Goal: Information Seeking & Learning: Learn about a topic

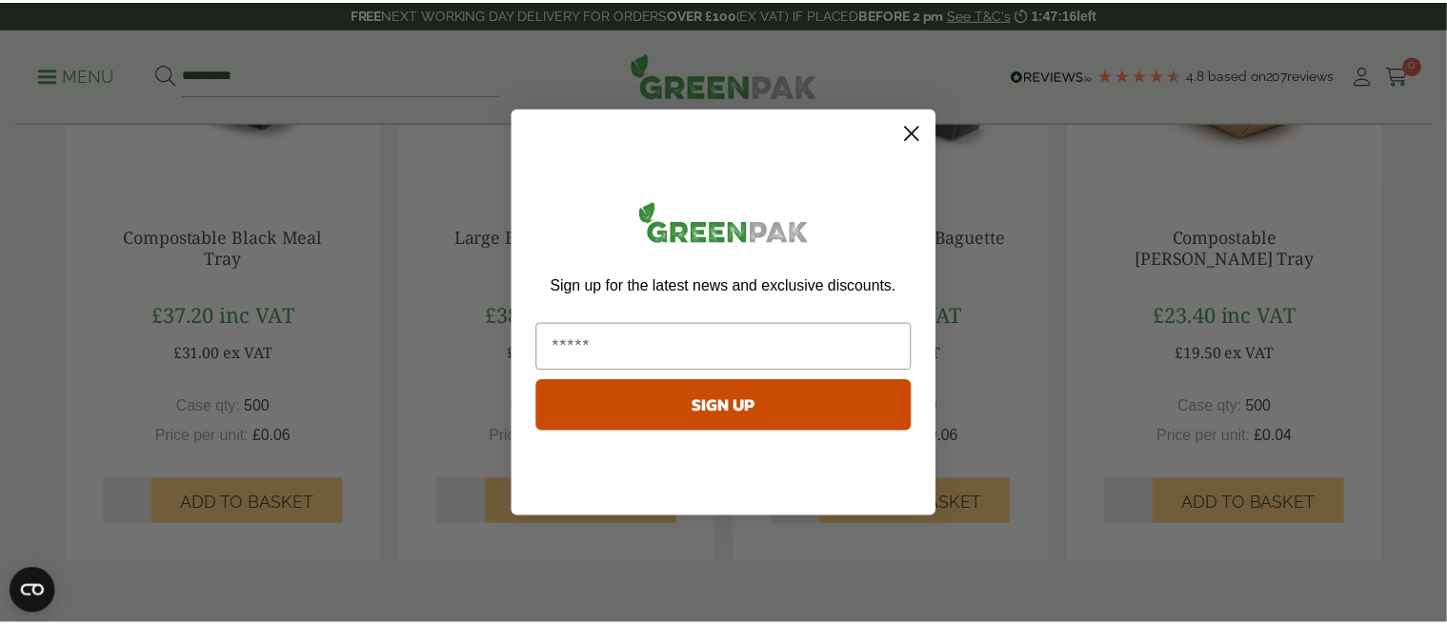
scroll to position [1905, 0]
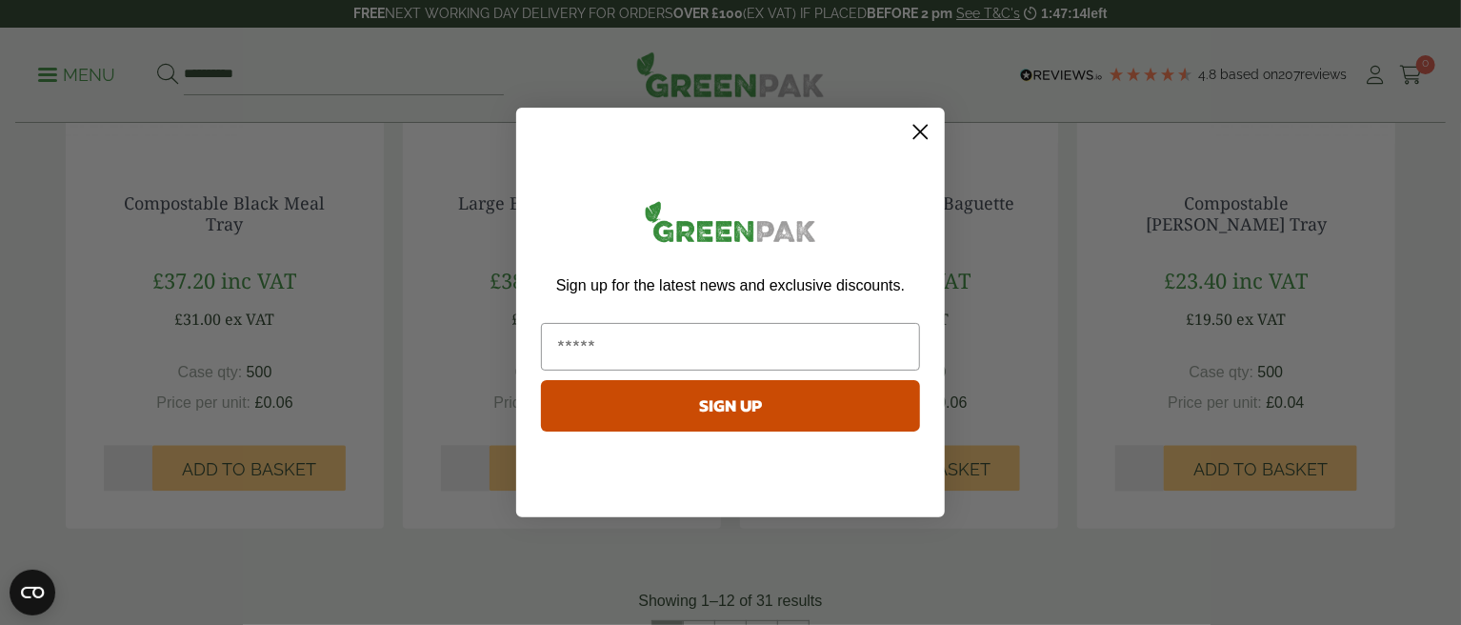
click at [918, 130] on icon "Close dialog" at bounding box center [920, 132] width 13 height 13
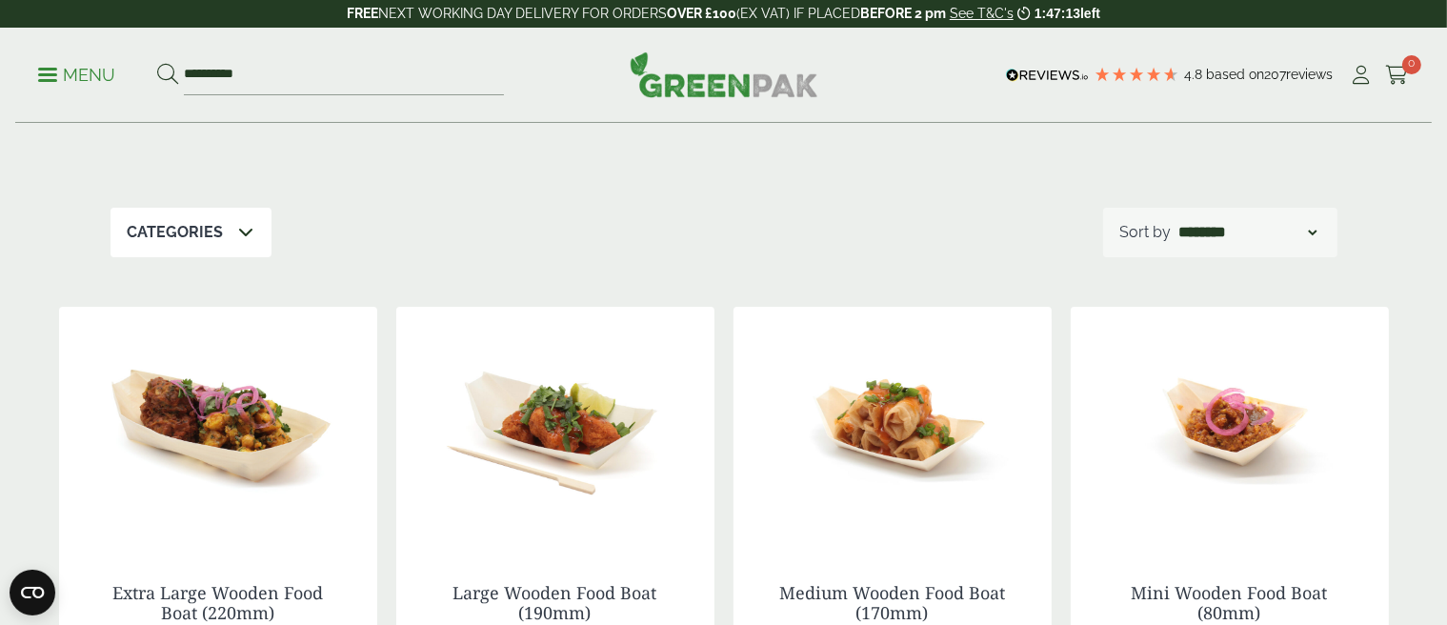
scroll to position [0, 0]
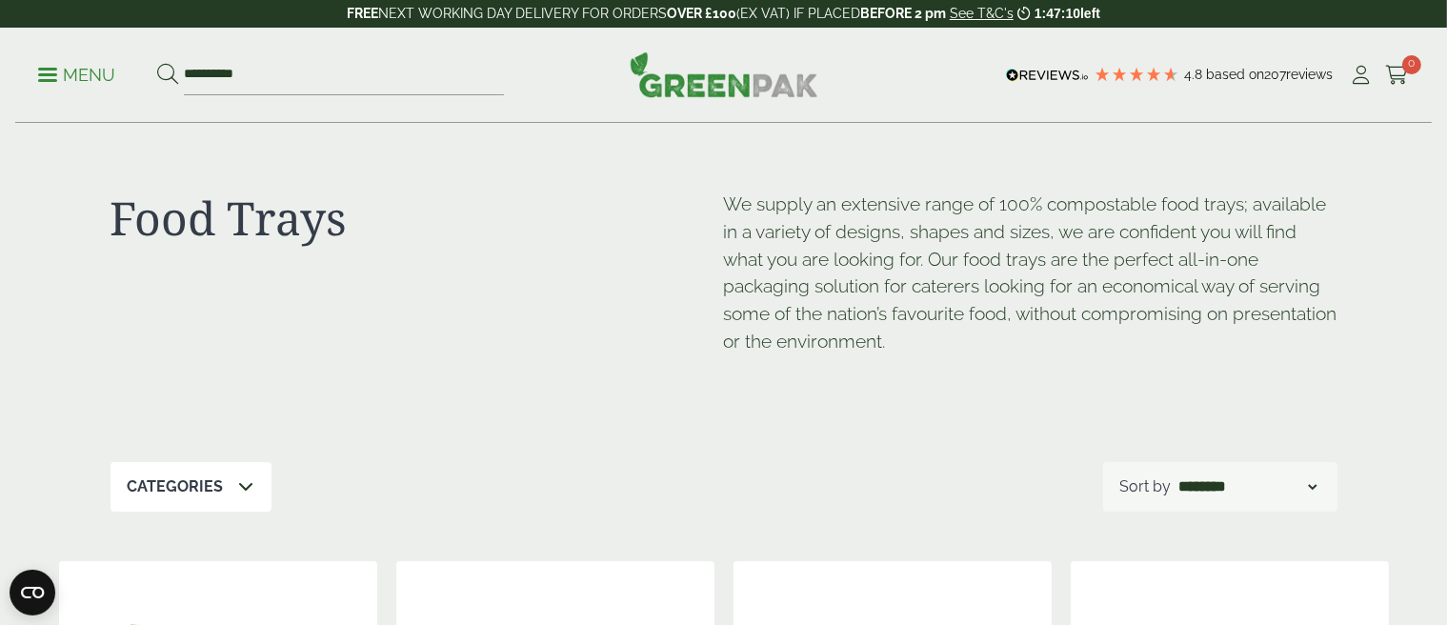
click at [250, 487] on icon at bounding box center [246, 485] width 15 height 15
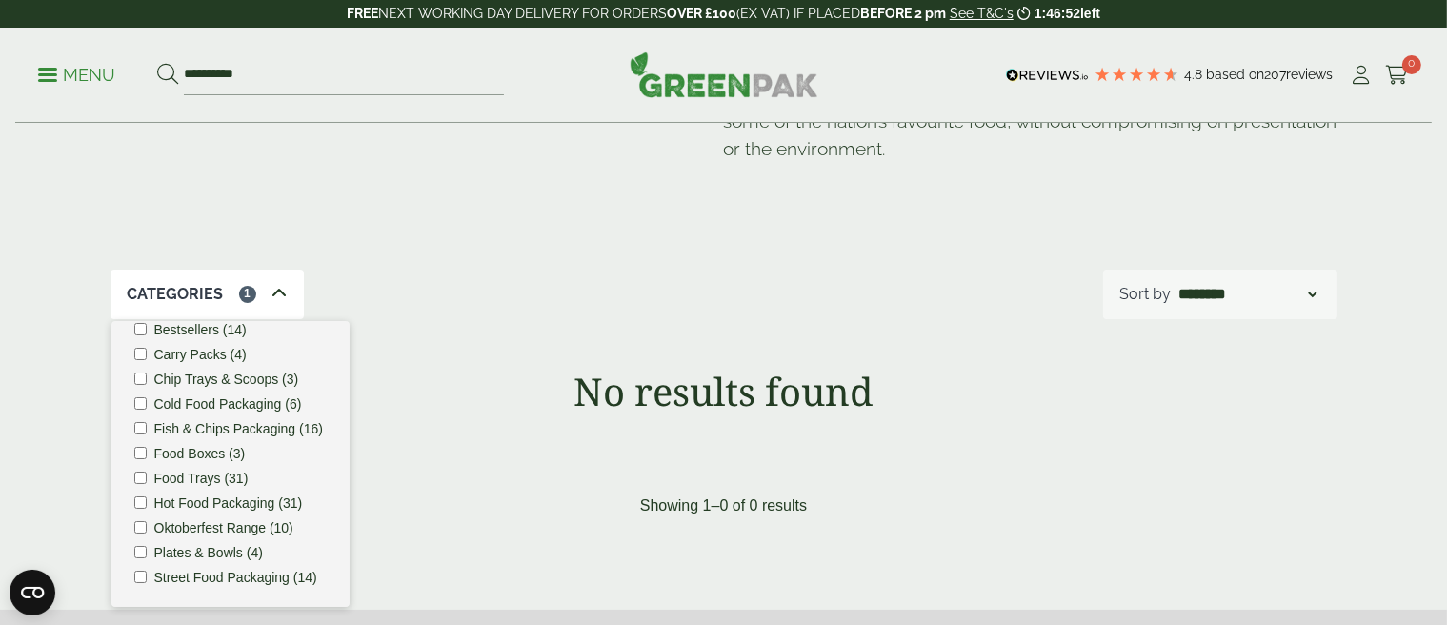
scroll to position [95, 0]
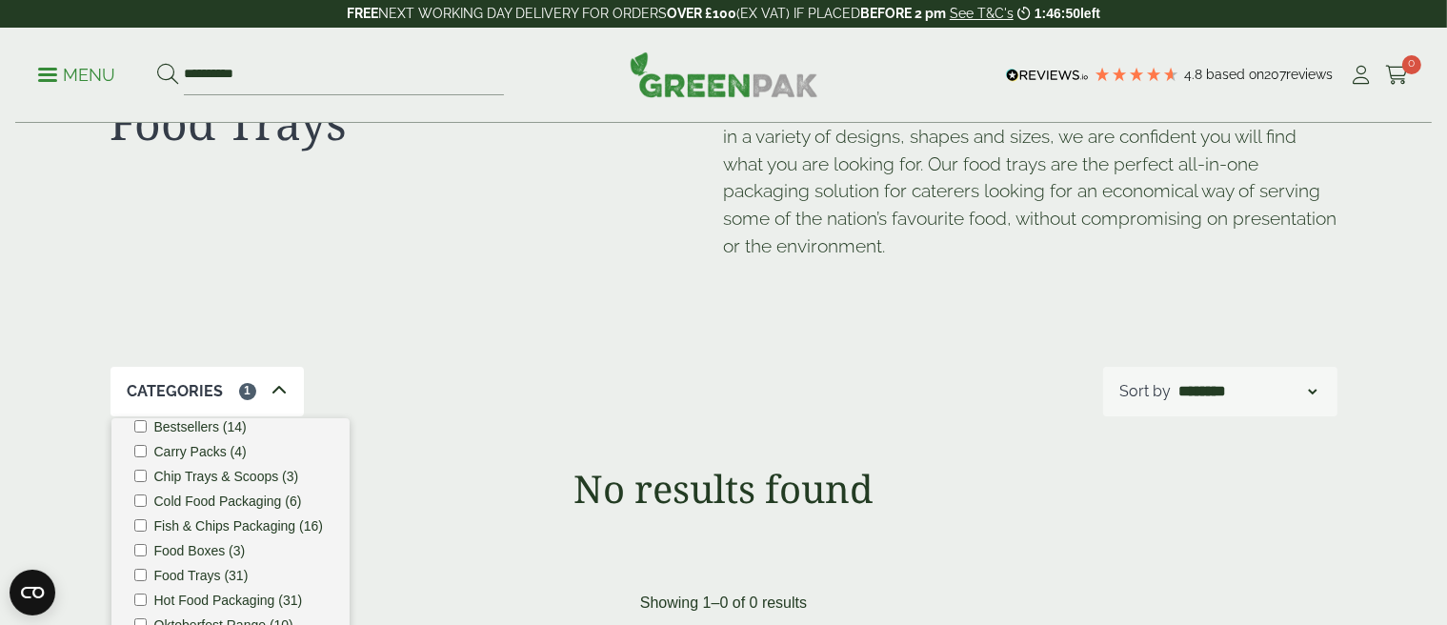
click at [283, 391] on span at bounding box center [278, 391] width 15 height 23
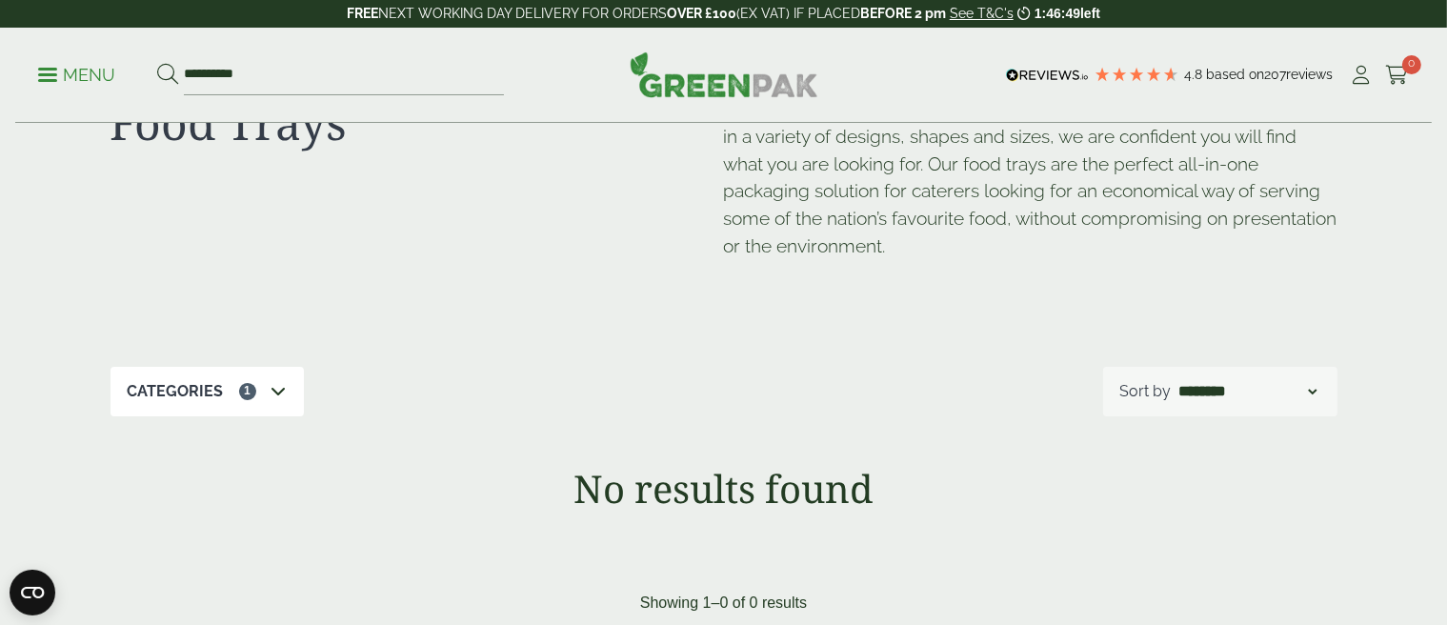
click at [281, 391] on icon at bounding box center [278, 390] width 15 height 15
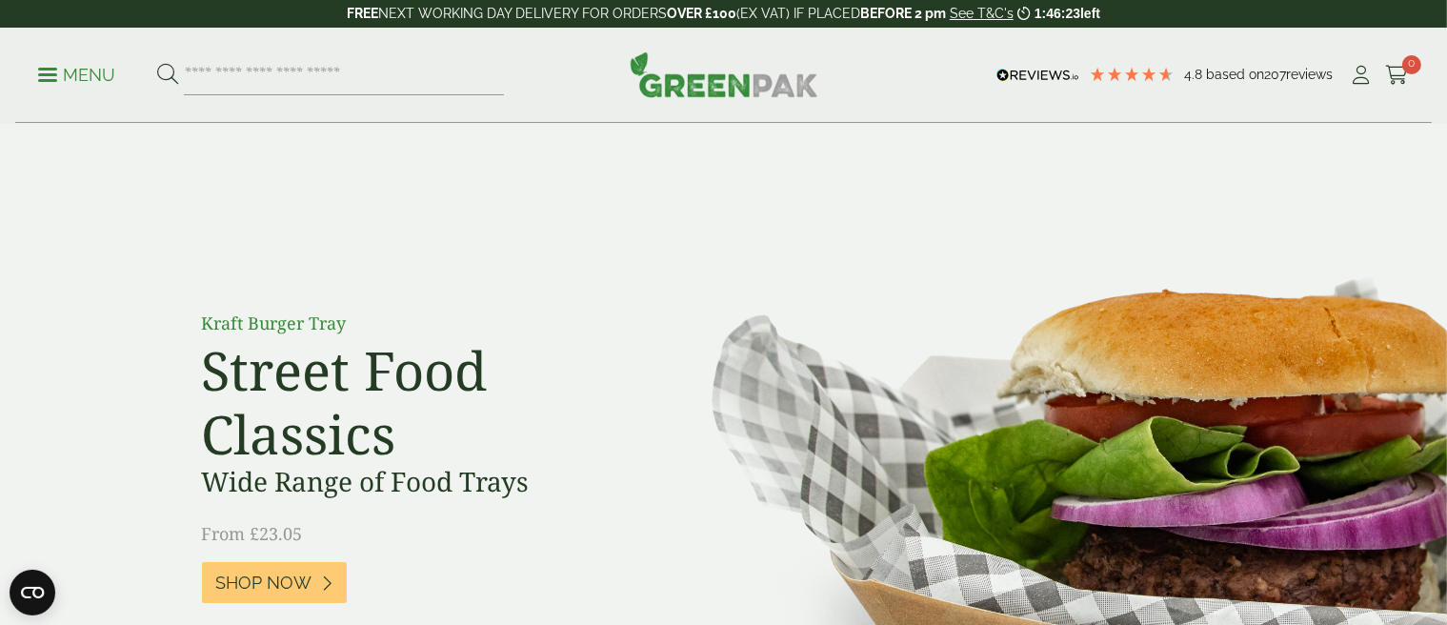
click at [63, 75] on p "Menu" at bounding box center [76, 75] width 77 height 23
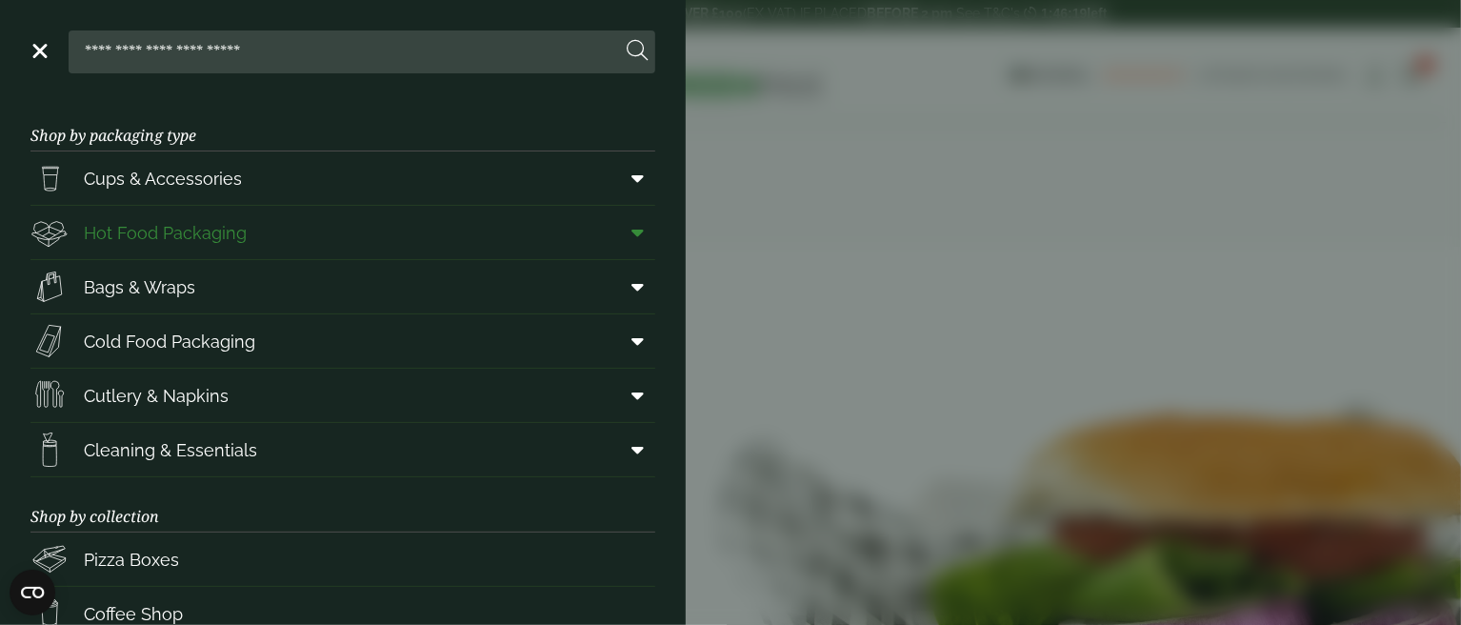
click at [631, 231] on icon at bounding box center [637, 232] width 12 height 19
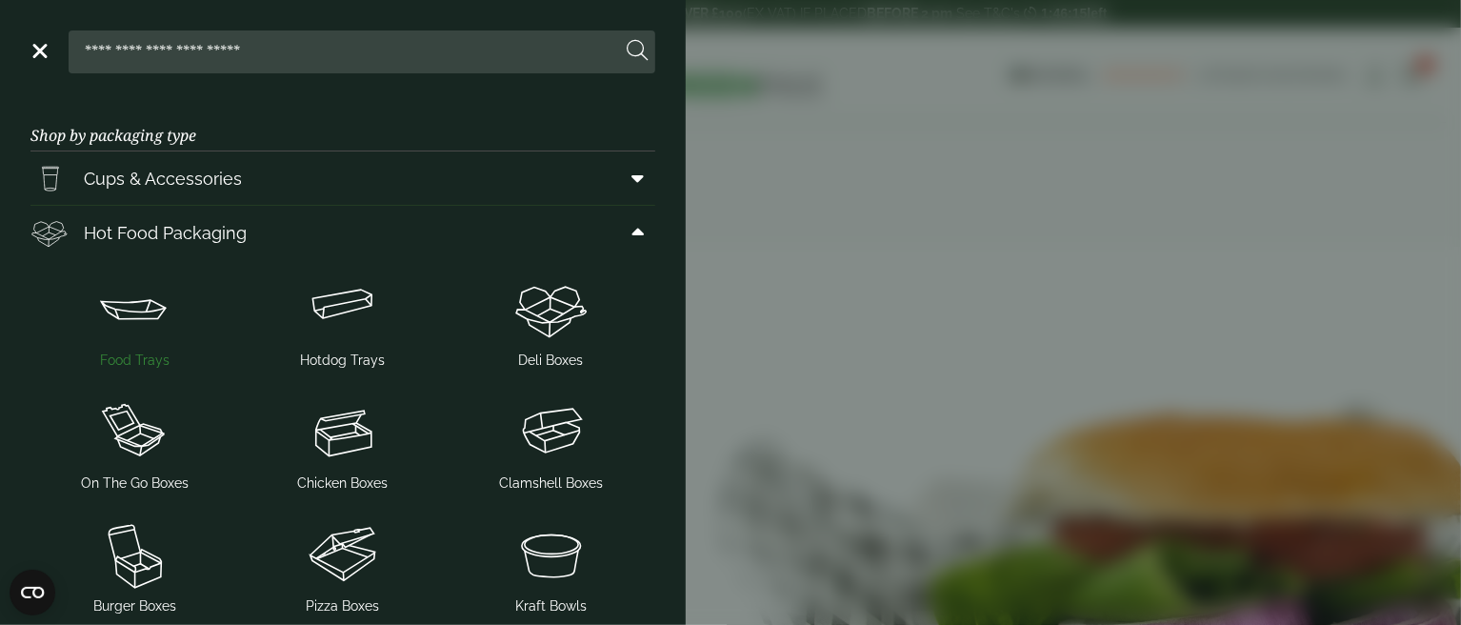
click at [137, 310] on img at bounding box center [134, 308] width 193 height 76
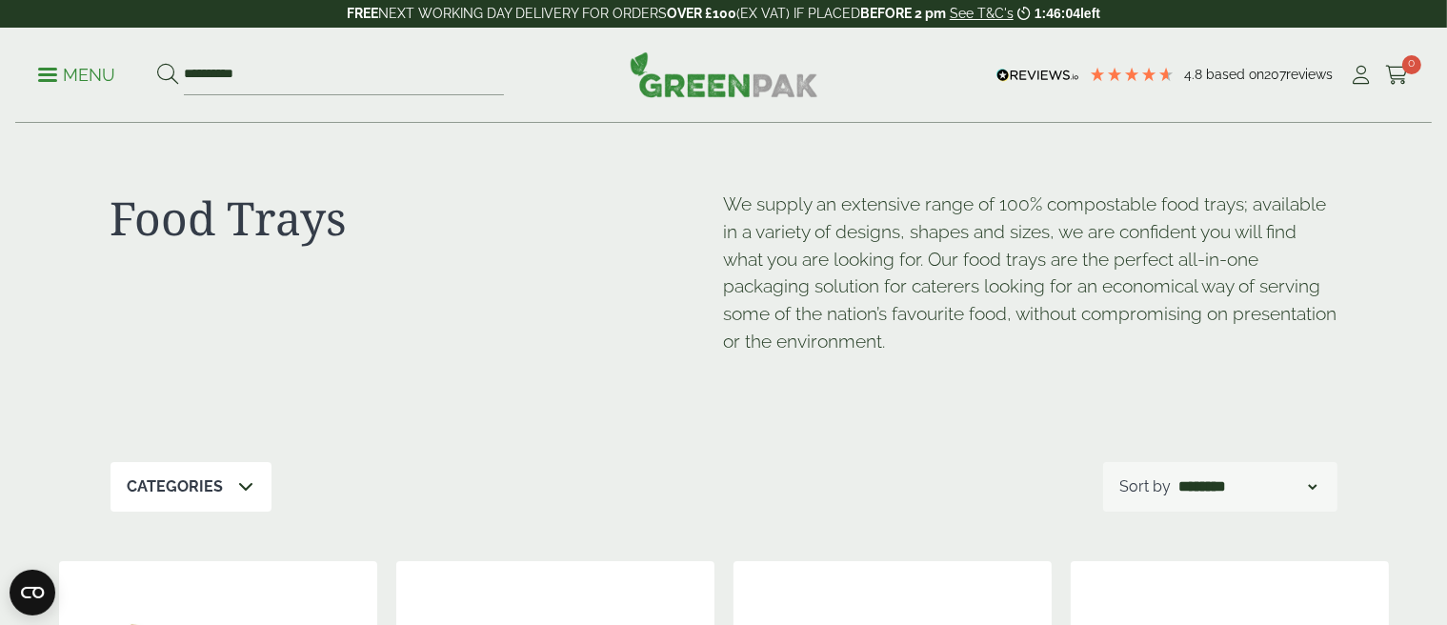
click at [244, 490] on icon at bounding box center [246, 485] width 15 height 15
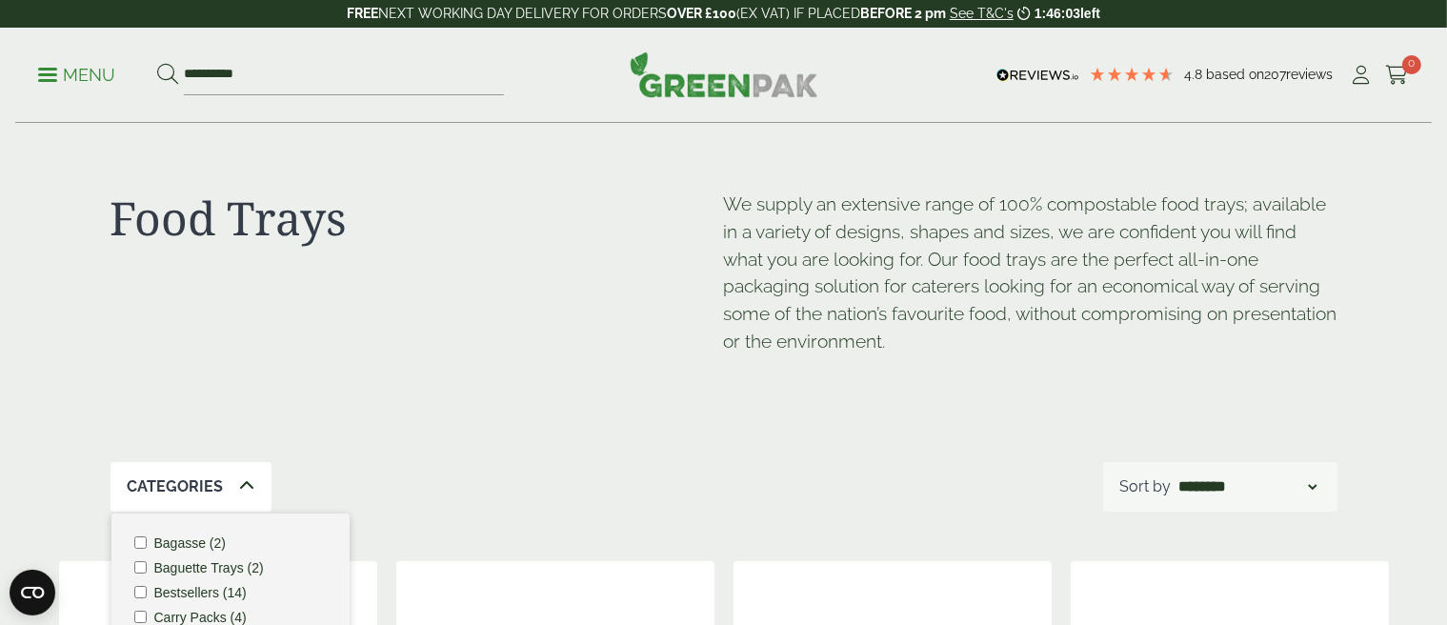
click at [434, 389] on div "Food Trays We supply an extensive range of 100% compostable food trays; availab…" at bounding box center [723, 293] width 1227 height 338
click at [46, 75] on span at bounding box center [47, 74] width 19 height 3
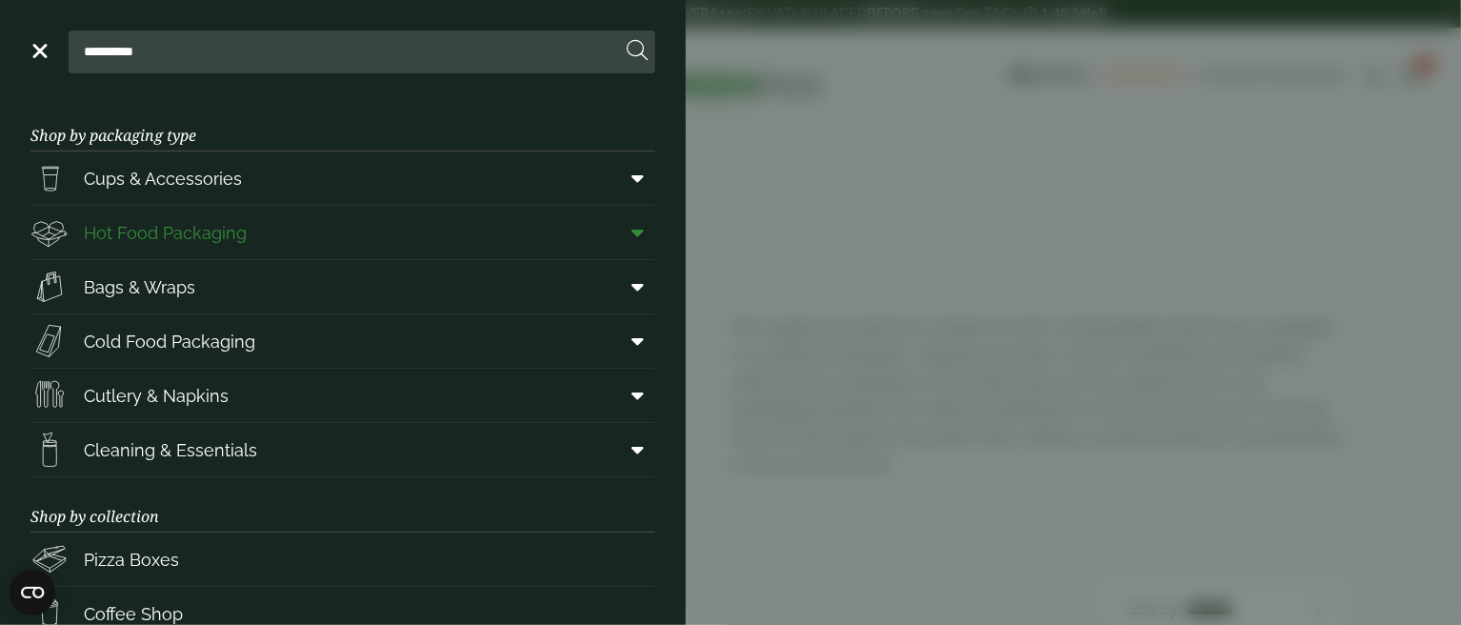
click at [184, 231] on span "Hot Food Packaging" at bounding box center [165, 233] width 163 height 26
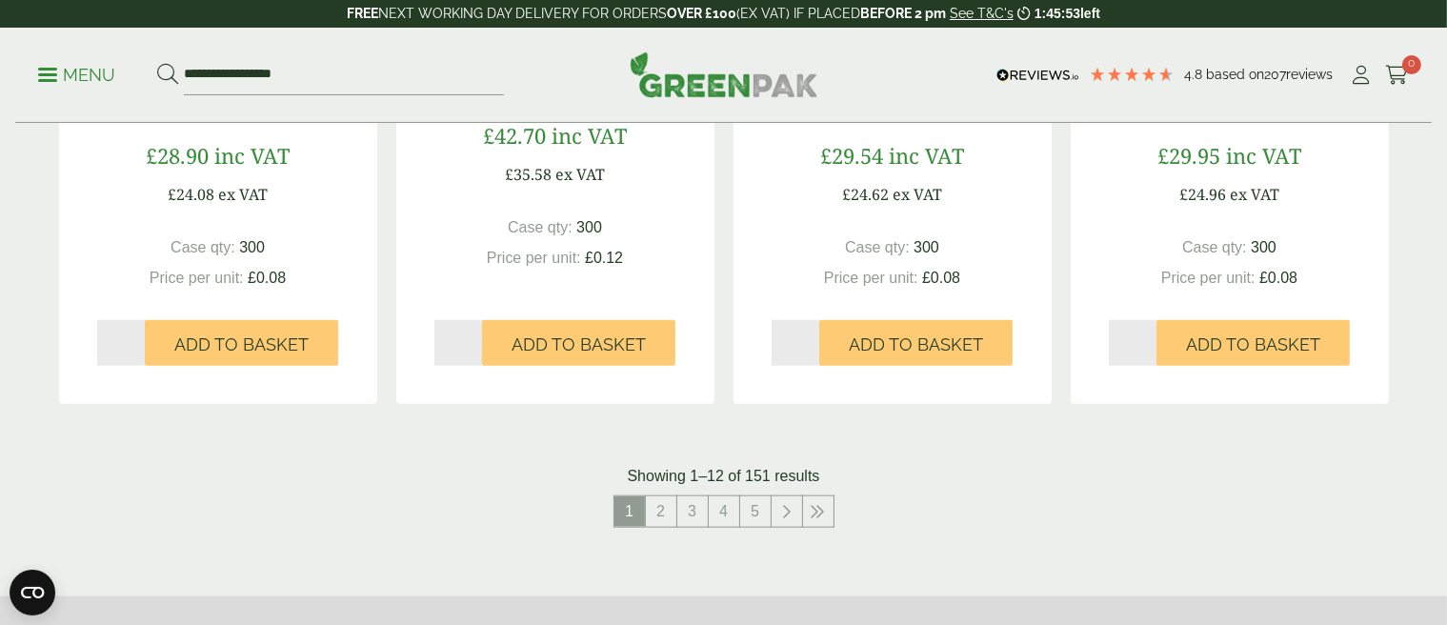
scroll to position [2095, 0]
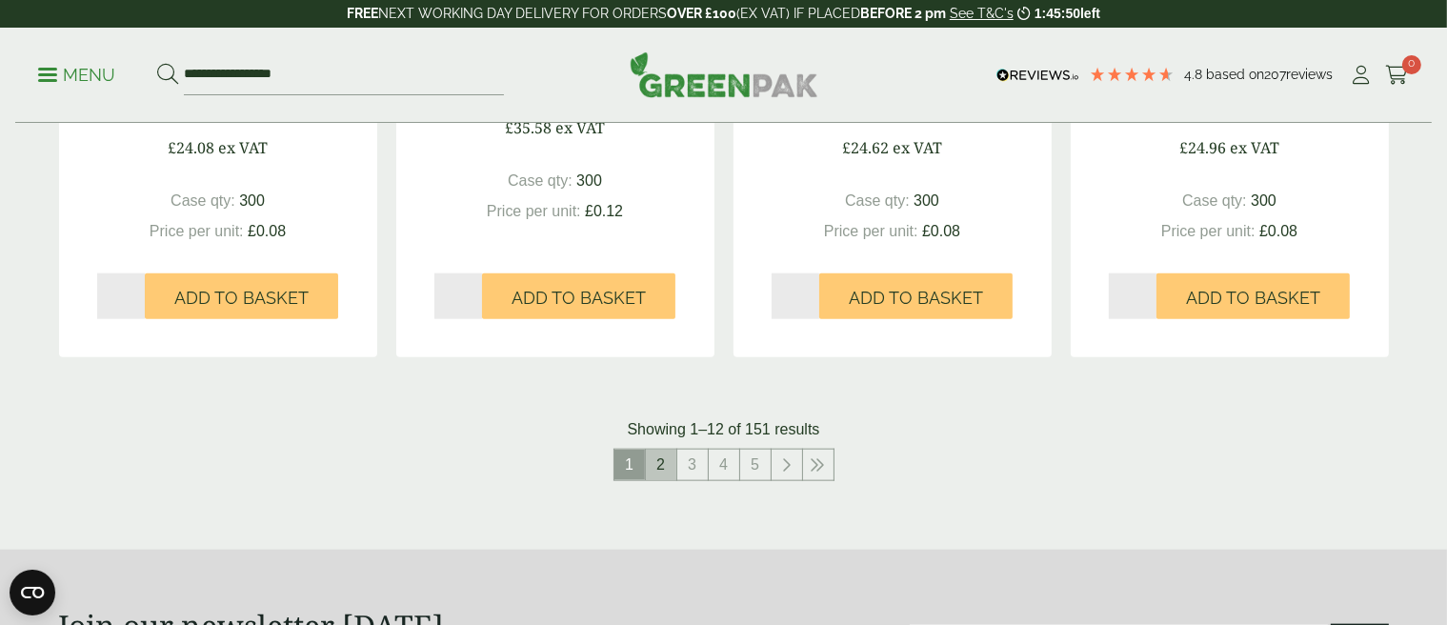
click at [671, 466] on link "2" at bounding box center [661, 465] width 30 height 30
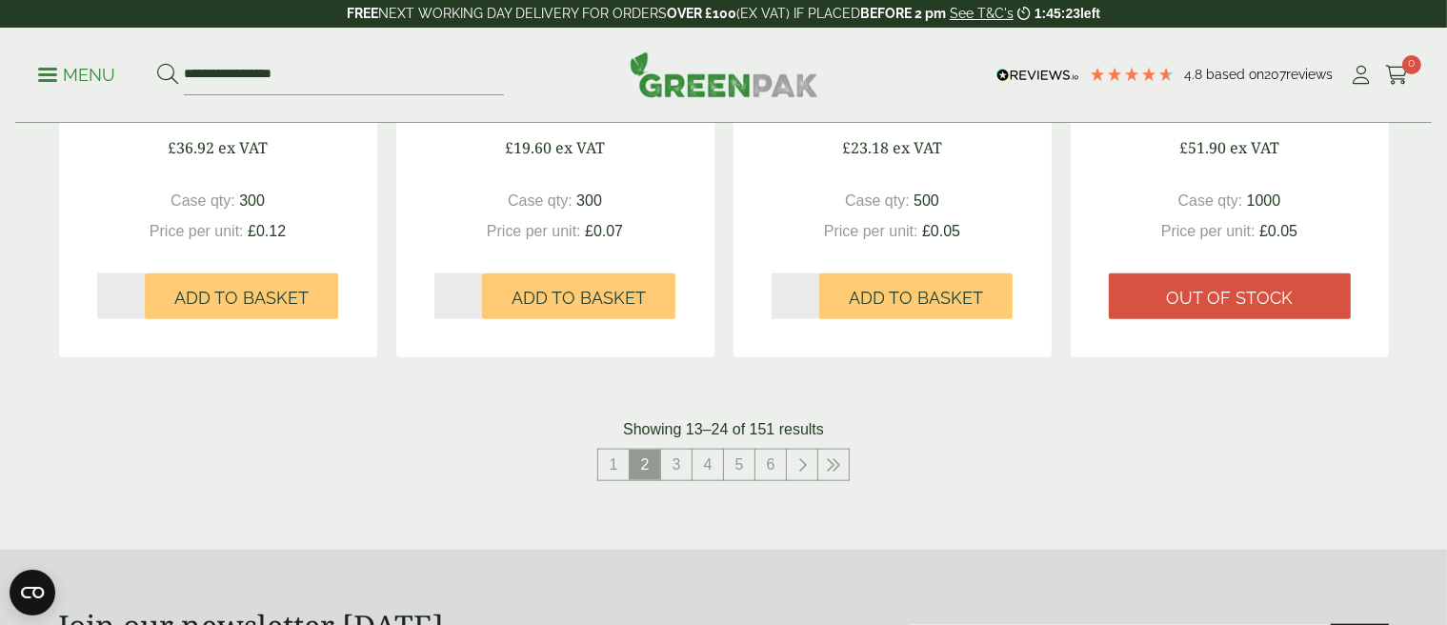
scroll to position [2191, 0]
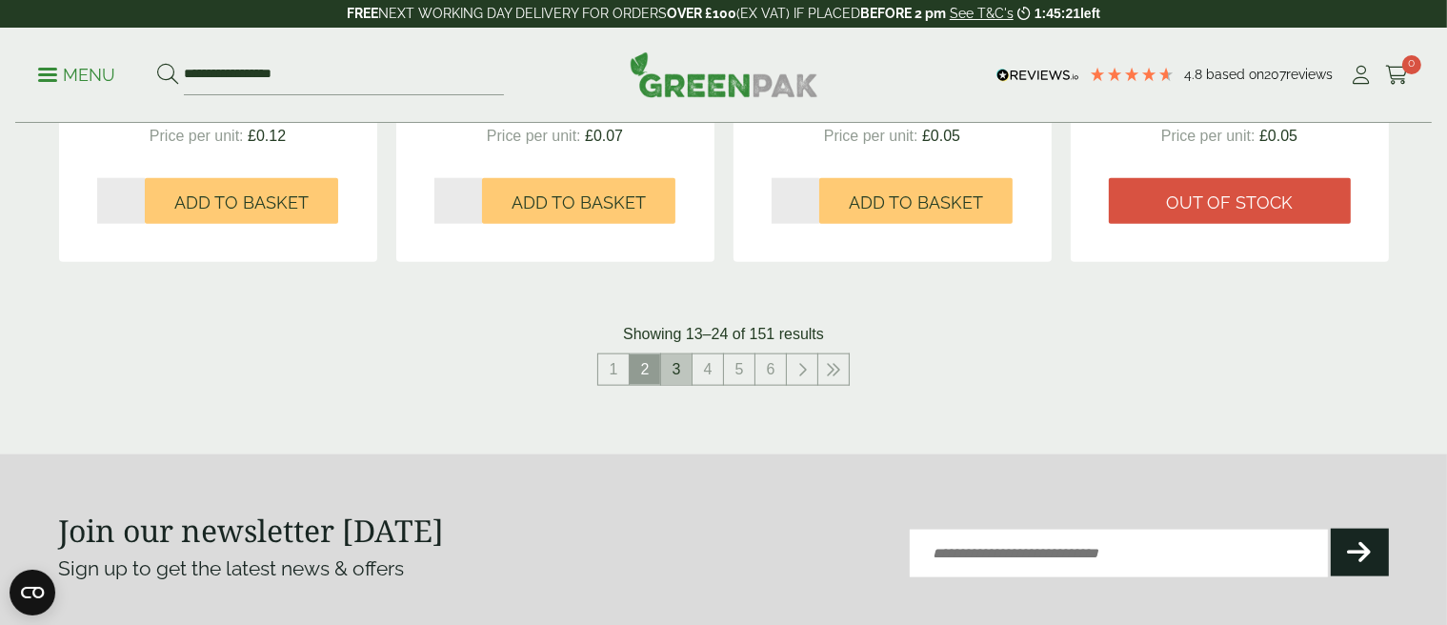
click at [676, 372] on link "3" at bounding box center [676, 369] width 30 height 30
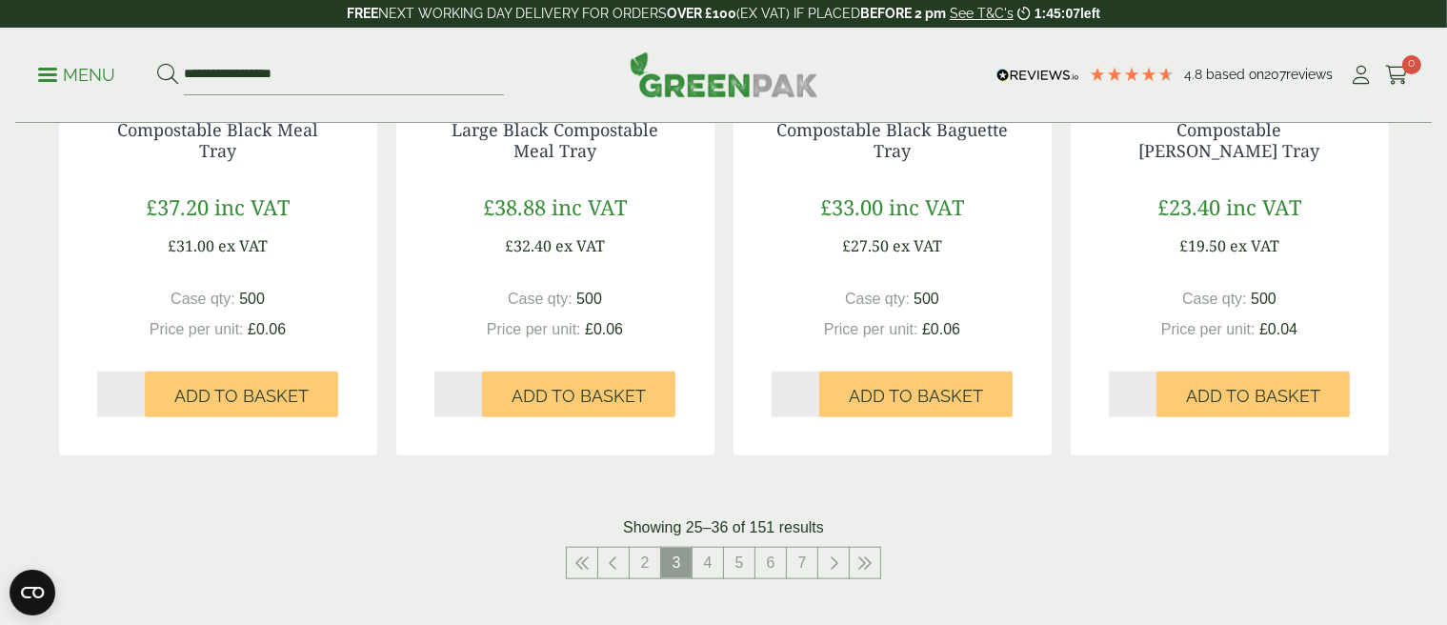
scroll to position [2000, 0]
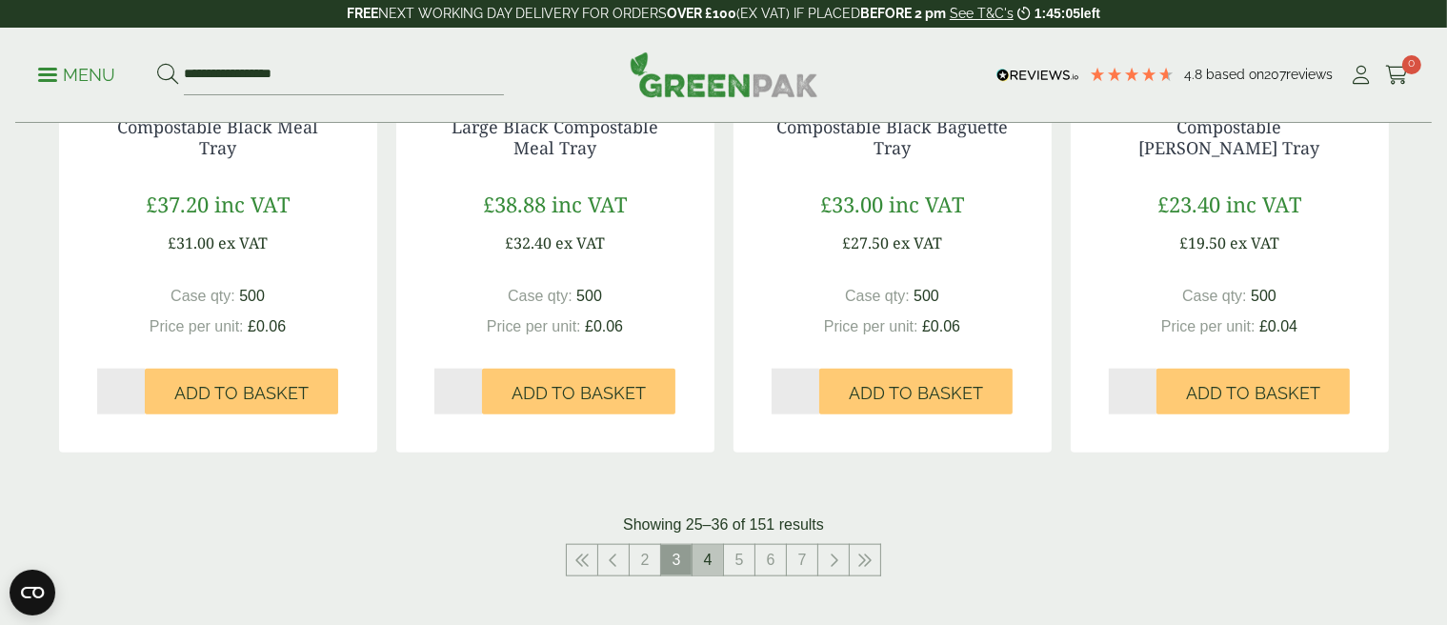
click at [705, 561] on link "4" at bounding box center [707, 560] width 30 height 30
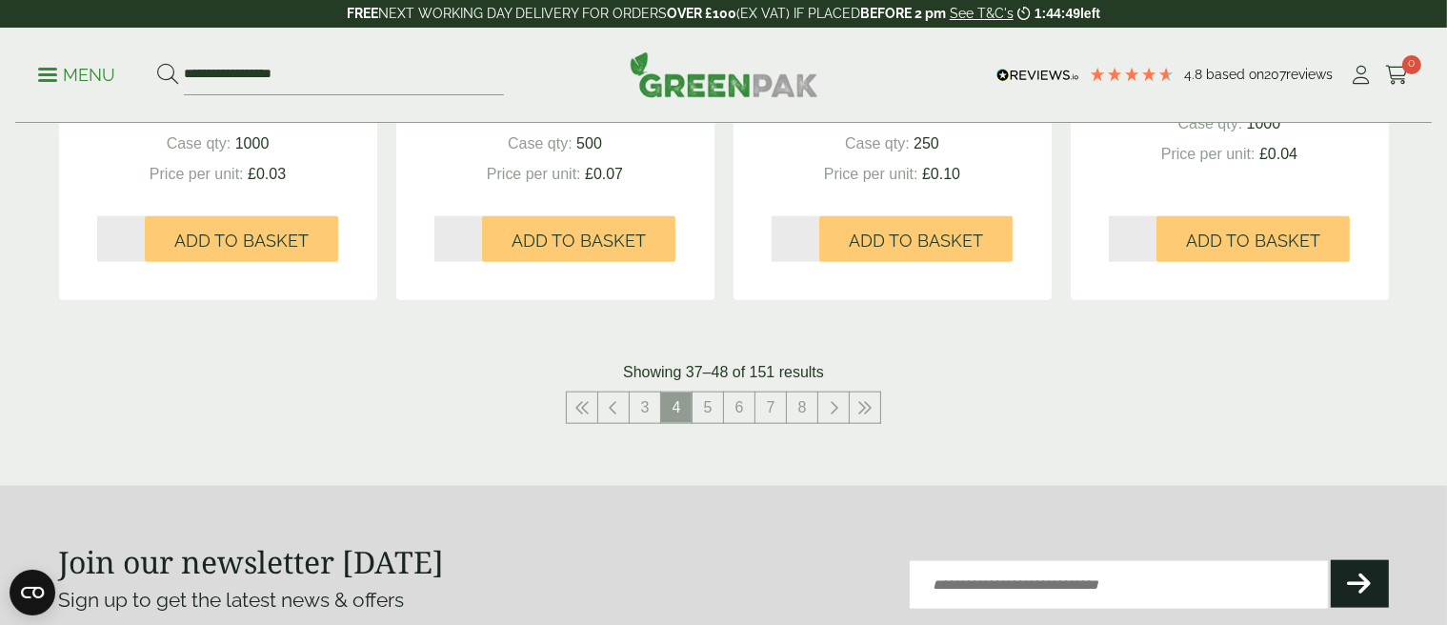
scroll to position [2191, 0]
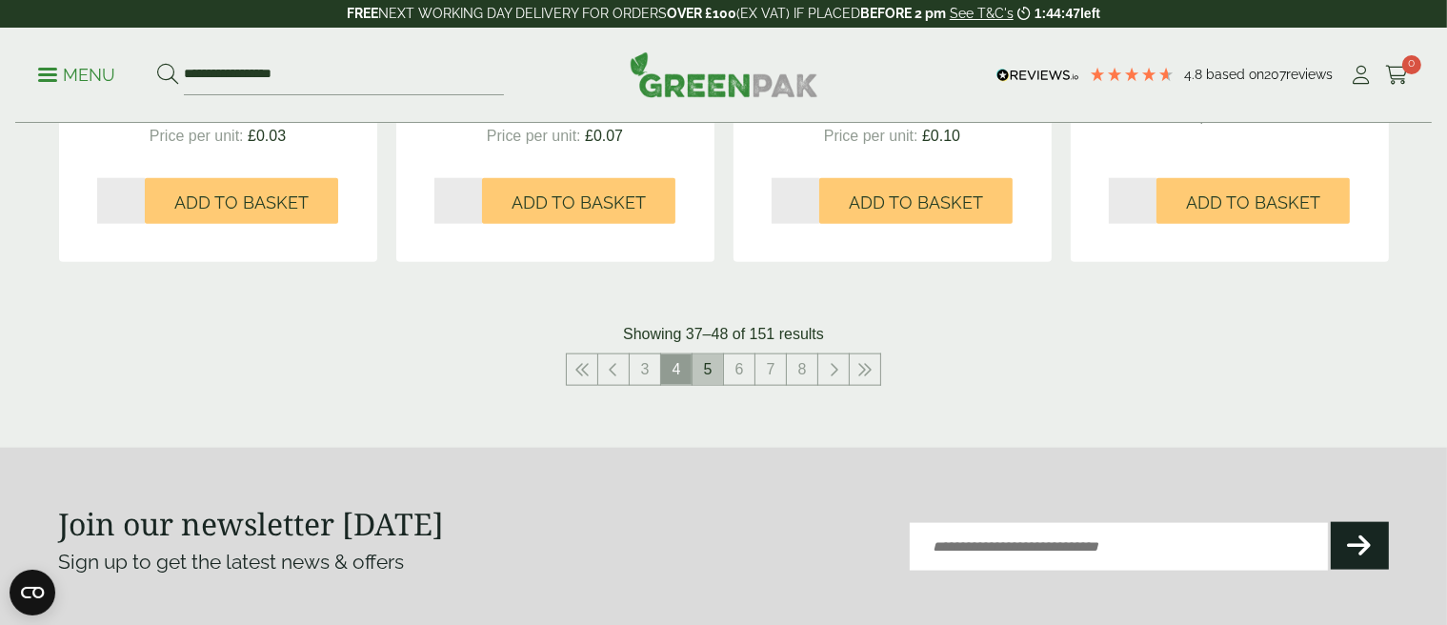
click at [708, 365] on link "5" at bounding box center [707, 369] width 30 height 30
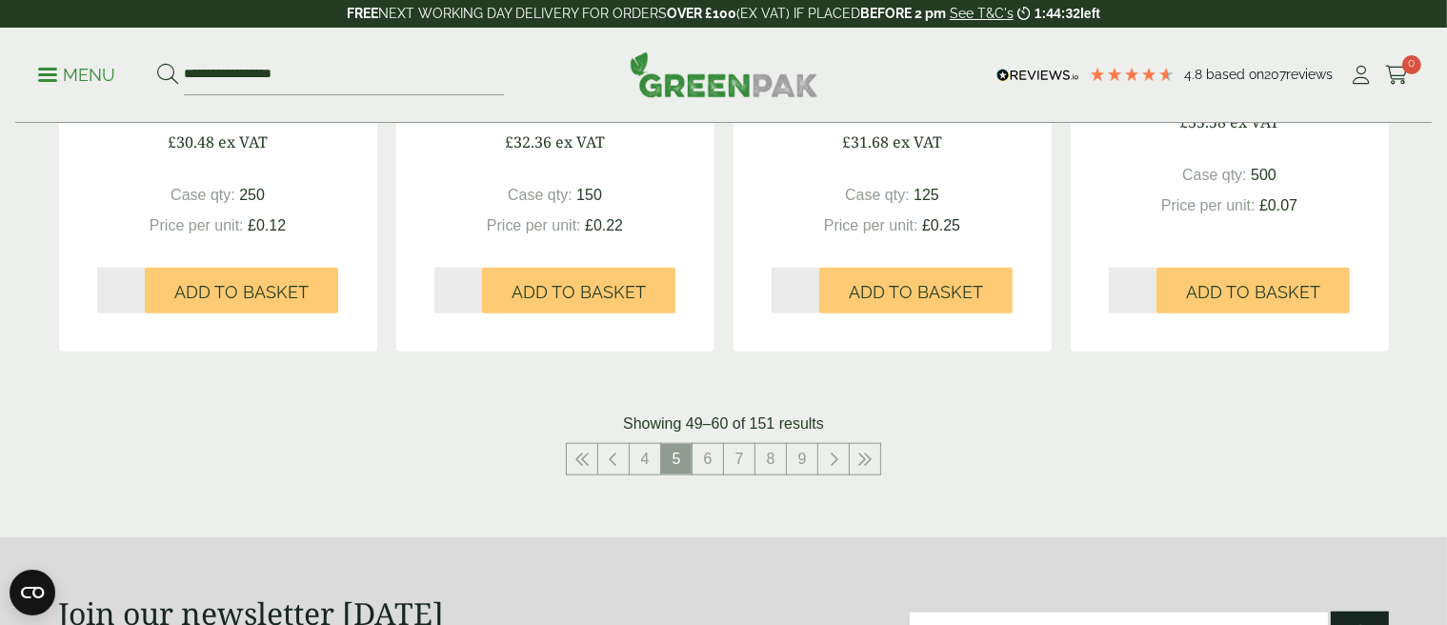
scroll to position [2191, 0]
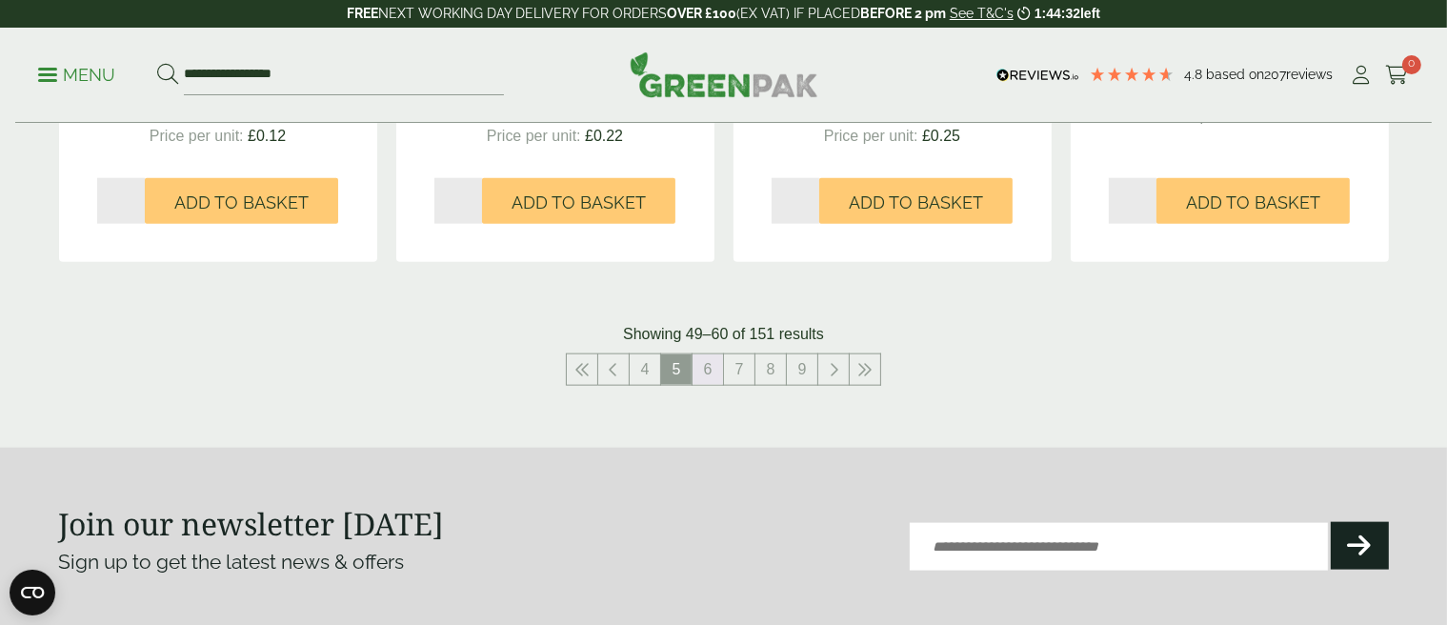
click at [708, 376] on link "6" at bounding box center [707, 369] width 30 height 30
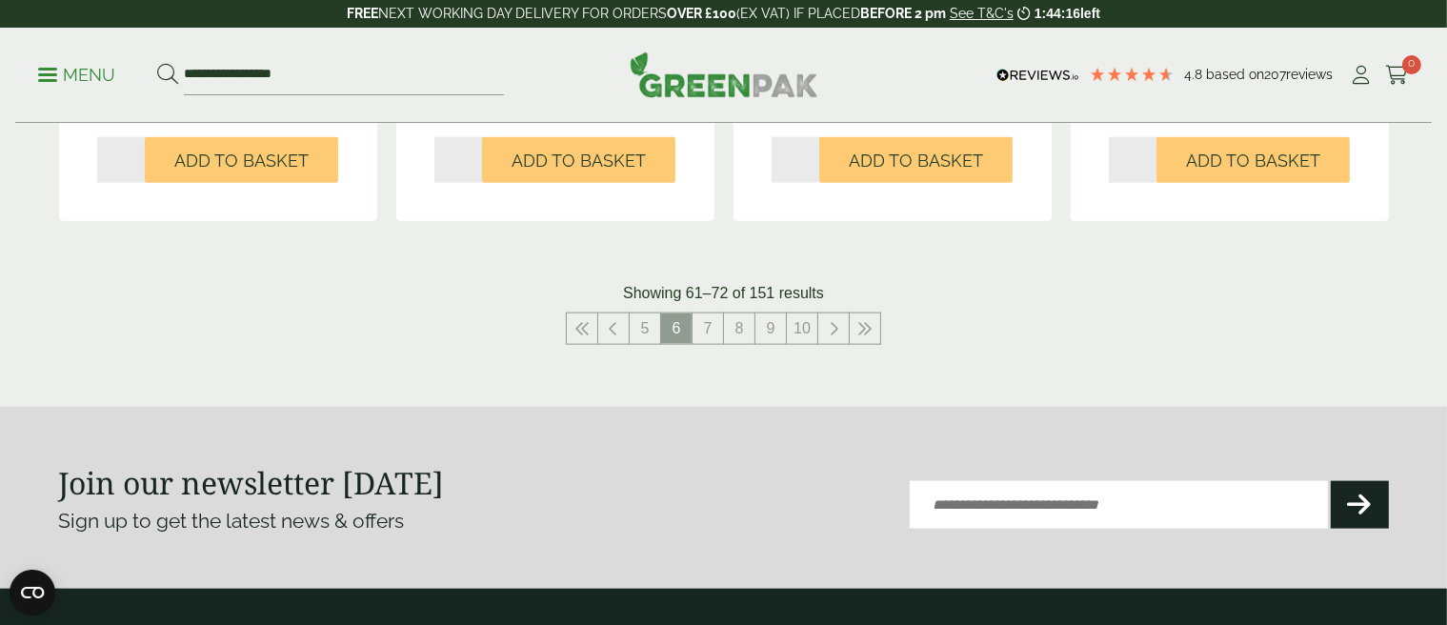
scroll to position [2286, 0]
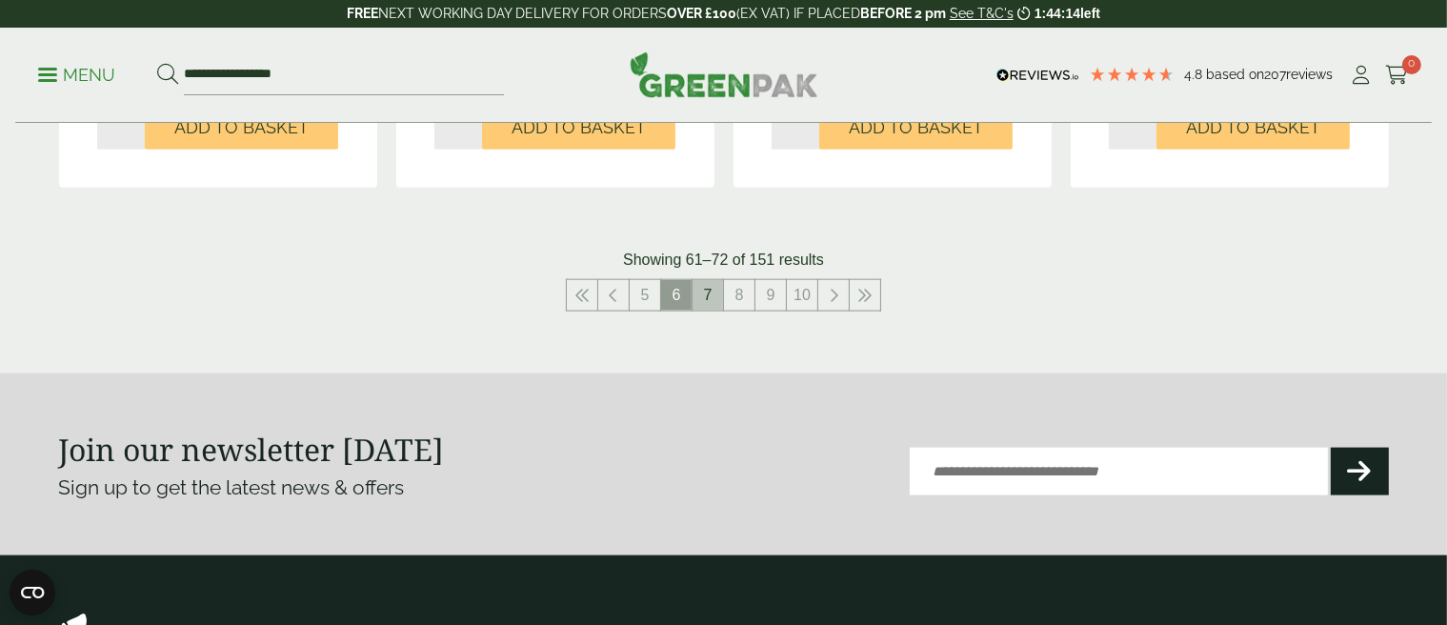
click at [710, 294] on link "7" at bounding box center [707, 295] width 30 height 30
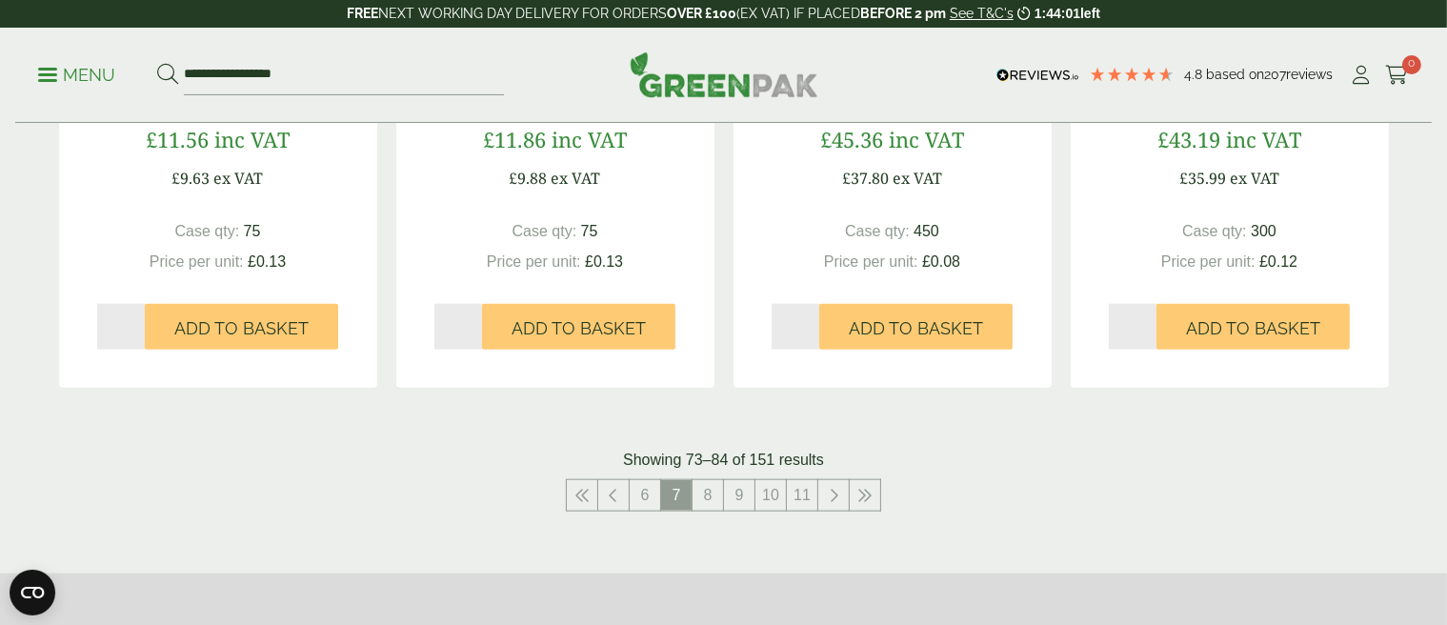
scroll to position [2095, 0]
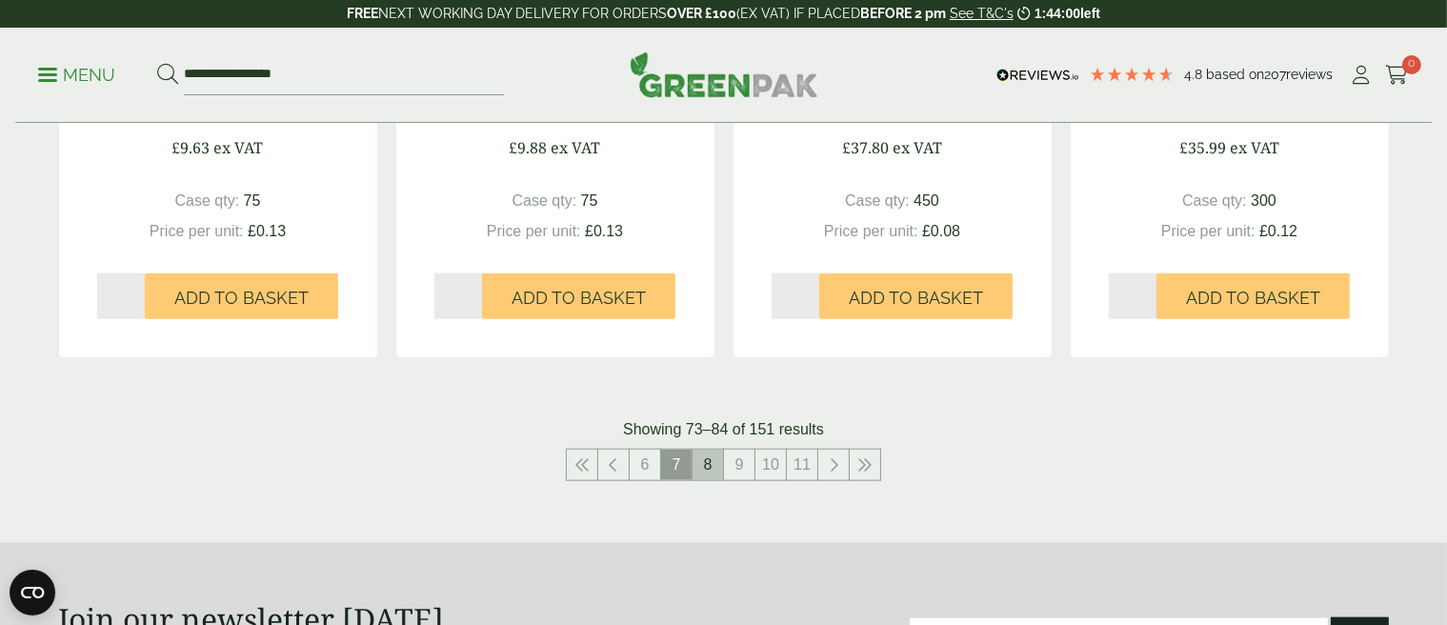
click at [708, 462] on link "8" at bounding box center [707, 465] width 30 height 30
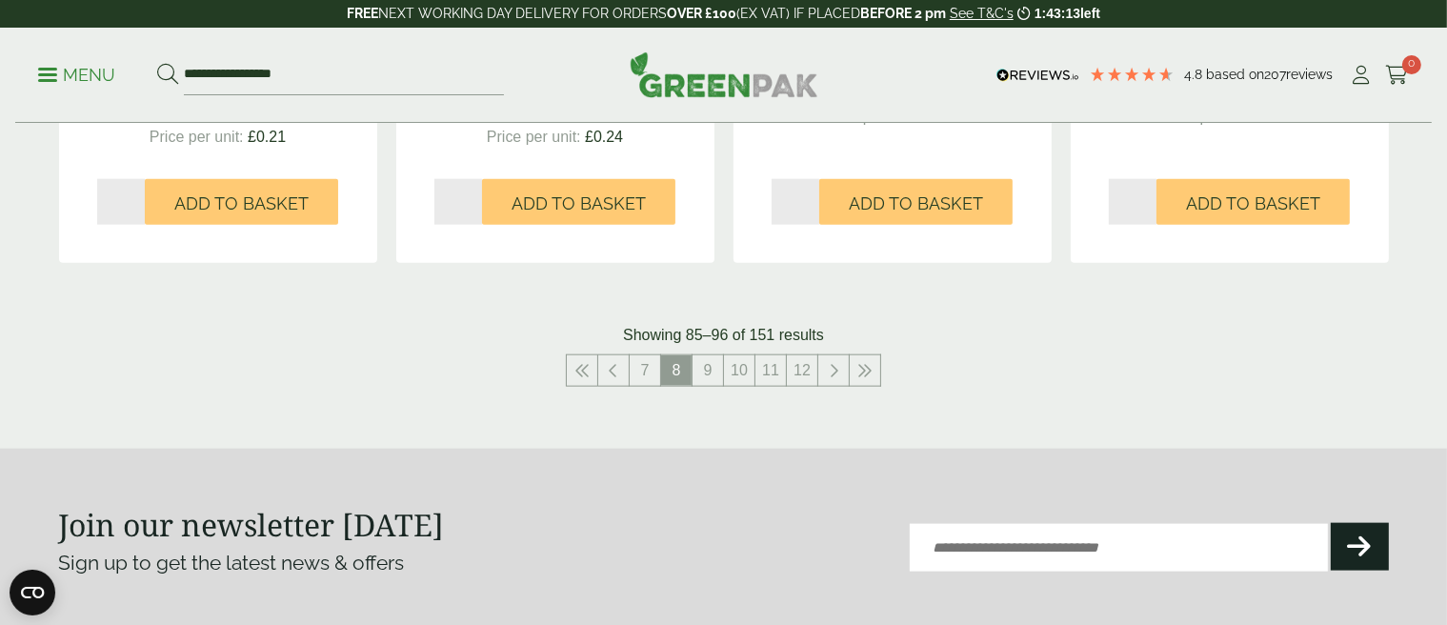
scroll to position [2191, 0]
click at [707, 364] on link "9" at bounding box center [707, 369] width 30 height 30
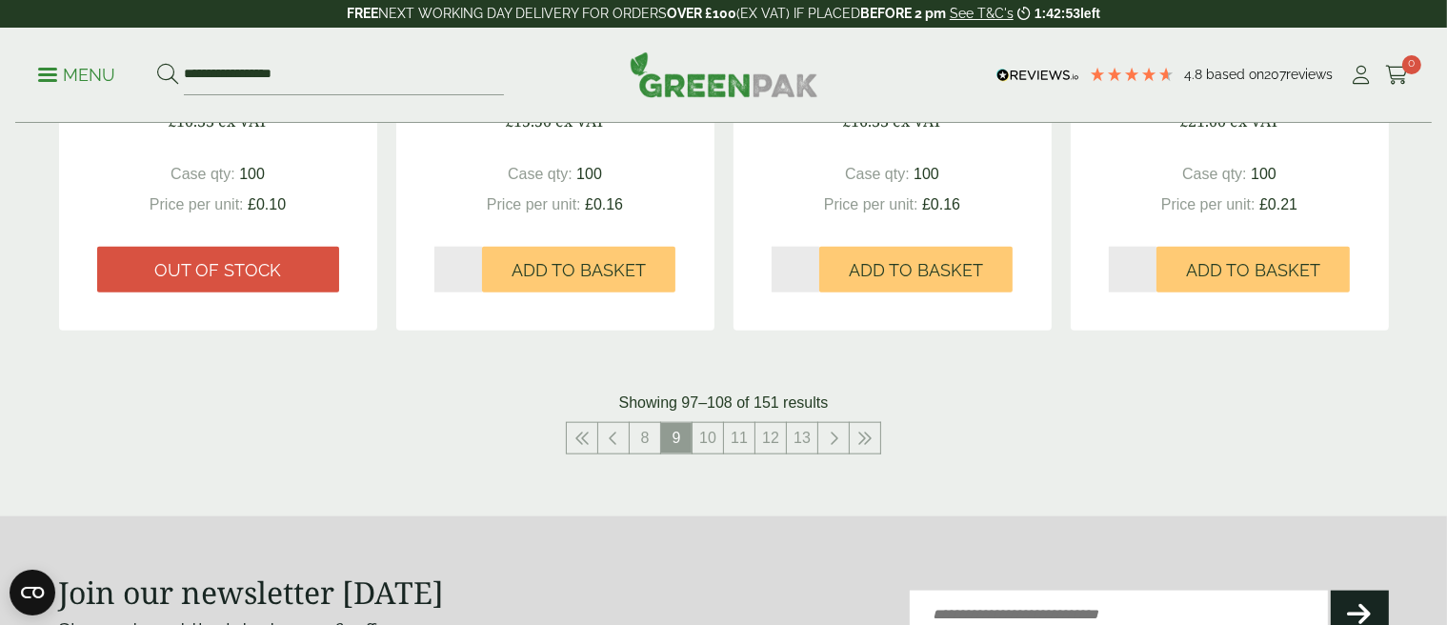
scroll to position [2095, 0]
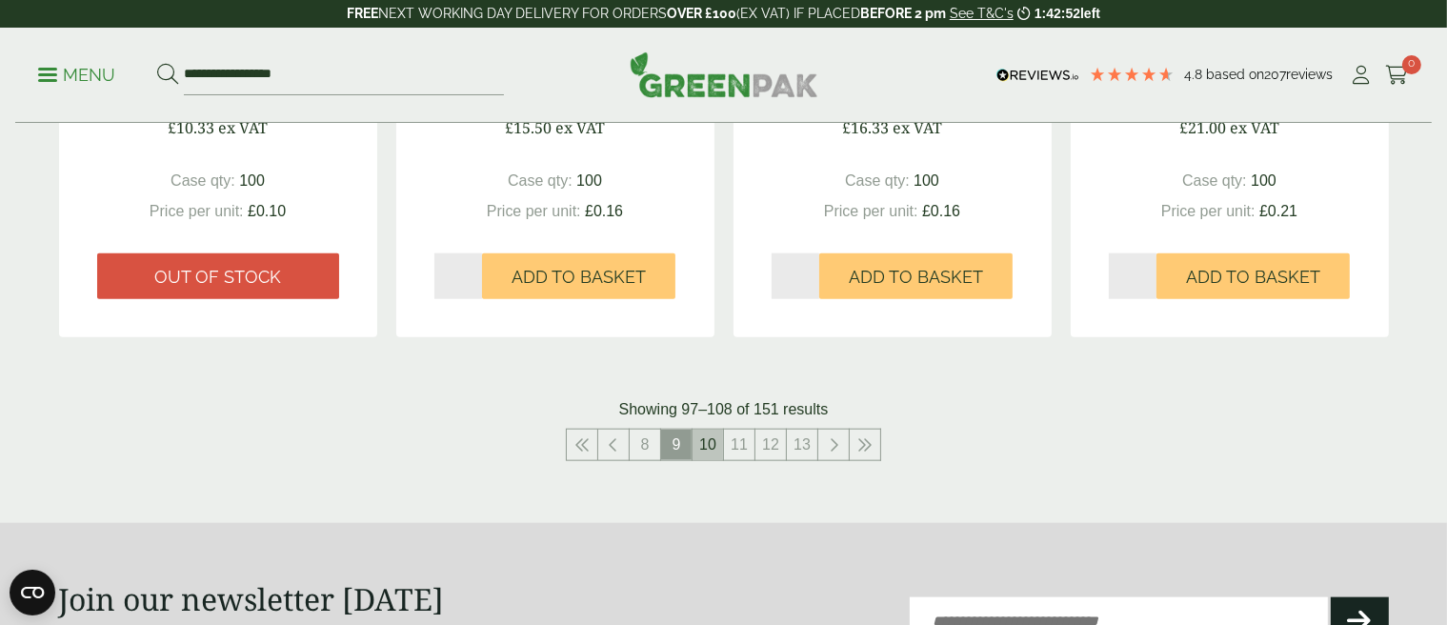
click at [713, 443] on link "10" at bounding box center [707, 445] width 30 height 30
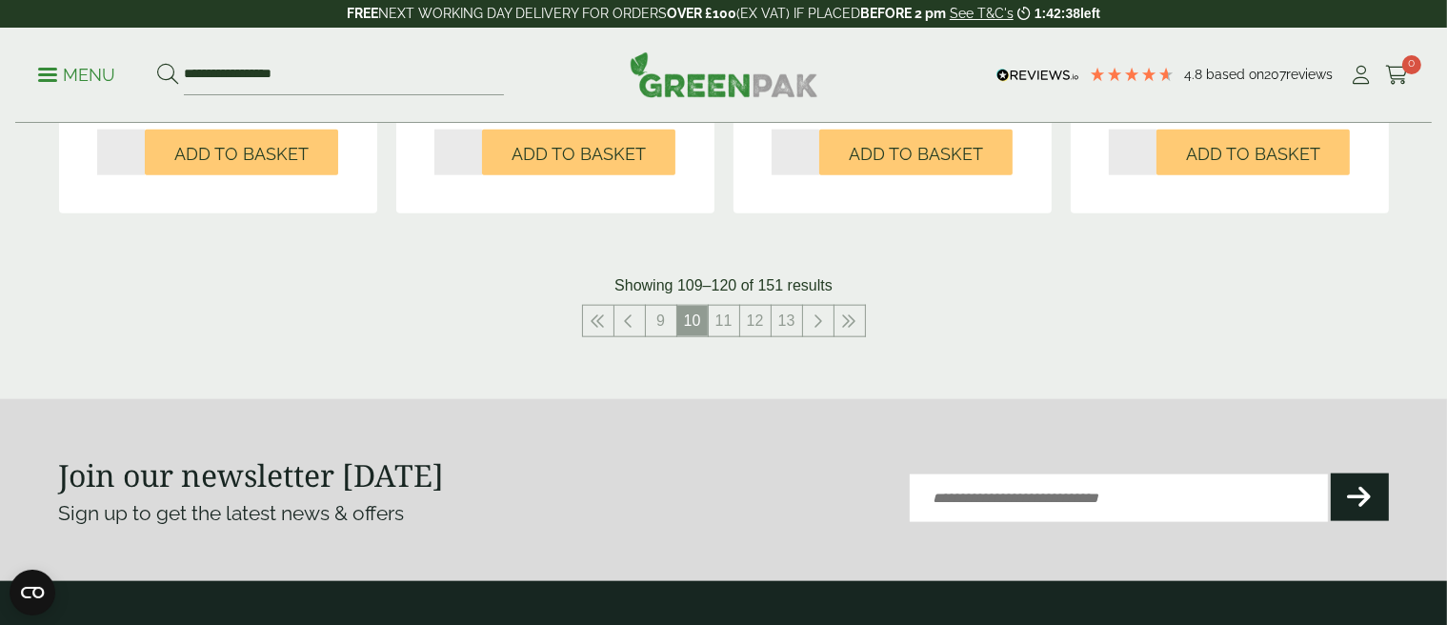
scroll to position [2286, 0]
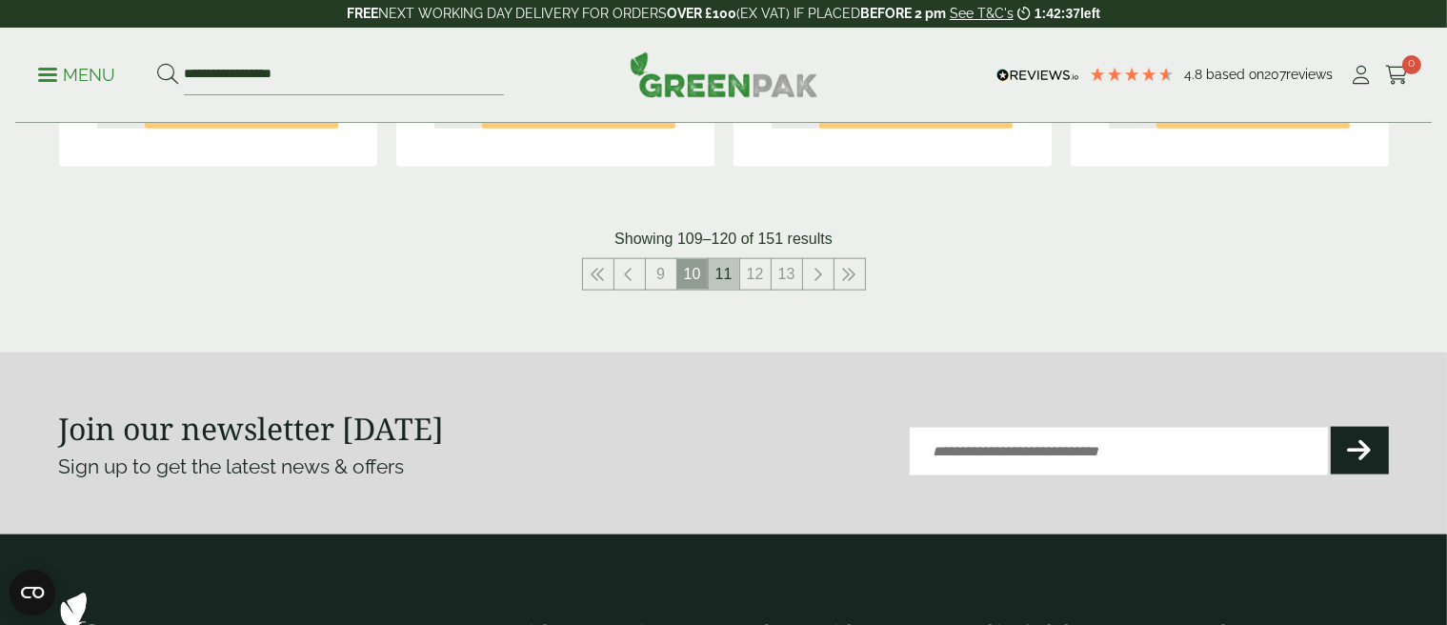
click at [719, 267] on link "11" at bounding box center [724, 274] width 30 height 30
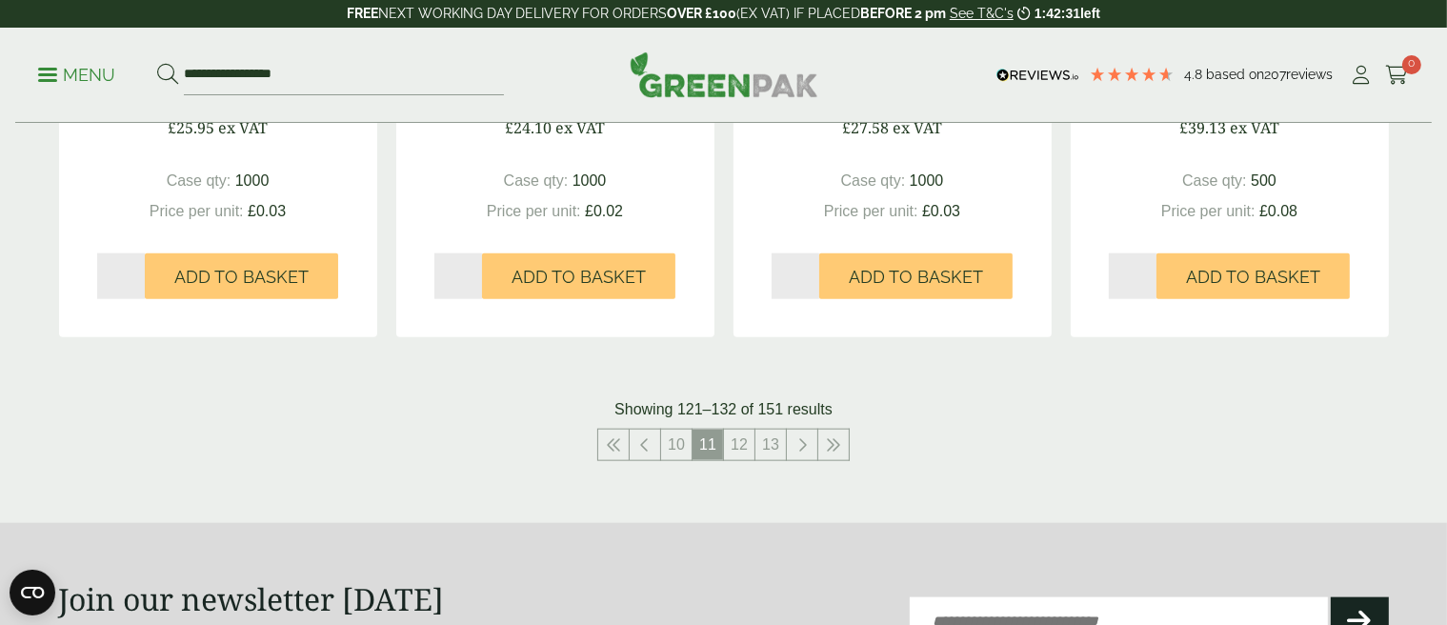
scroll to position [2286, 0]
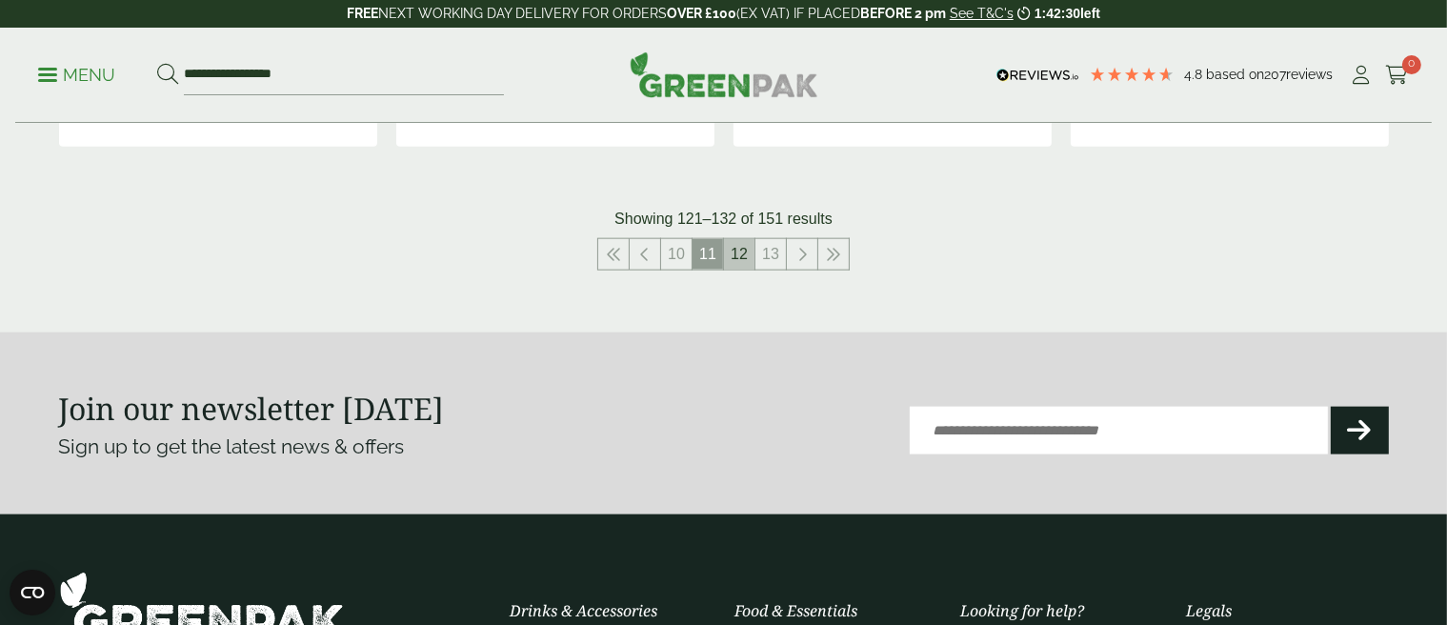
click at [737, 245] on link "12" at bounding box center [739, 254] width 30 height 30
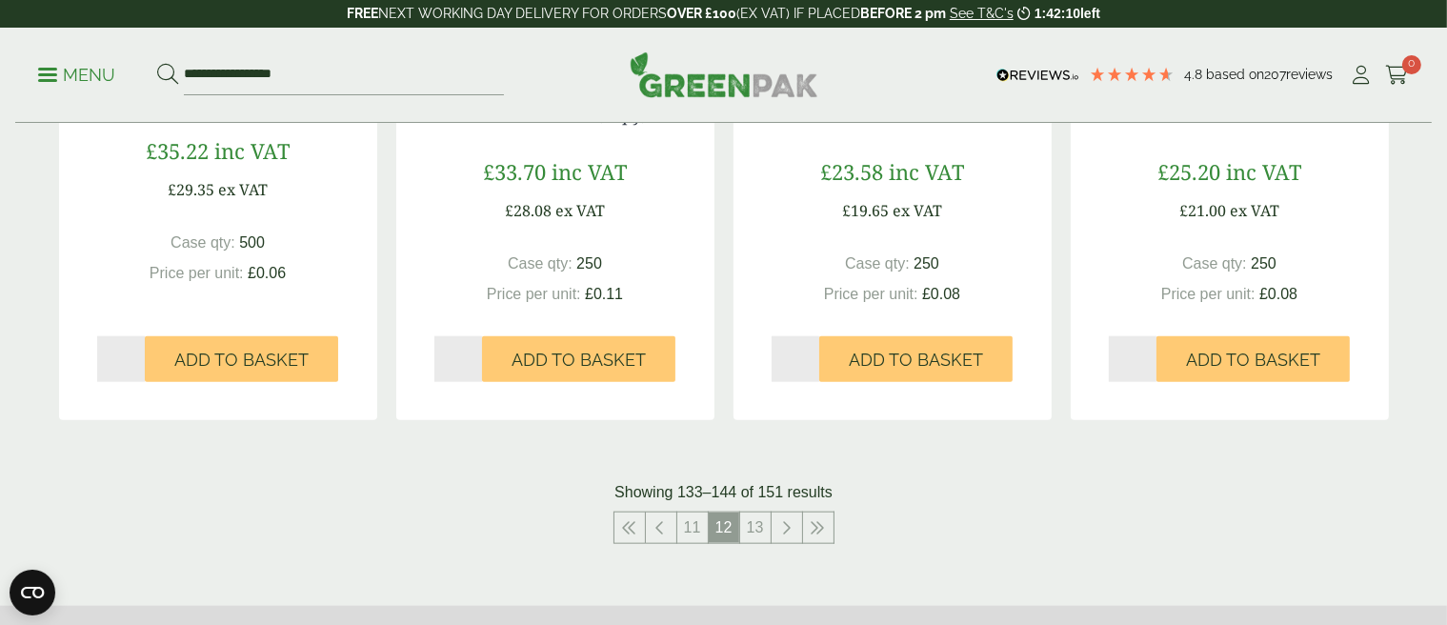
scroll to position [2095, 0]
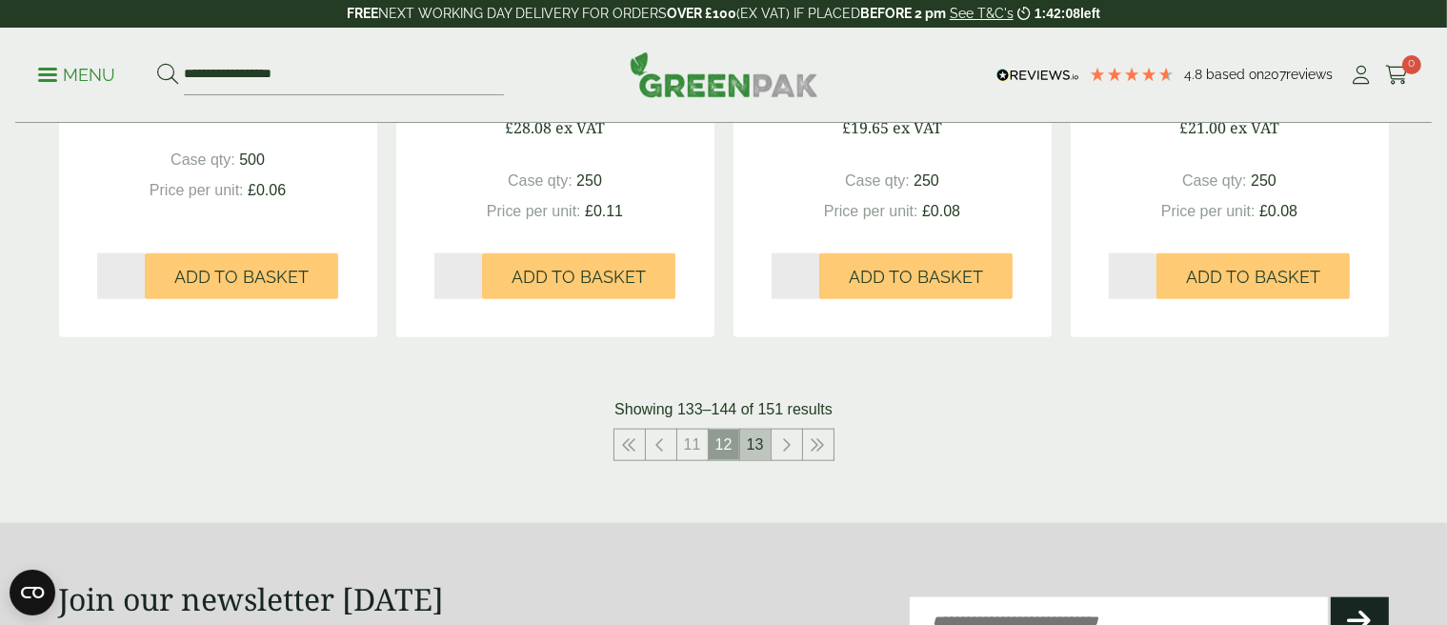
click at [754, 438] on link "13" at bounding box center [755, 445] width 30 height 30
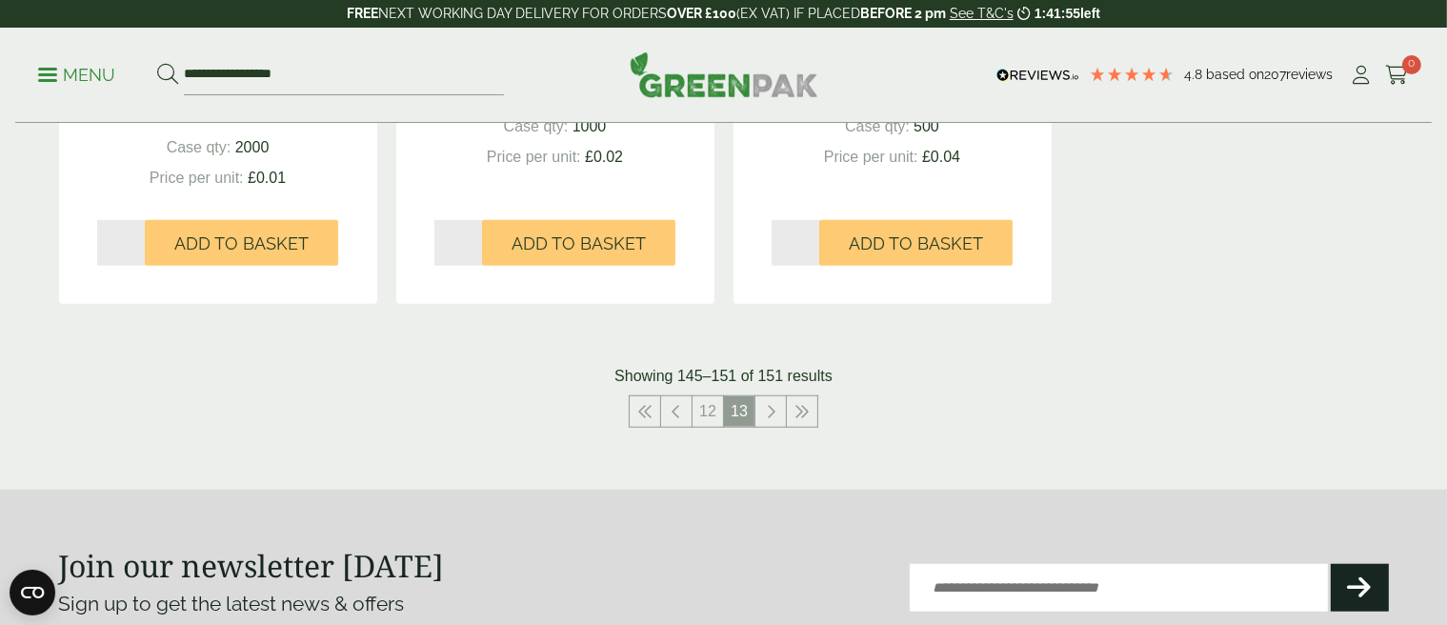
scroll to position [1429, 0]
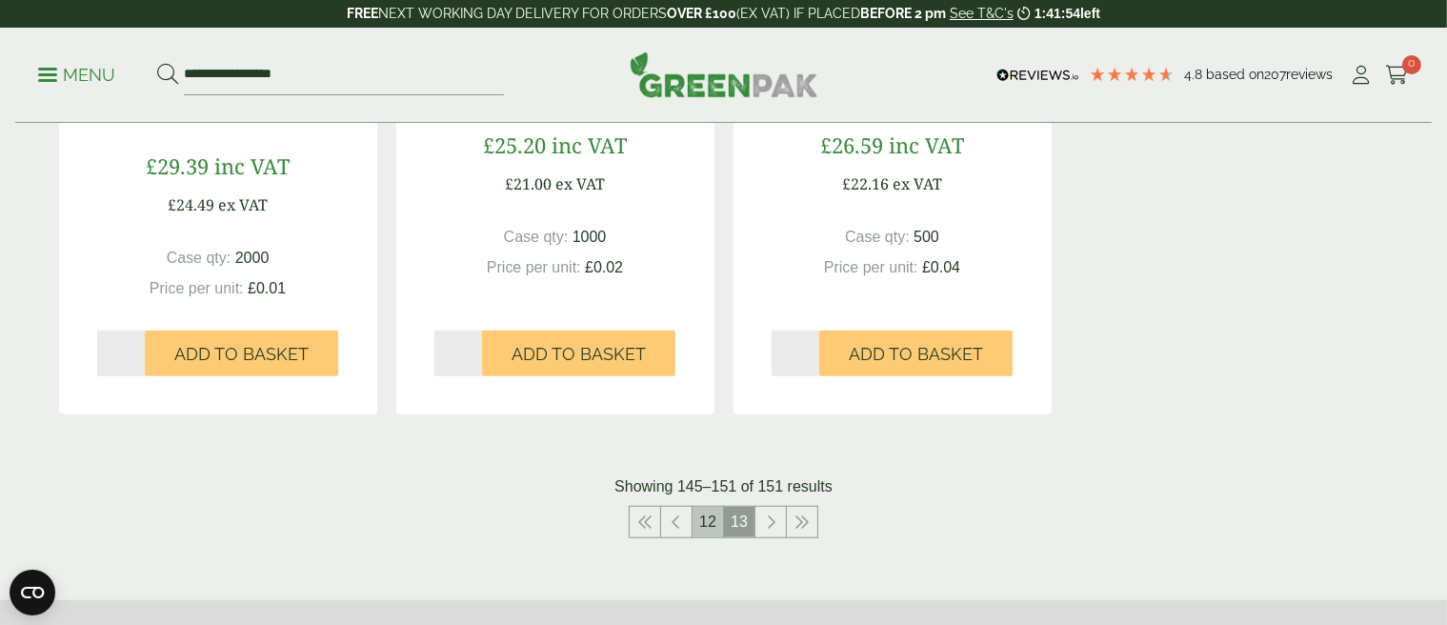
click at [700, 517] on link "12" at bounding box center [707, 522] width 30 height 30
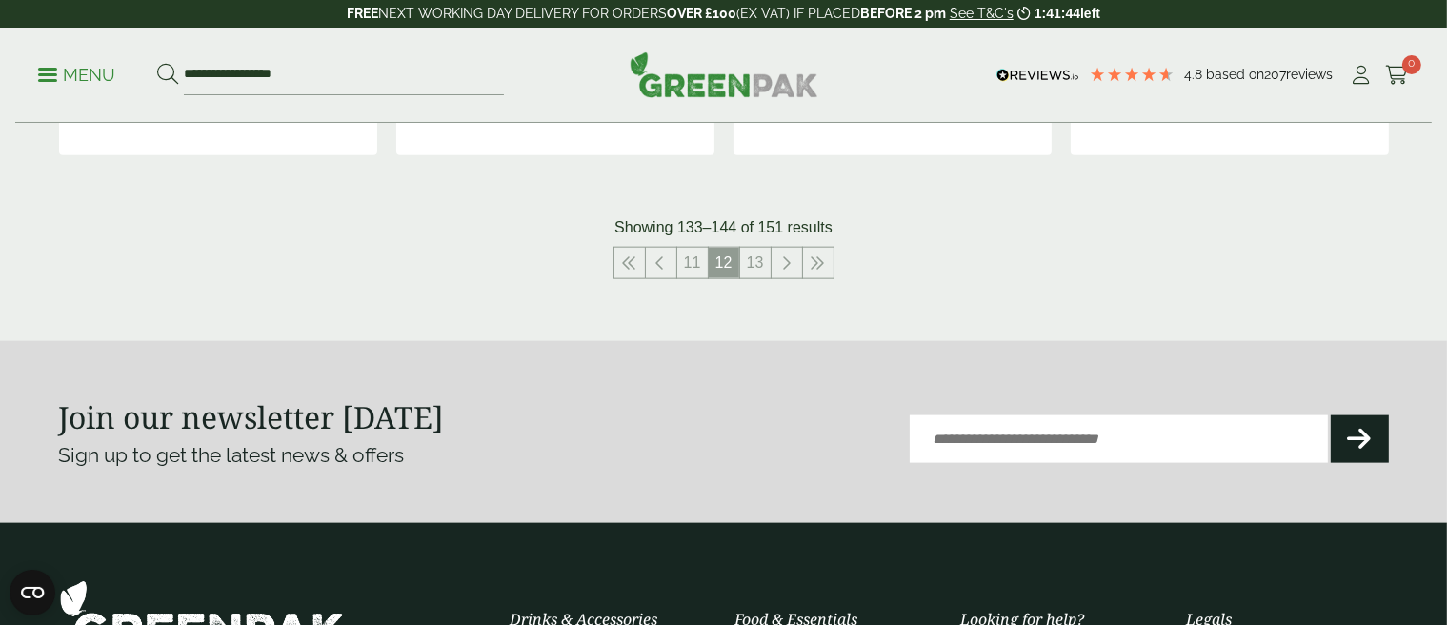
scroll to position [2286, 0]
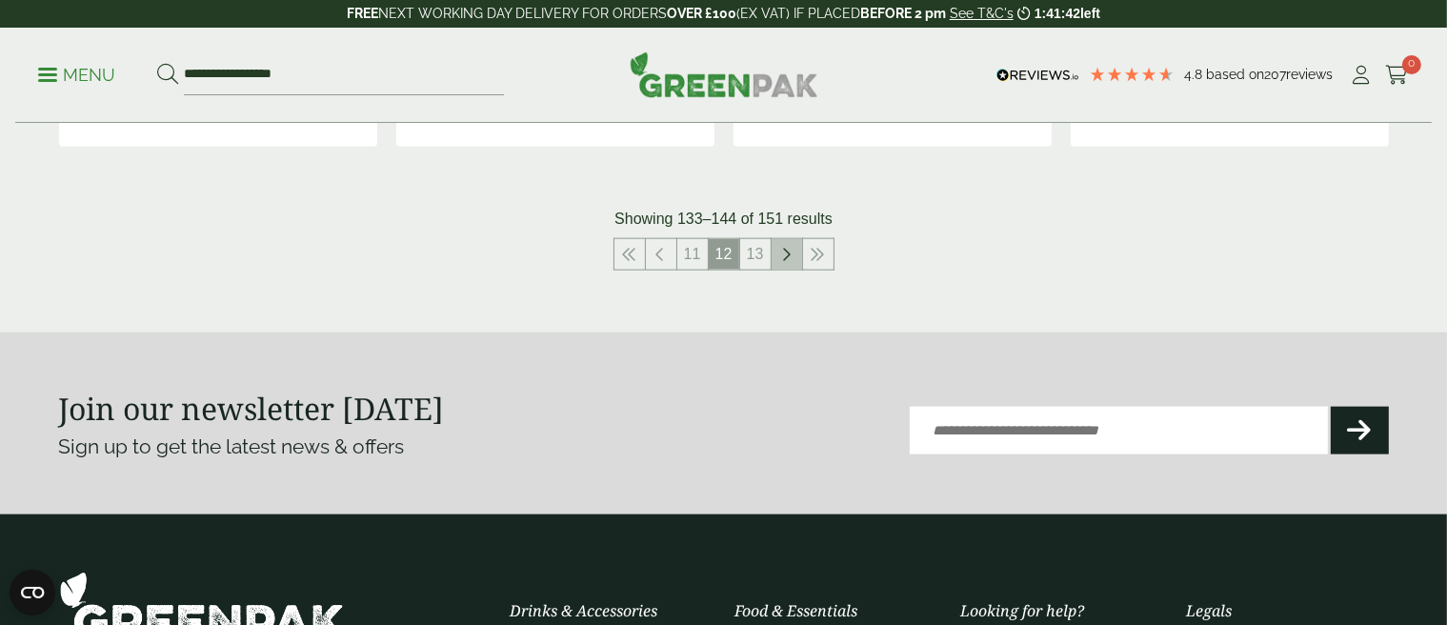
click at [783, 252] on icon at bounding box center [787, 254] width 10 height 15
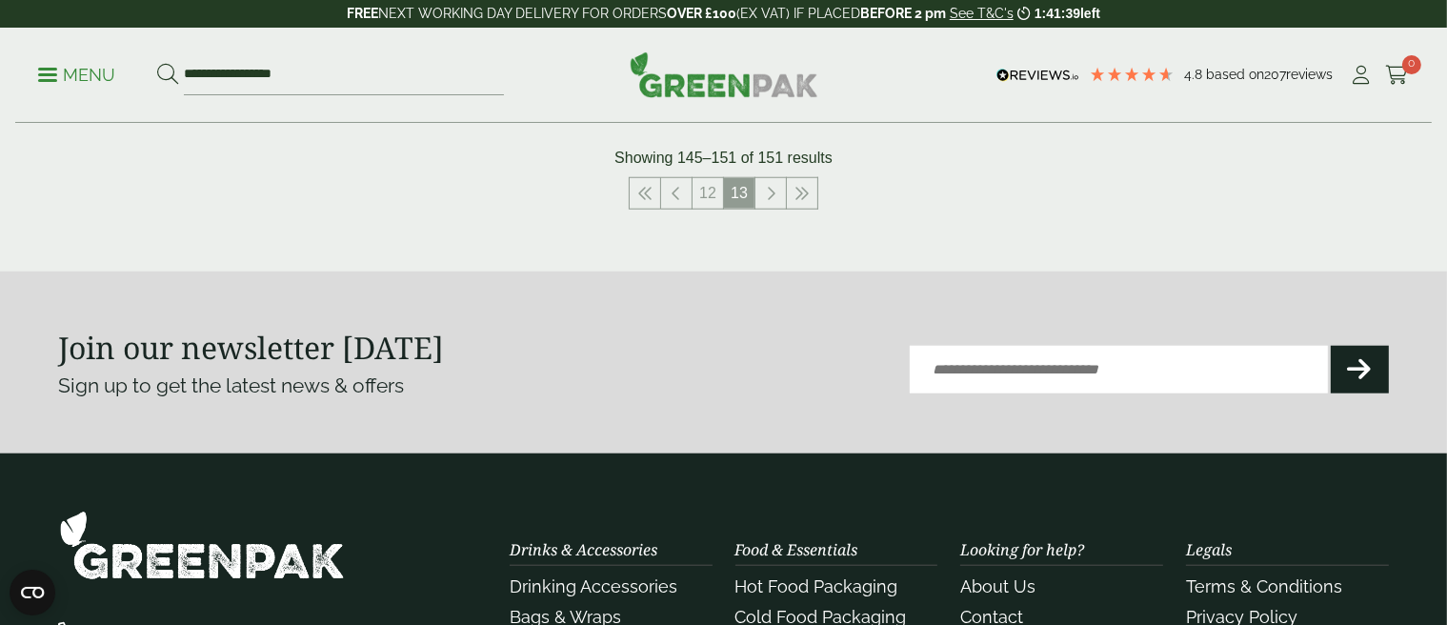
scroll to position [1619, 0]
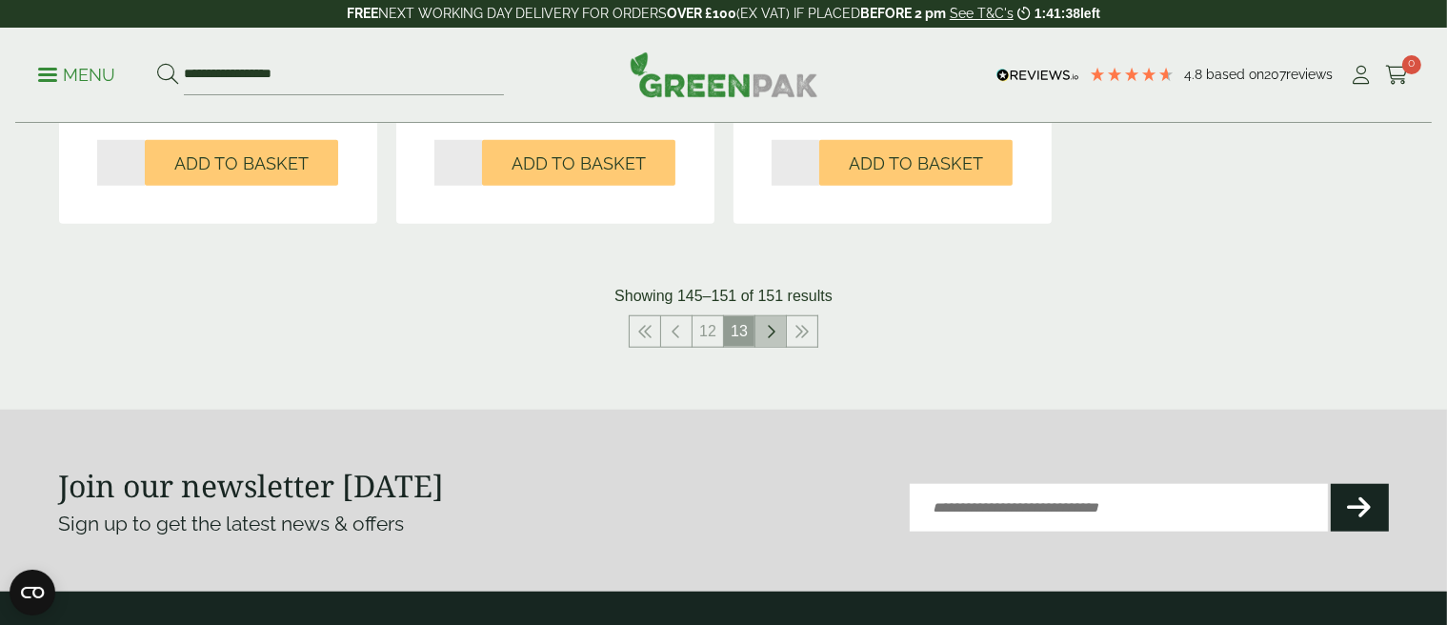
click at [771, 327] on icon at bounding box center [771, 331] width 10 height 15
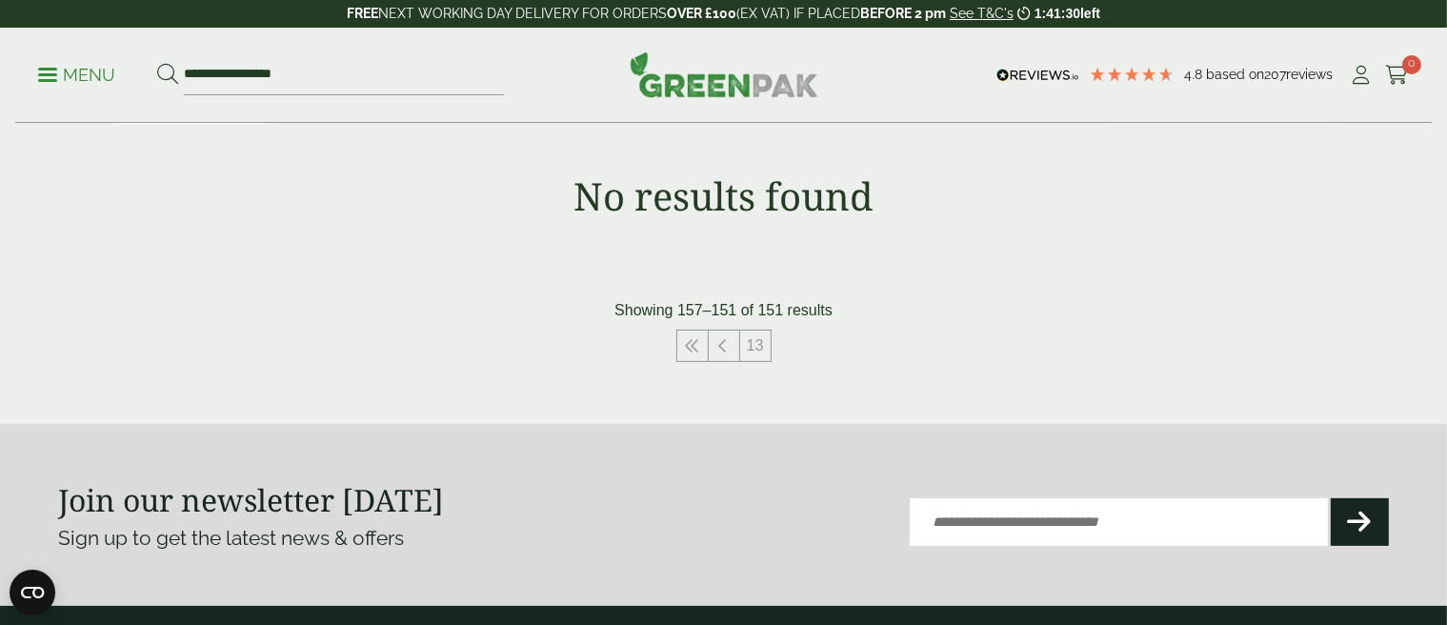
scroll to position [571, 0]
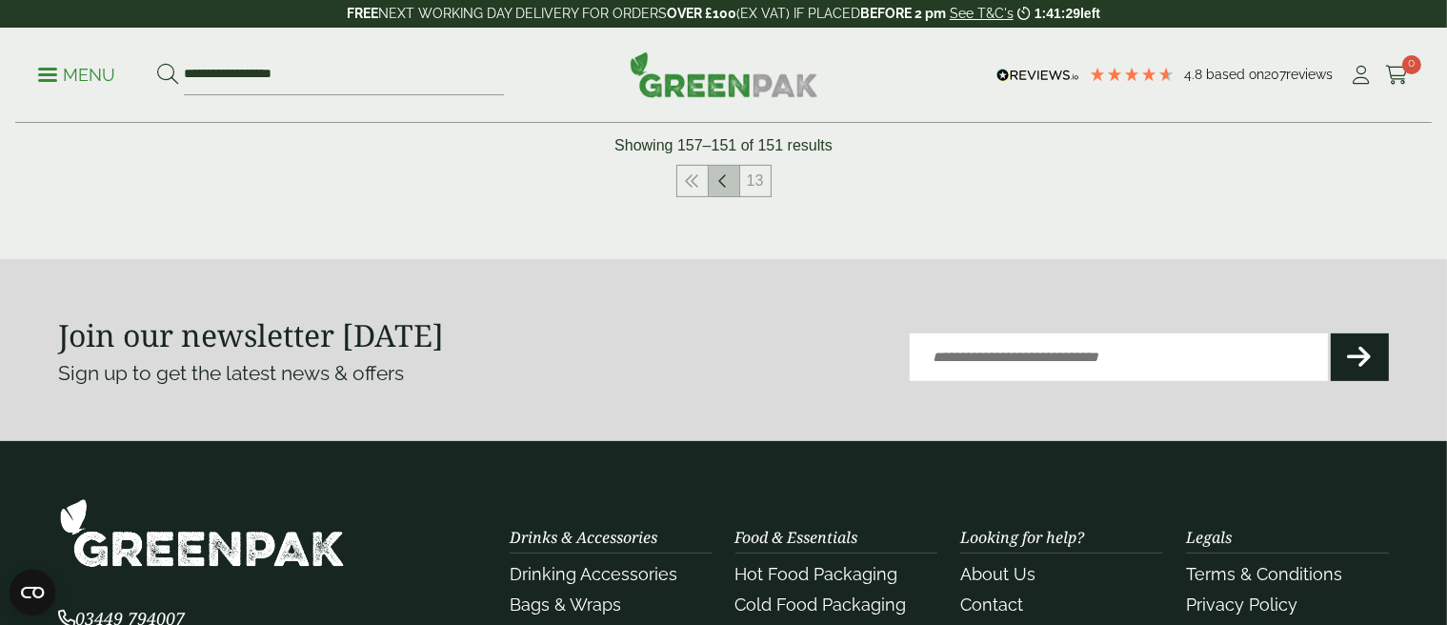
click at [724, 178] on icon at bounding box center [724, 180] width 10 height 15
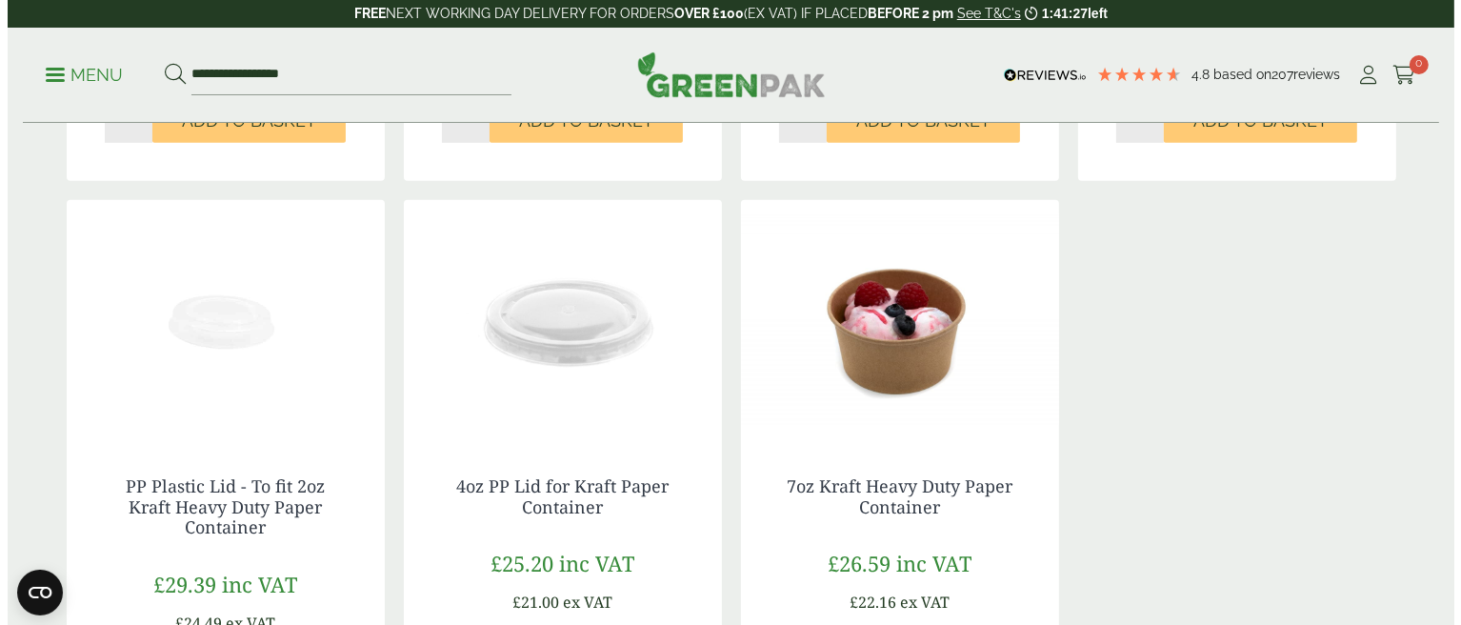
scroll to position [1048, 0]
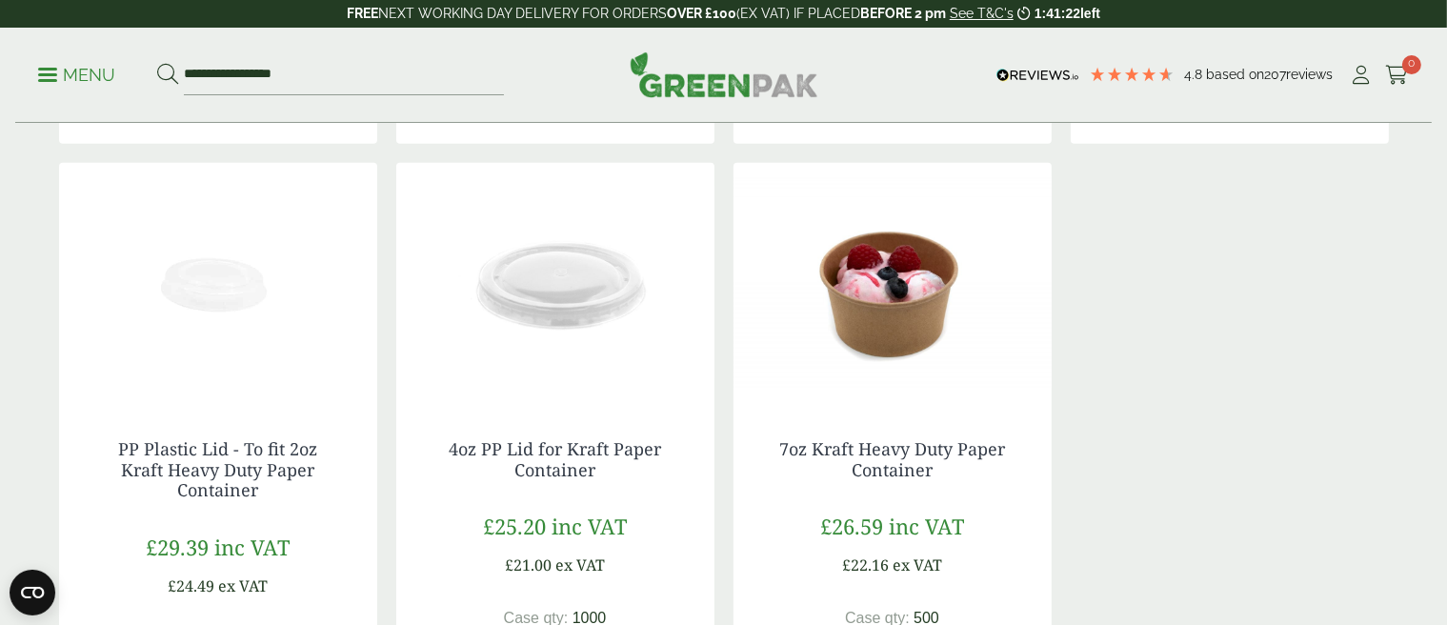
click at [69, 74] on p "Menu" at bounding box center [76, 75] width 77 height 23
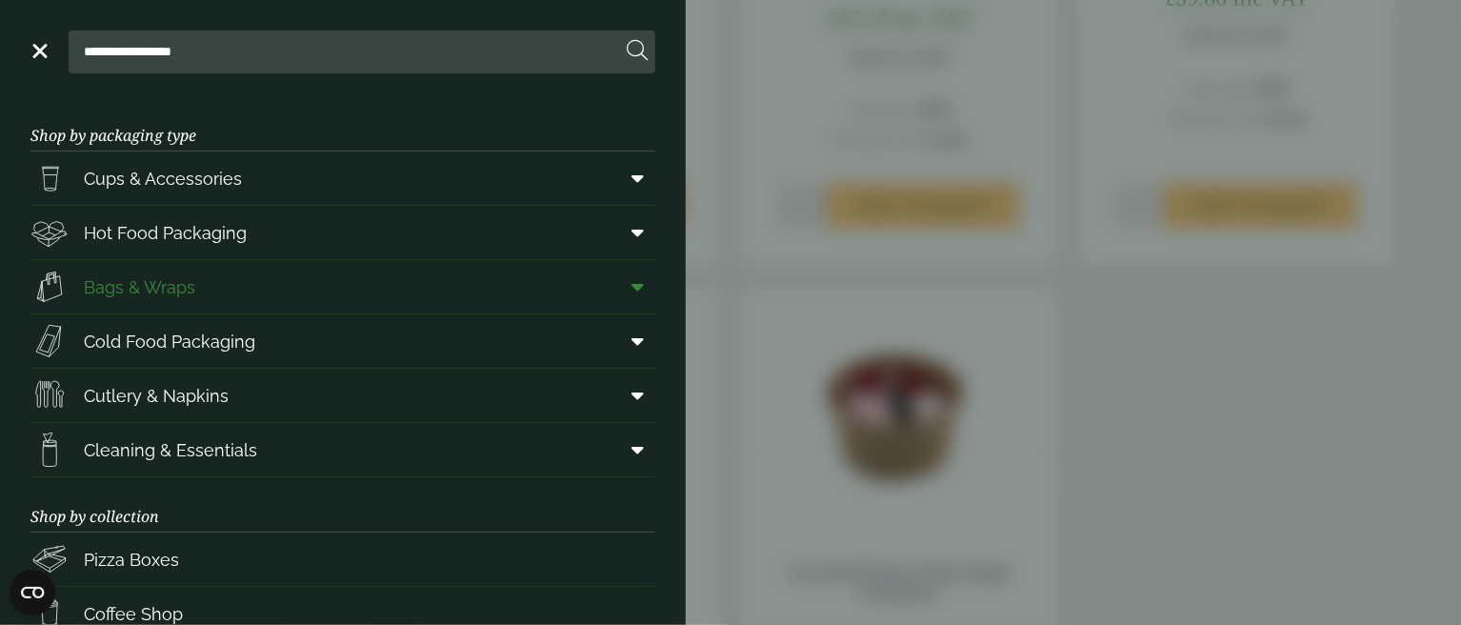
click at [106, 283] on span "Bags & Wraps" at bounding box center [139, 287] width 111 height 26
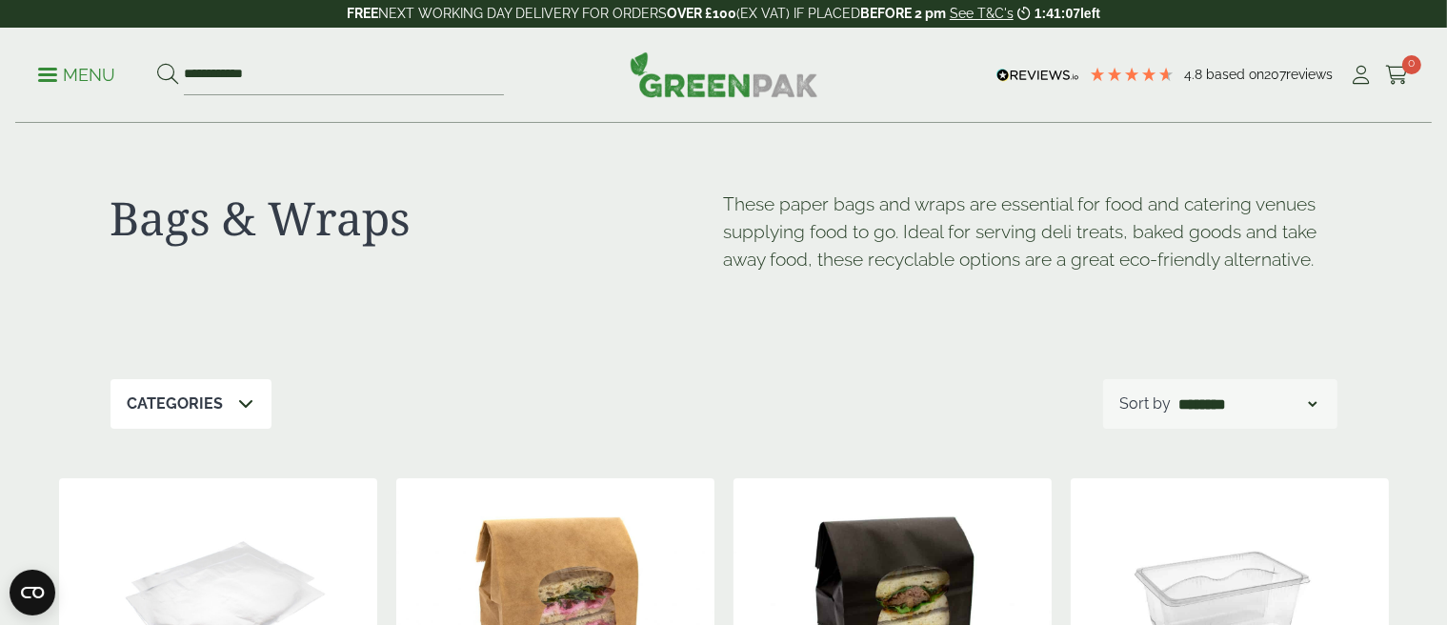
click at [52, 78] on link "Menu" at bounding box center [76, 73] width 77 height 19
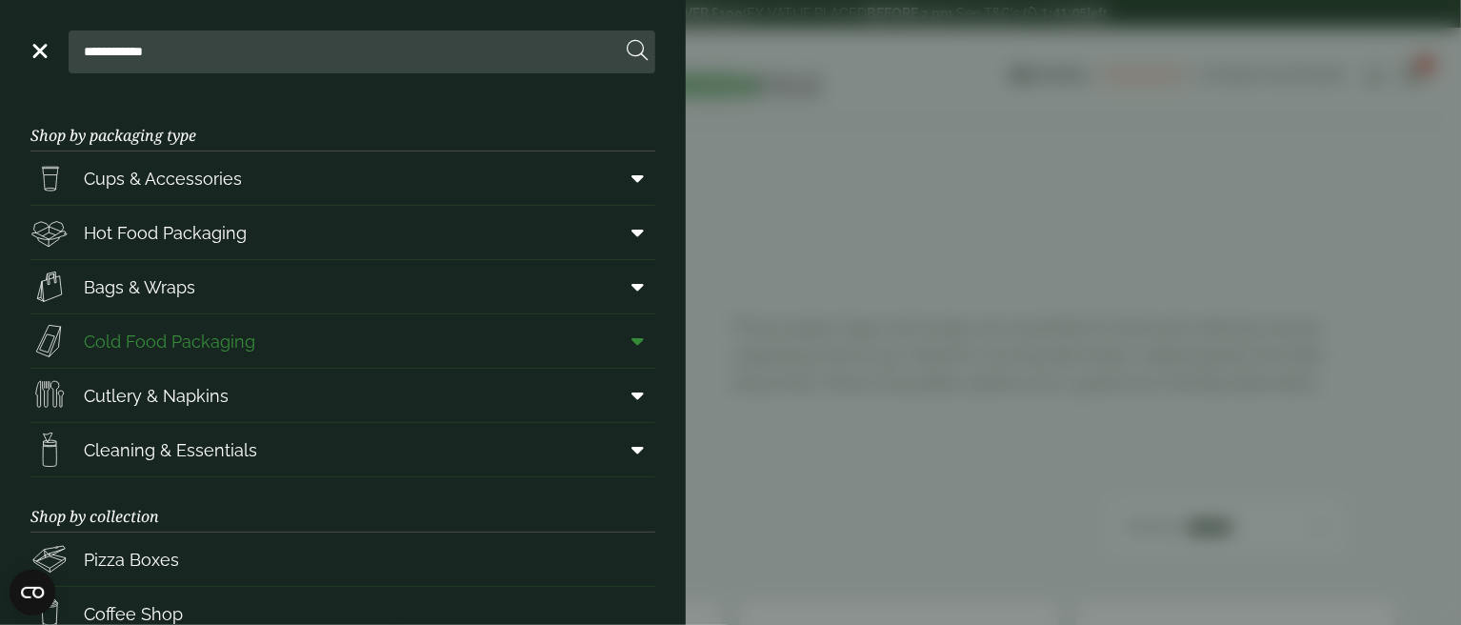
click at [202, 330] on span "Cold Food Packaging" at bounding box center [169, 342] width 171 height 26
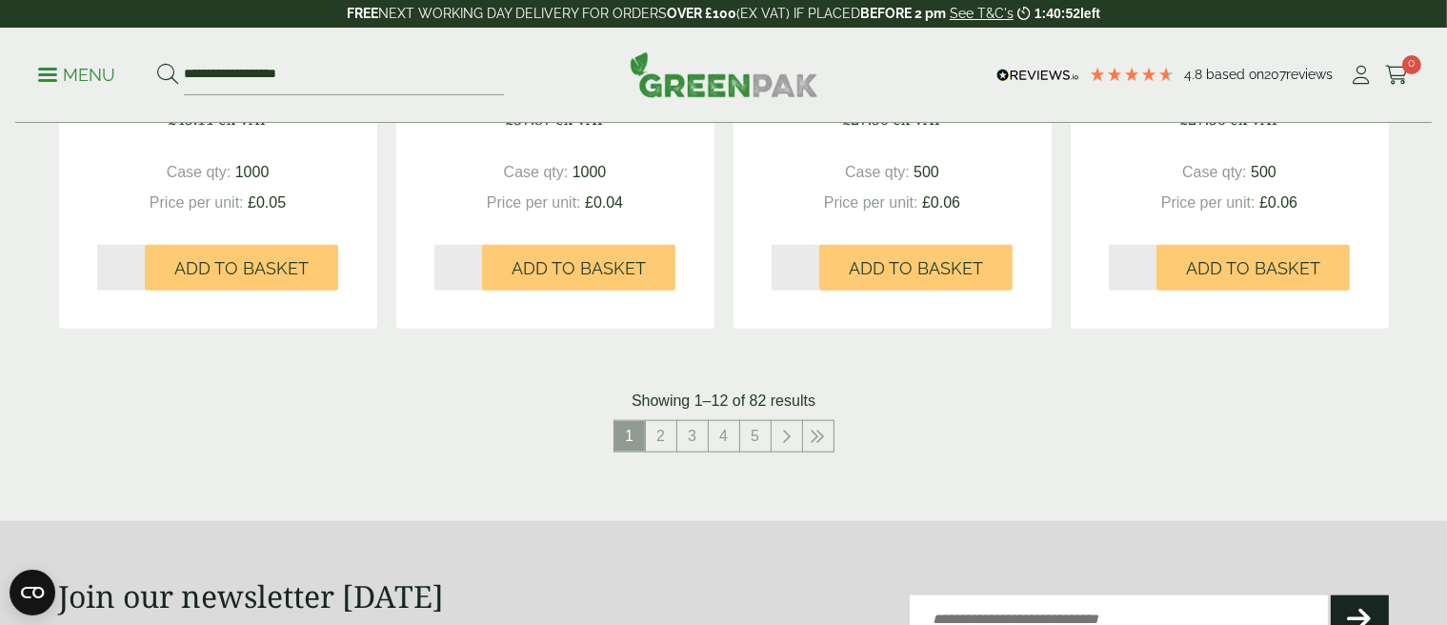
scroll to position [2095, 0]
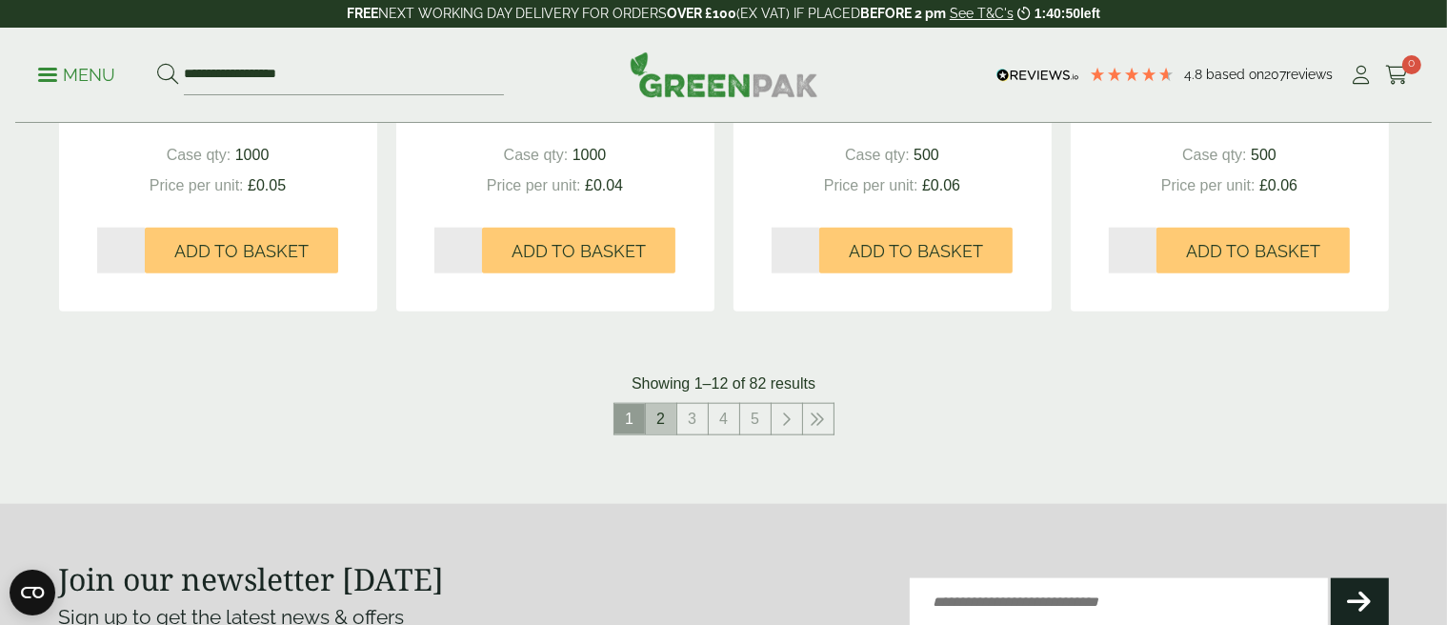
click at [661, 420] on link "2" at bounding box center [661, 419] width 30 height 30
click at [682, 418] on link "3" at bounding box center [676, 419] width 30 height 30
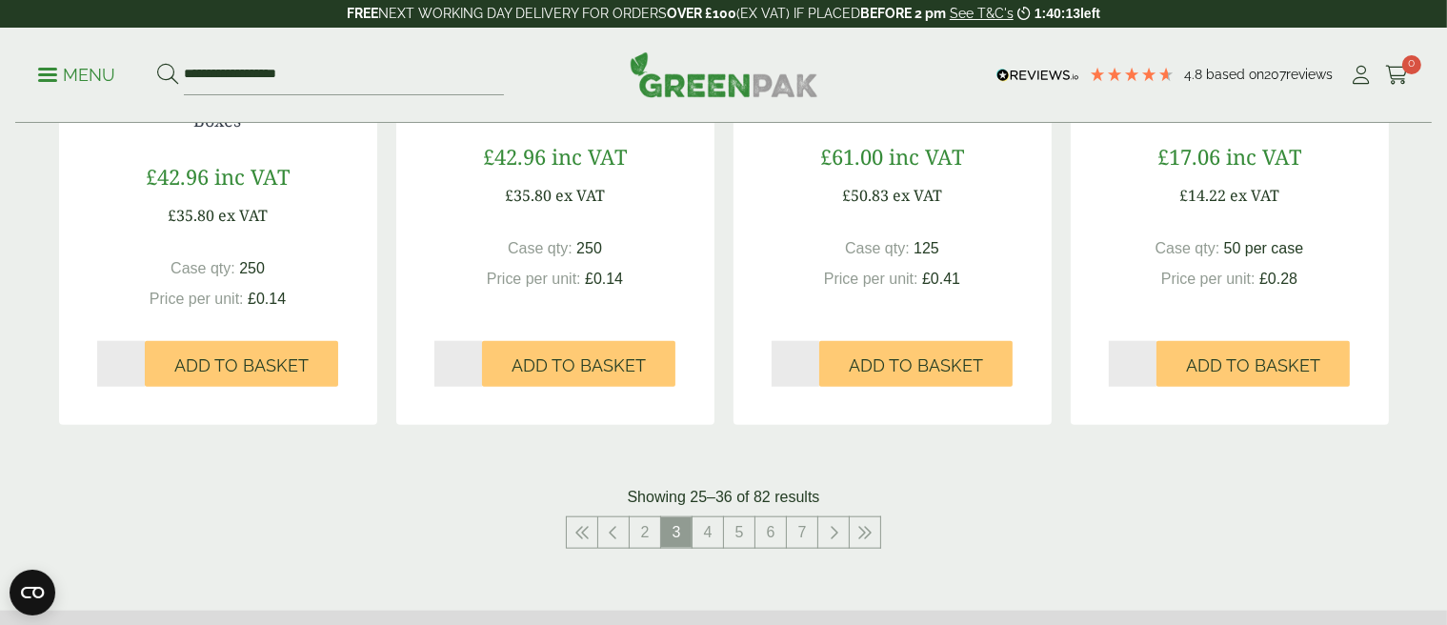
scroll to position [2000, 0]
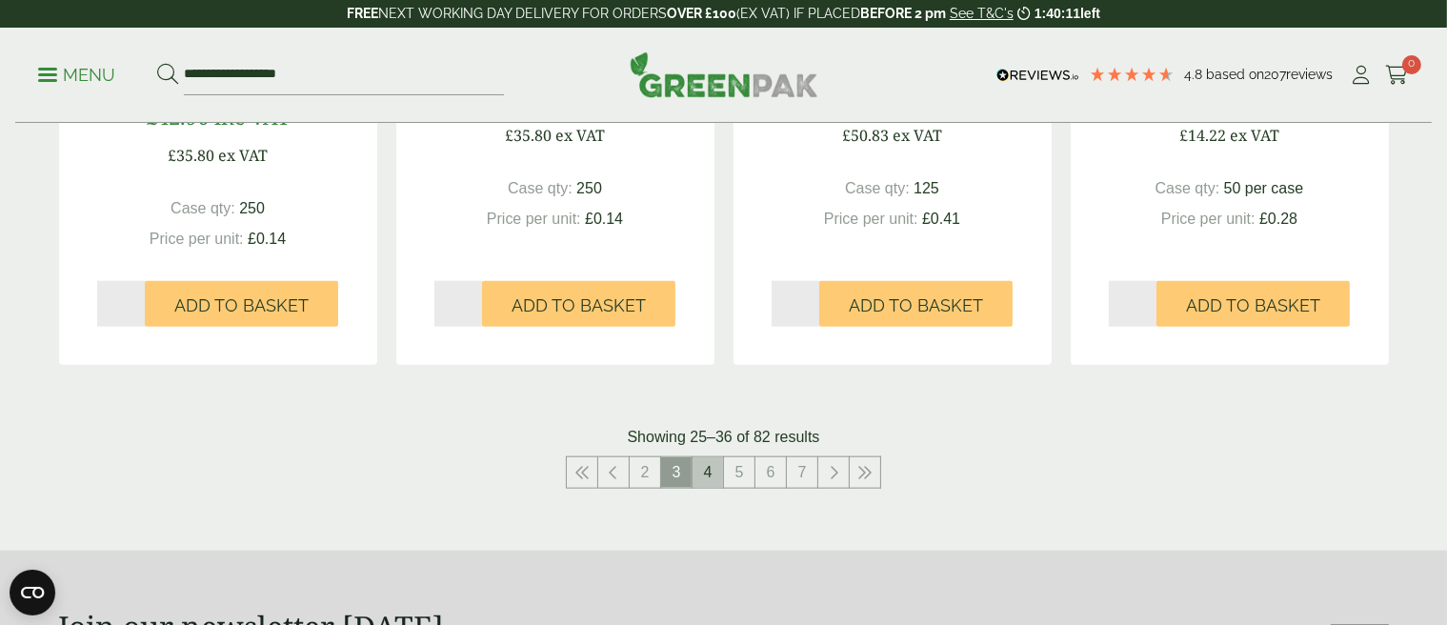
click at [701, 470] on link "4" at bounding box center [707, 472] width 30 height 30
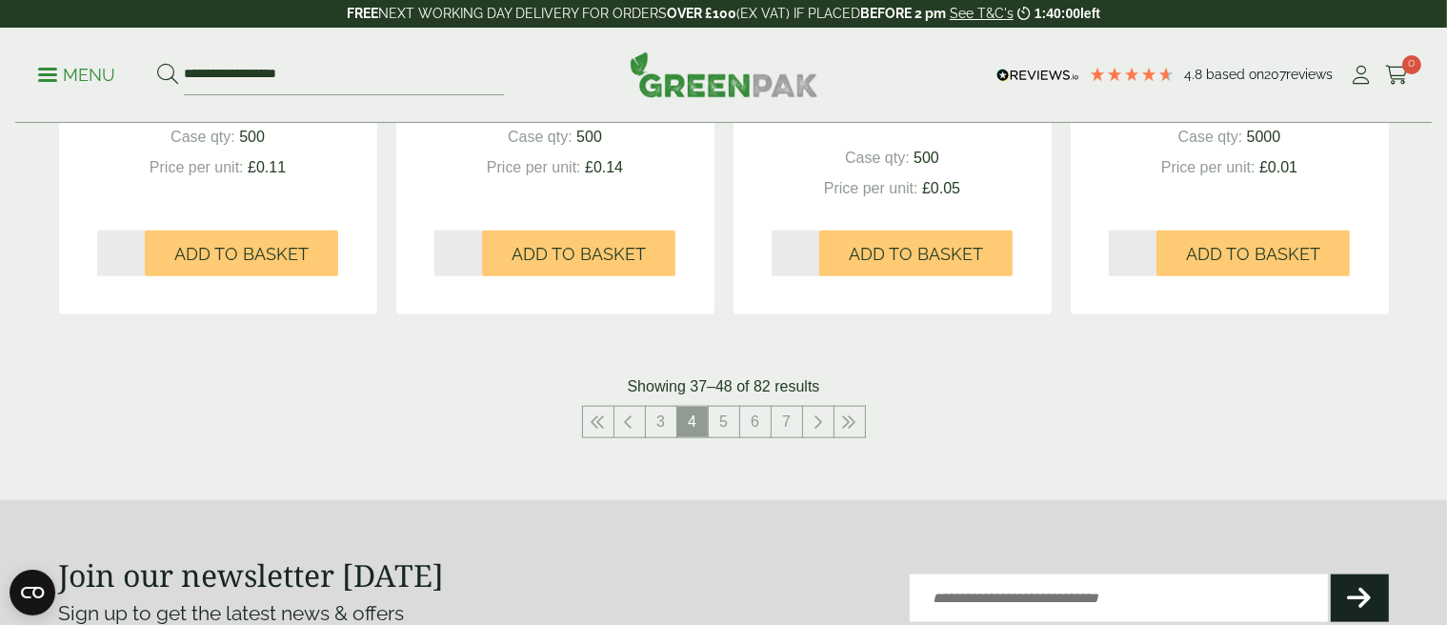
scroll to position [2191, 0]
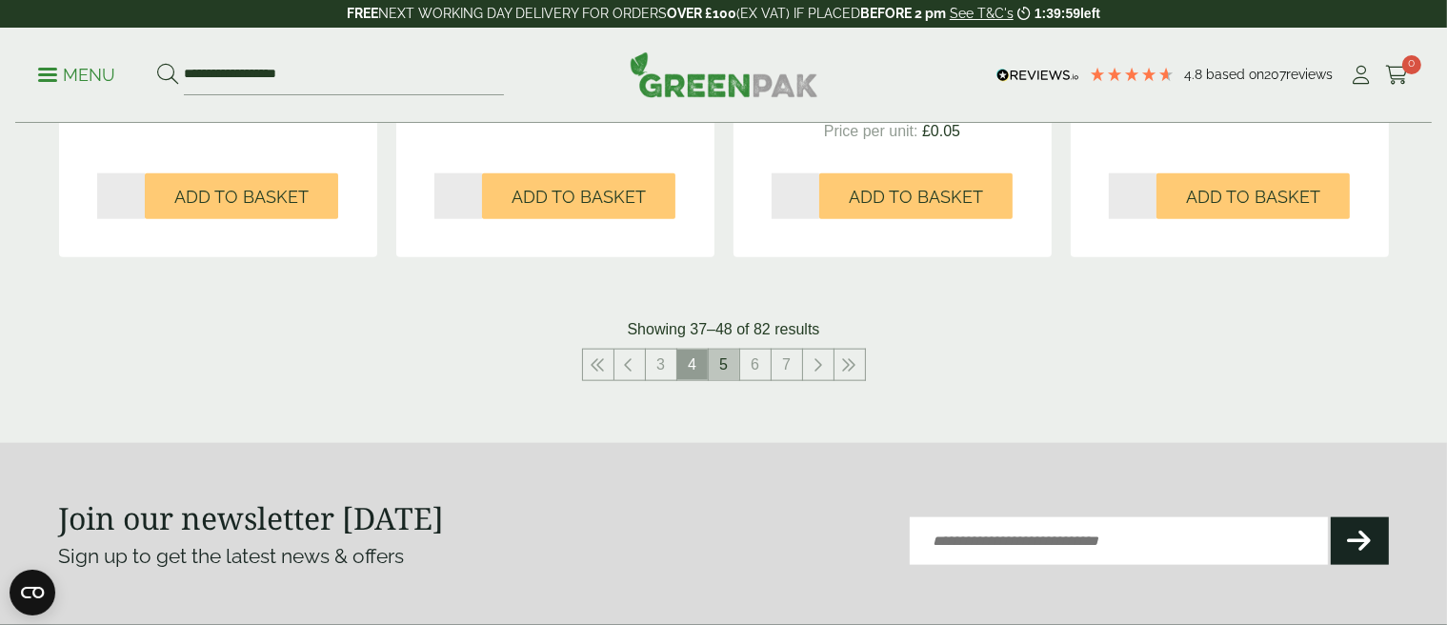
click at [727, 365] on link "5" at bounding box center [724, 365] width 30 height 30
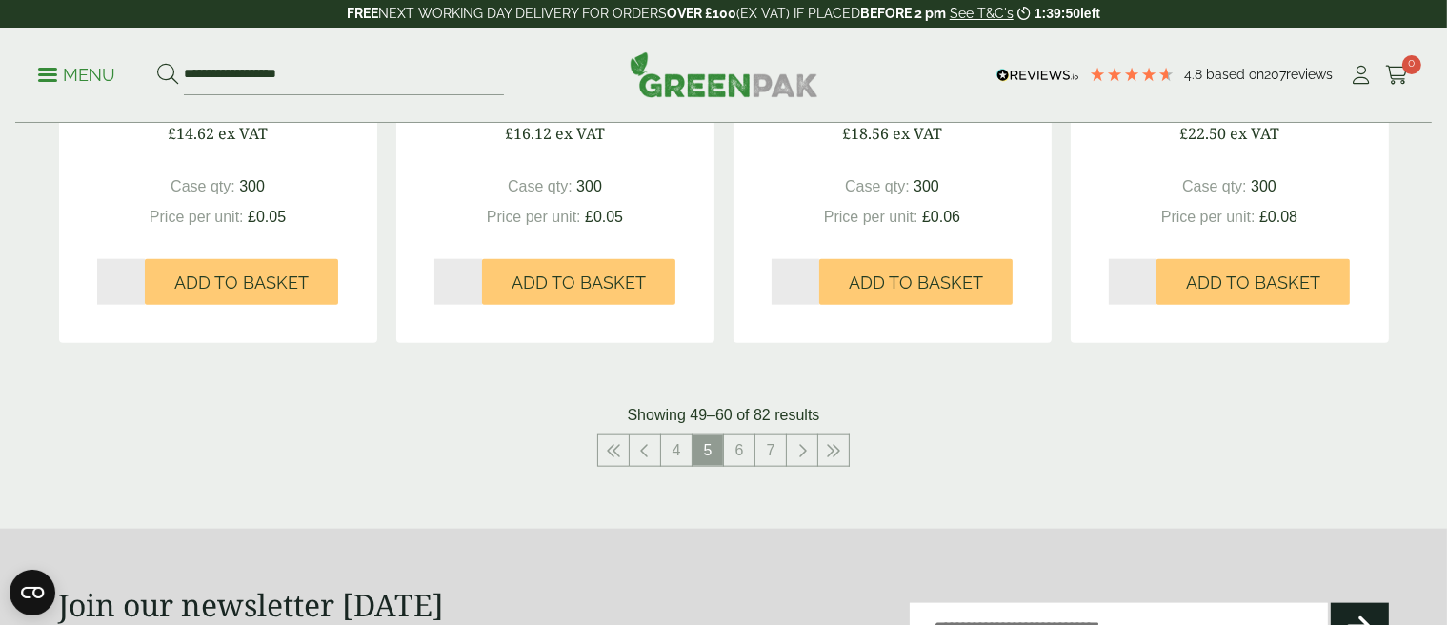
scroll to position [2095, 0]
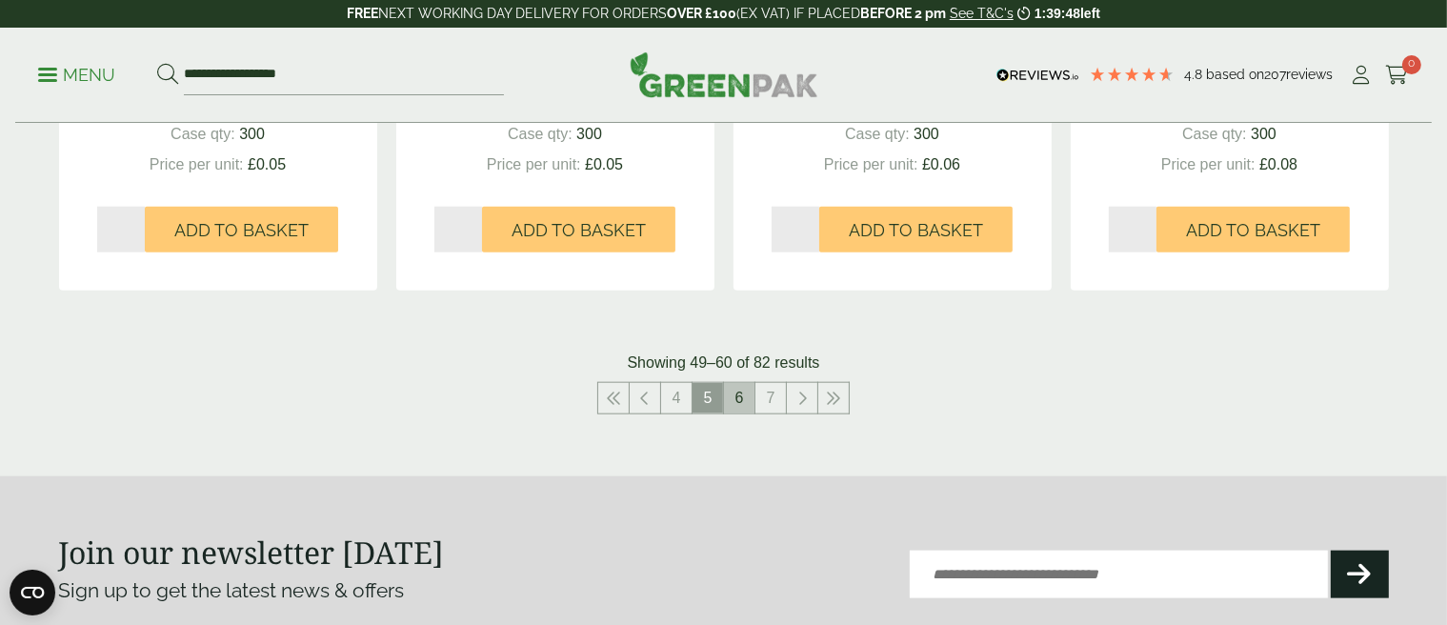
click at [747, 395] on link "6" at bounding box center [739, 398] width 30 height 30
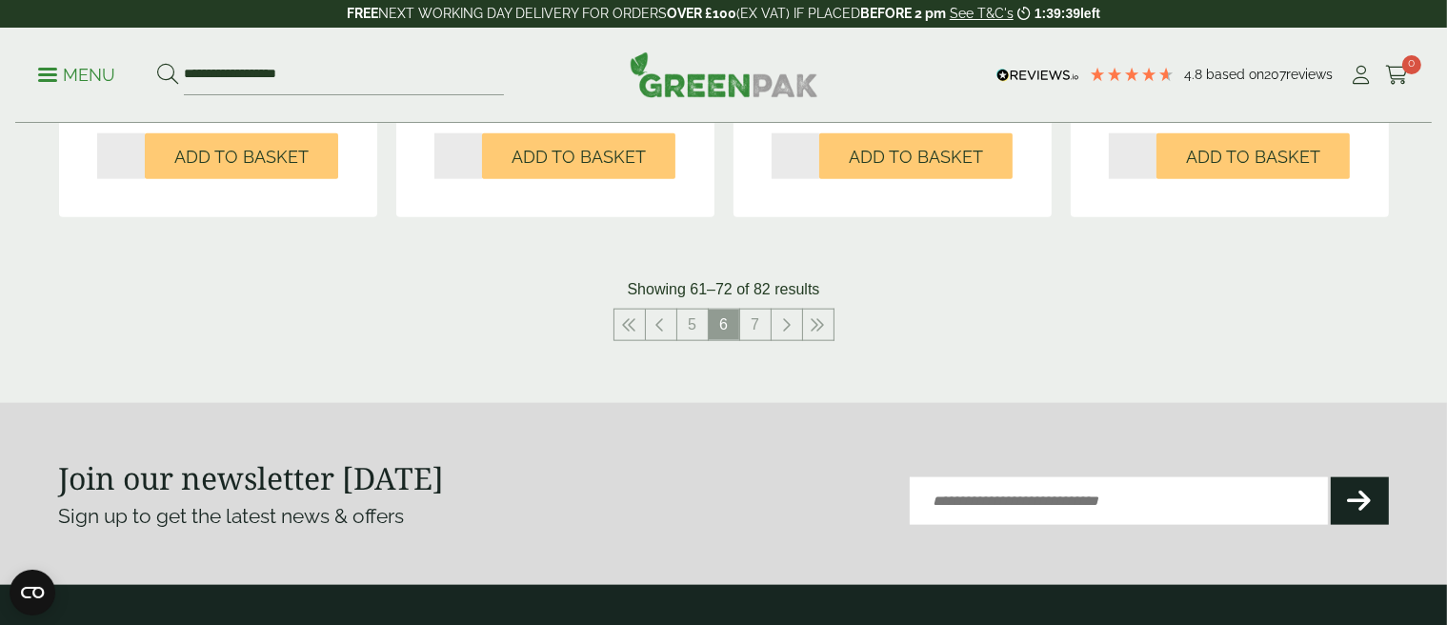
scroll to position [2191, 0]
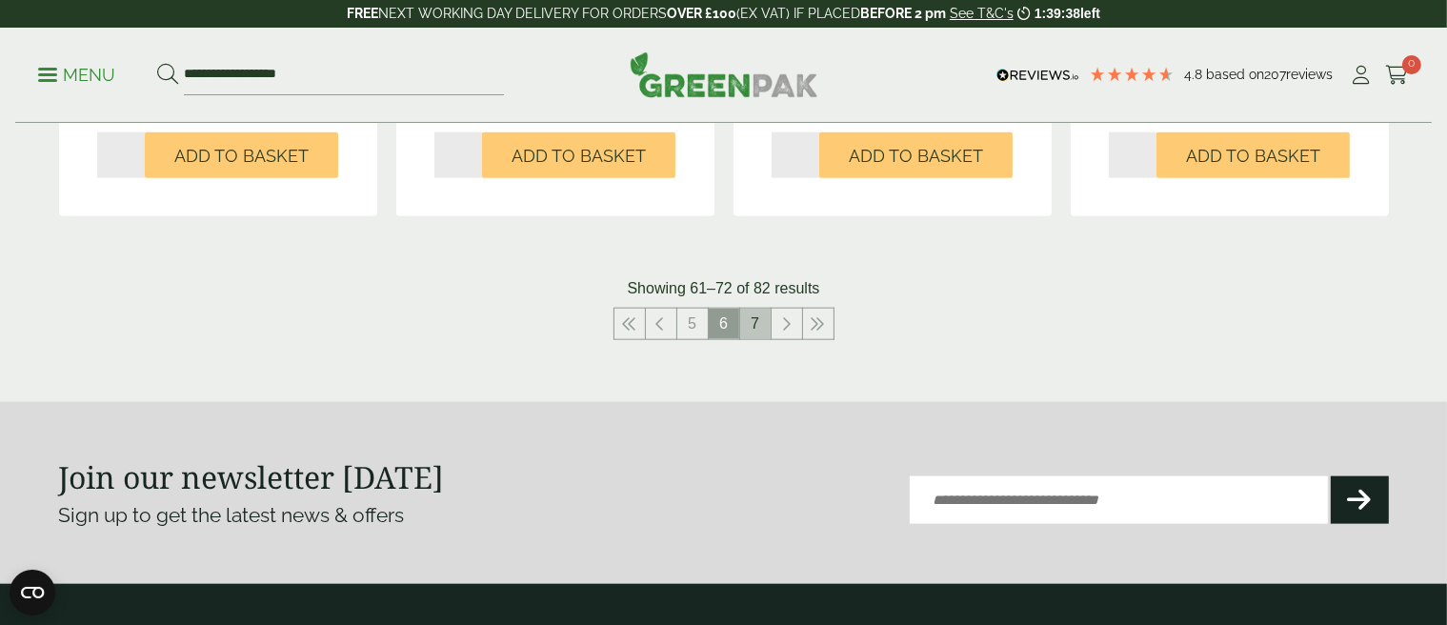
click at [753, 322] on link "7" at bounding box center [755, 324] width 30 height 30
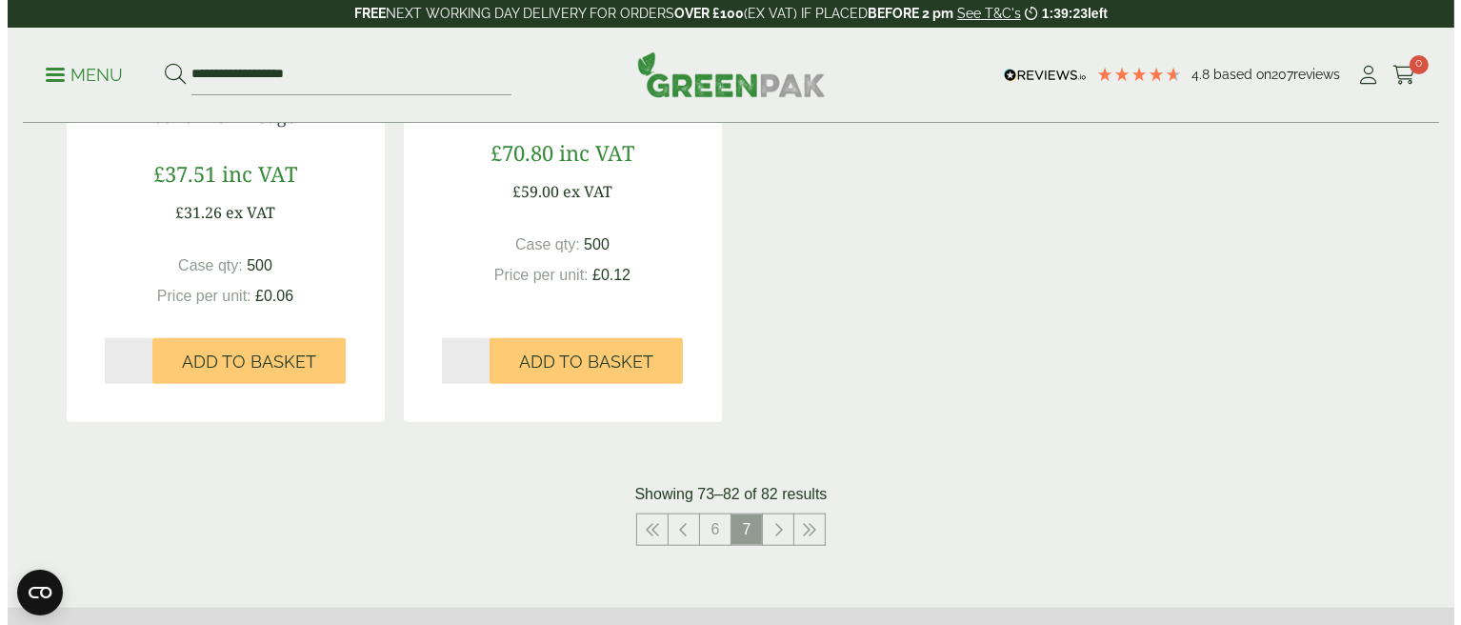
scroll to position [2095, 0]
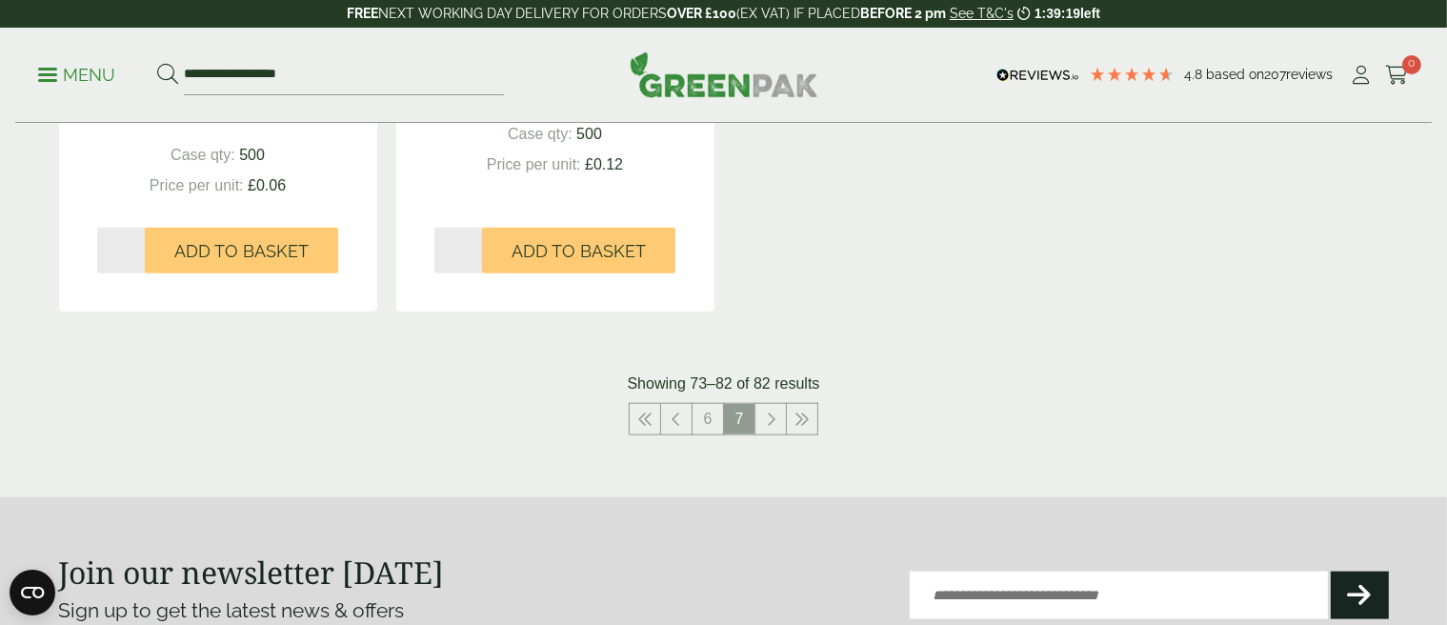
click at [91, 64] on p "Menu" at bounding box center [76, 75] width 77 height 23
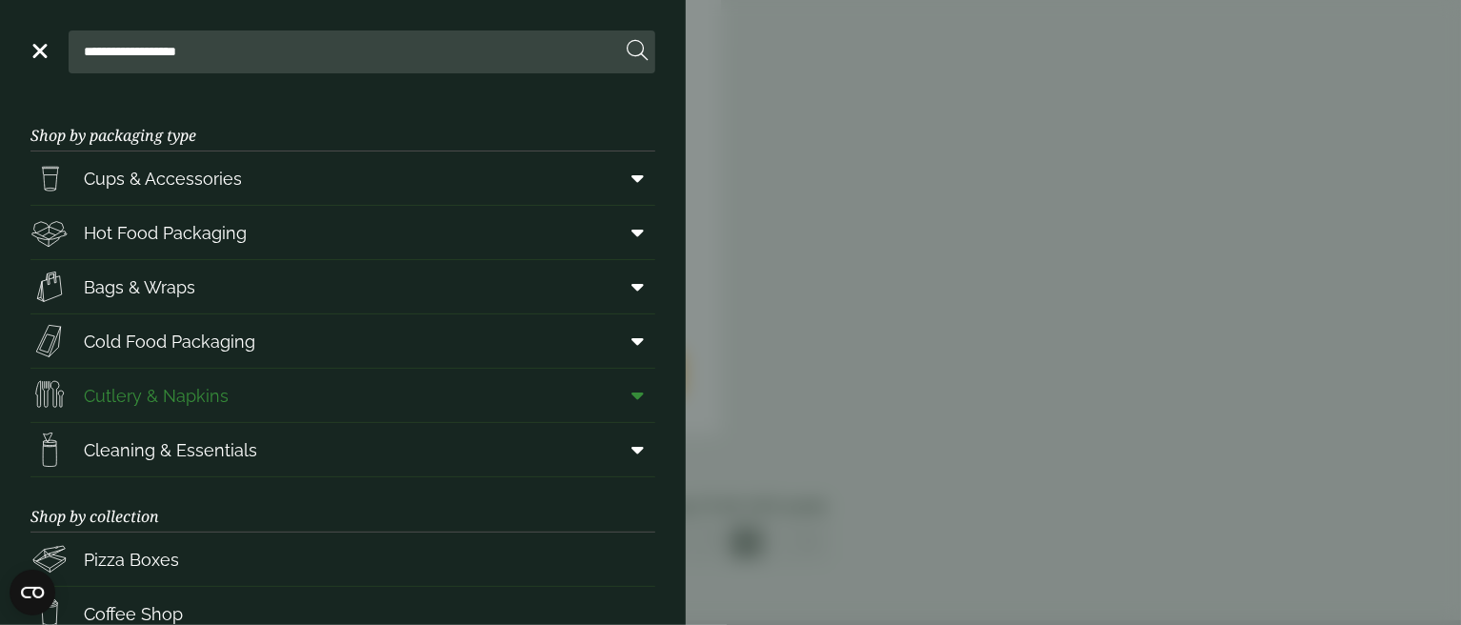
click at [213, 392] on span "Cutlery & Napkins" at bounding box center [156, 396] width 145 height 26
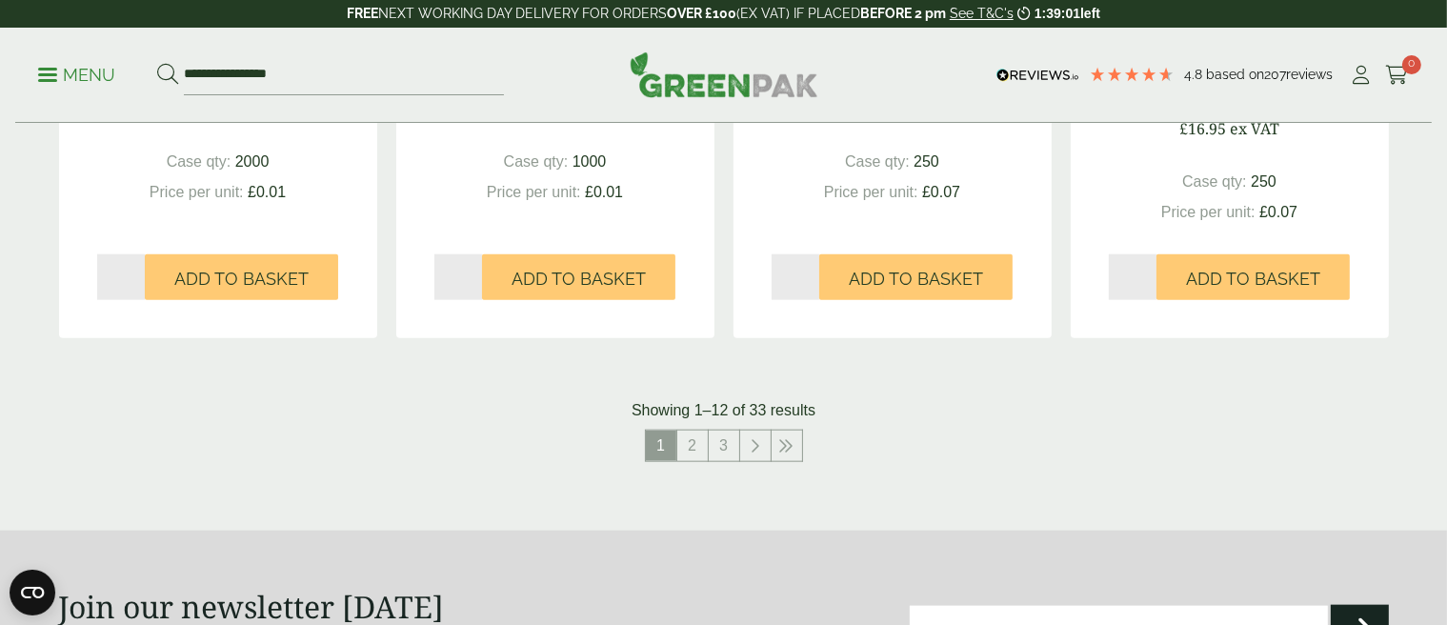
scroll to position [2095, 0]
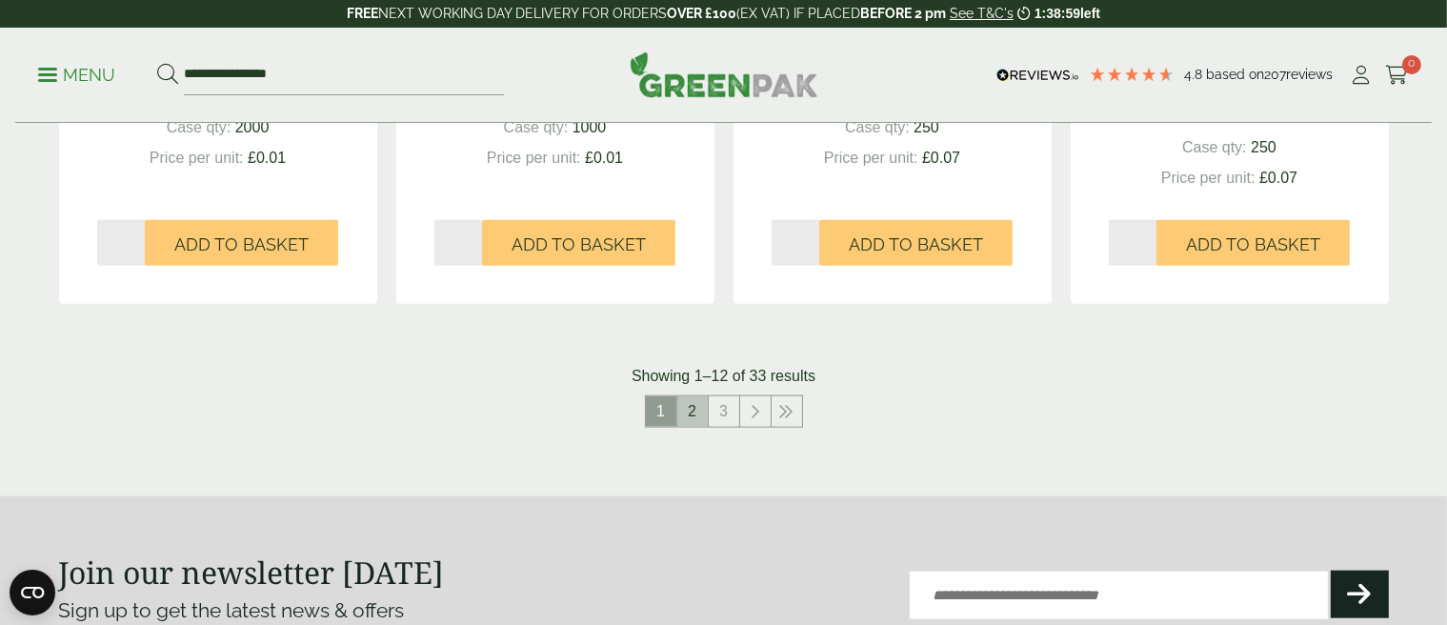
click at [702, 413] on link "2" at bounding box center [692, 411] width 30 height 30
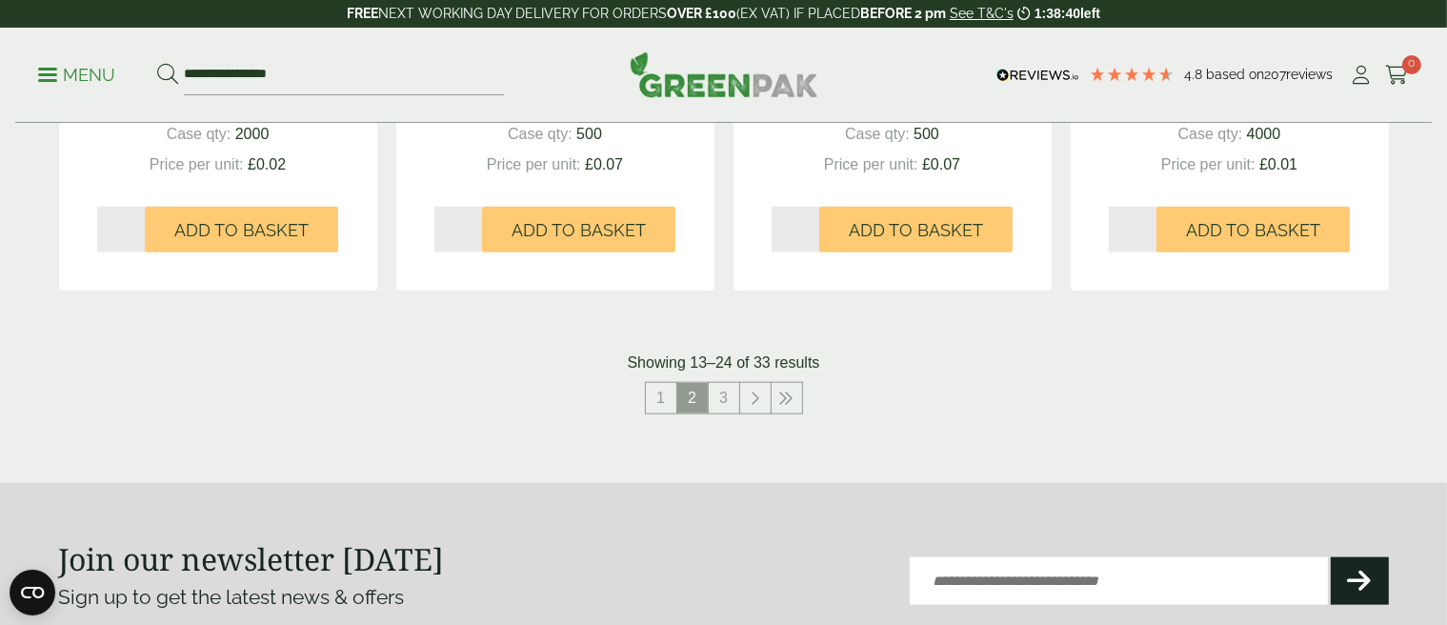
scroll to position [2095, 0]
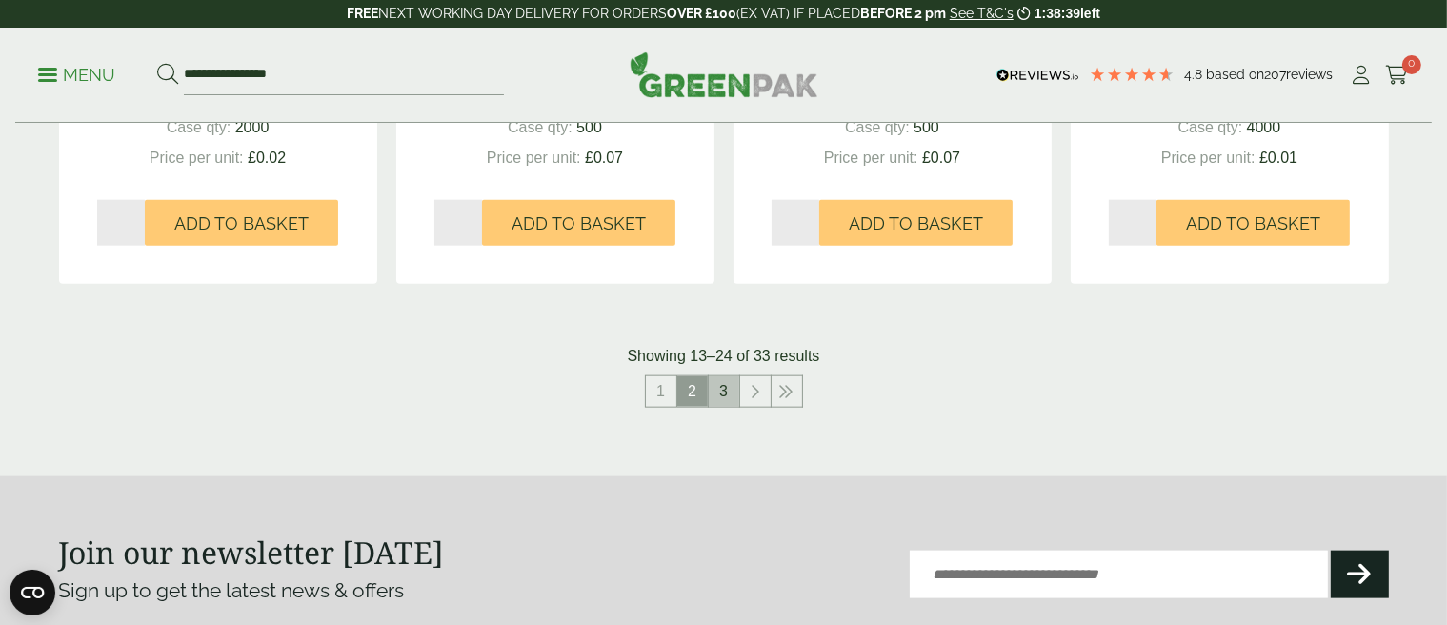
click at [725, 393] on link "3" at bounding box center [724, 391] width 30 height 30
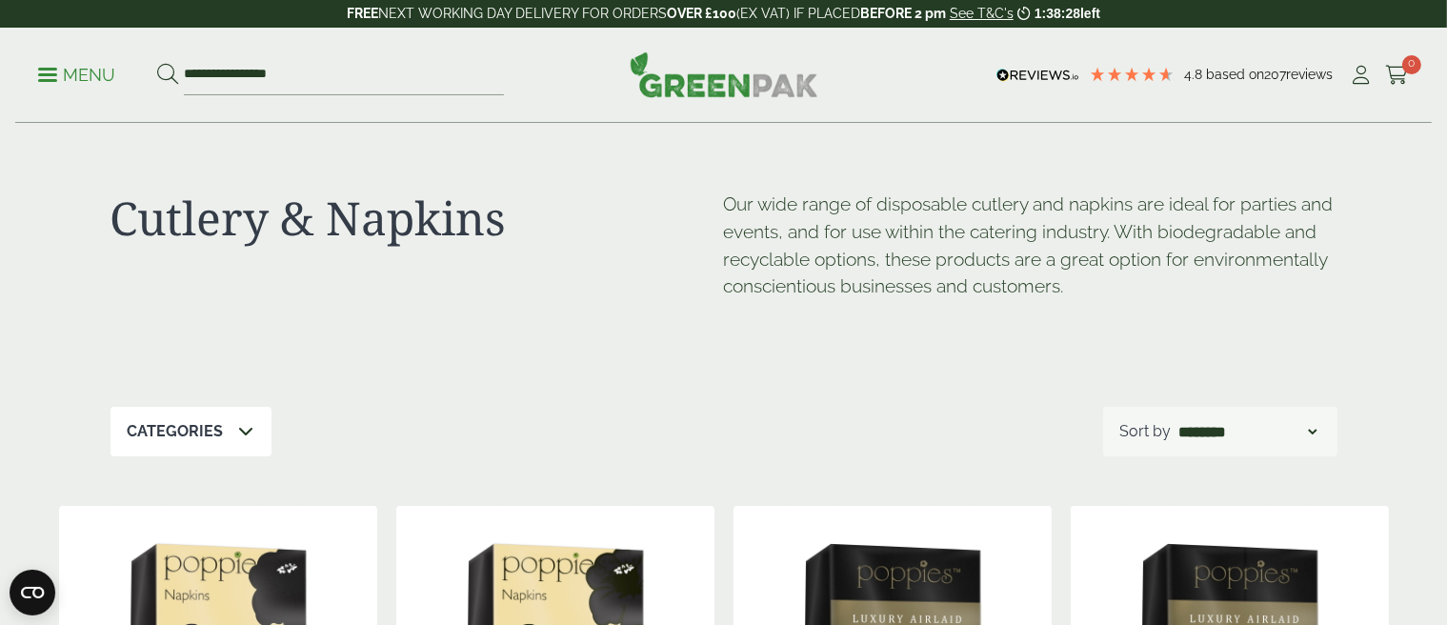
click at [61, 76] on p "Menu" at bounding box center [76, 75] width 77 height 23
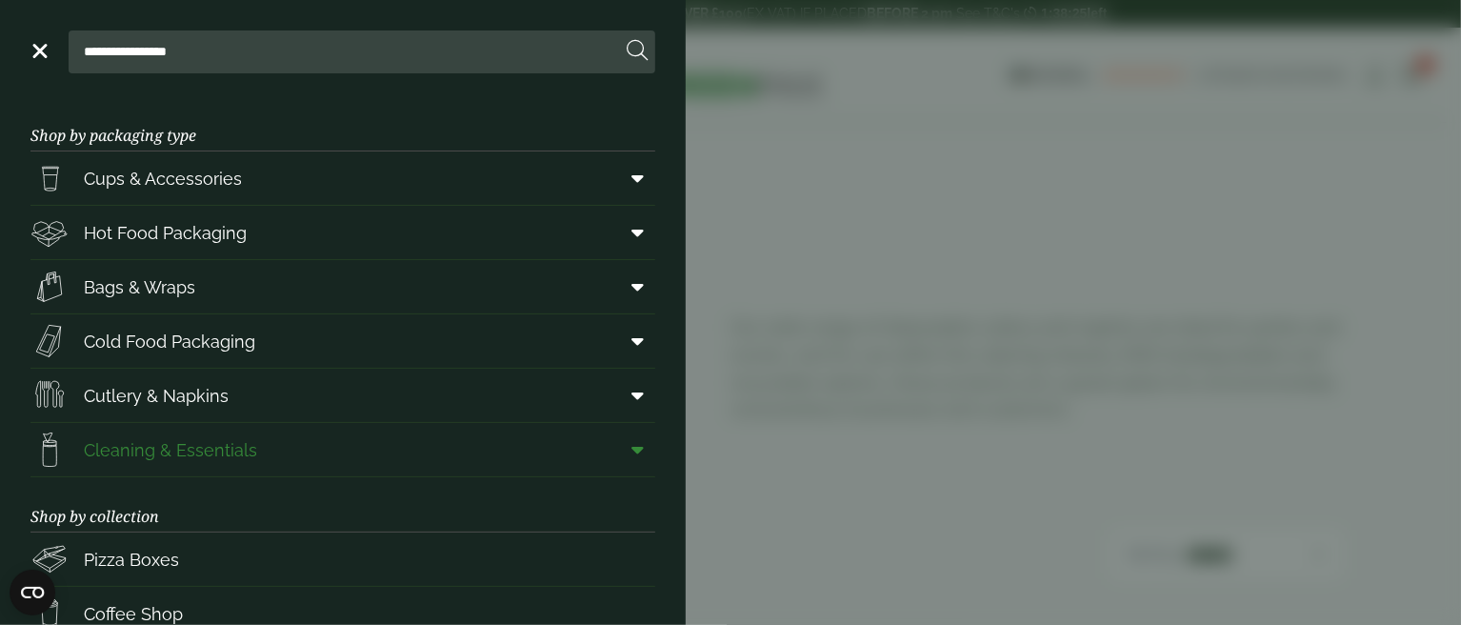
click at [224, 443] on span "Cleaning & Essentials" at bounding box center [170, 450] width 173 height 26
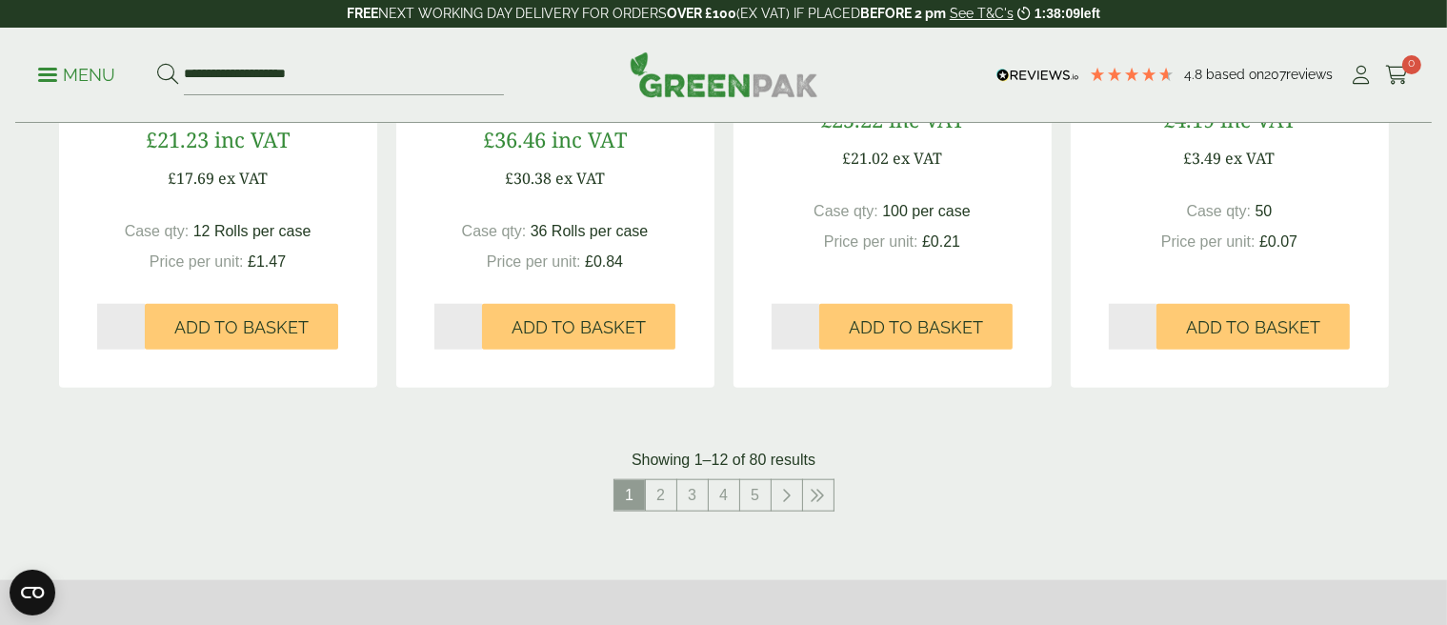
scroll to position [2095, 0]
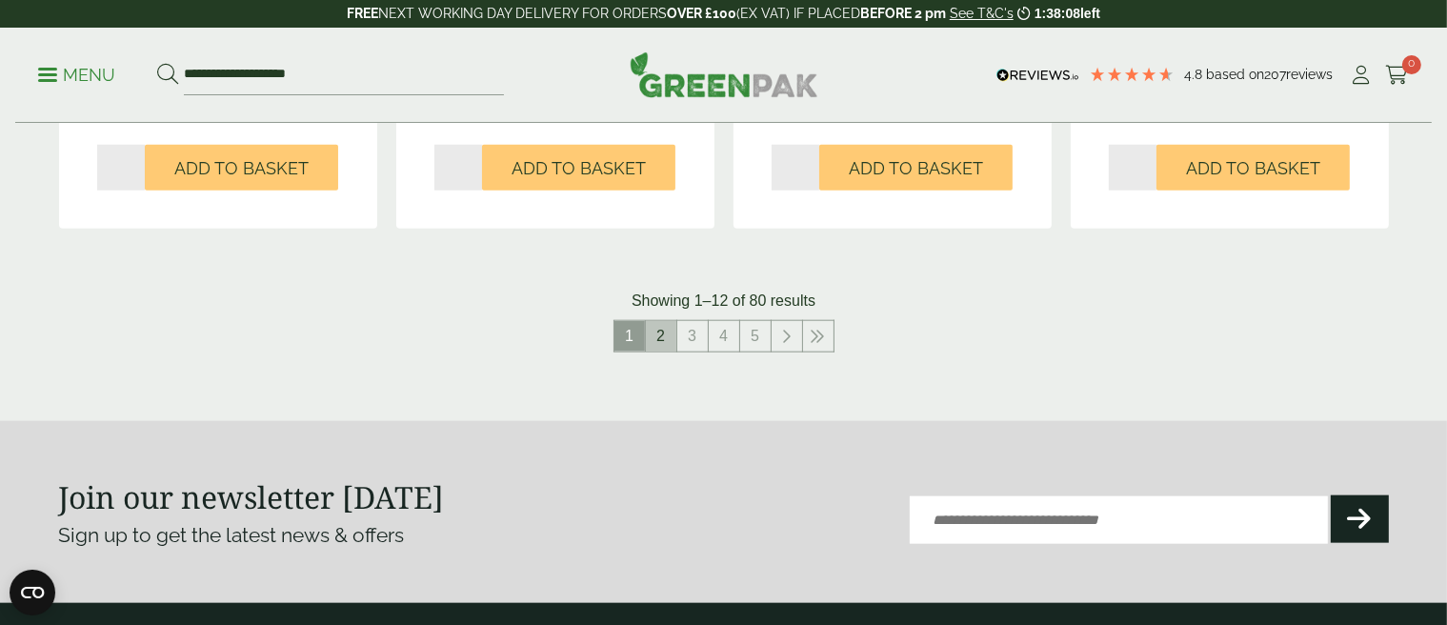
click at [657, 335] on link "2" at bounding box center [661, 336] width 30 height 30
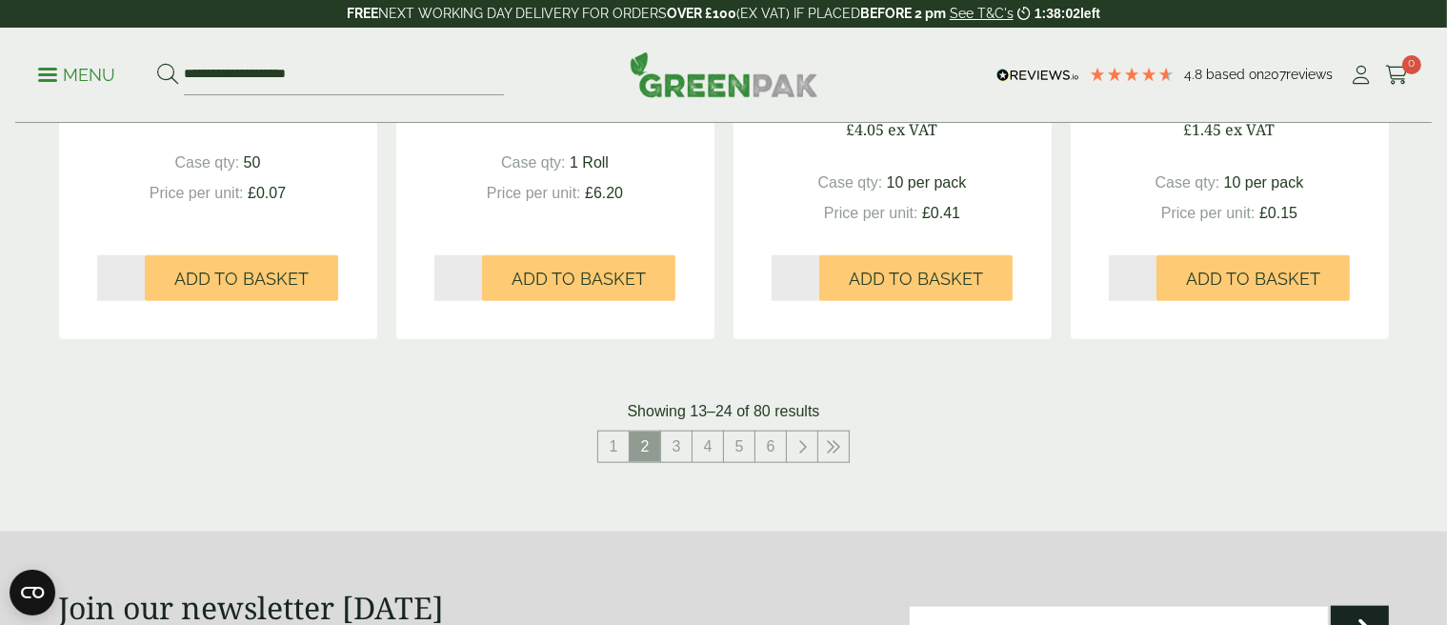
scroll to position [2000, 0]
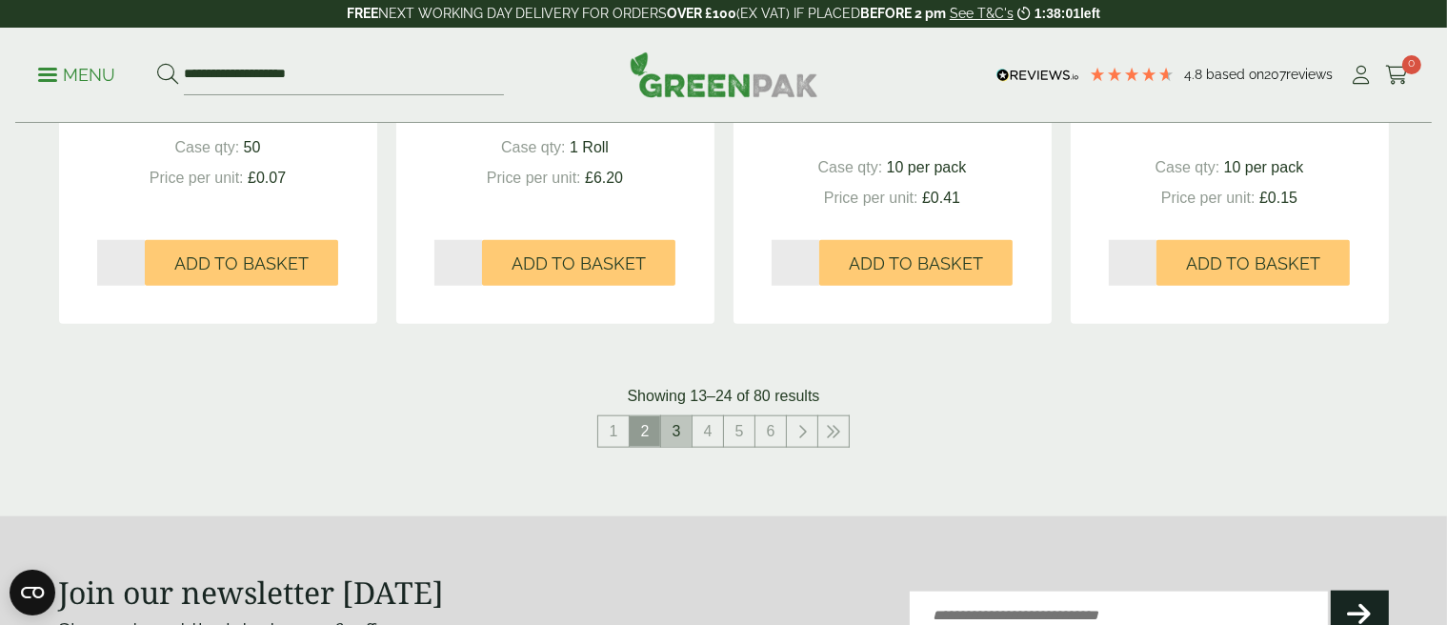
click at [676, 431] on link "3" at bounding box center [676, 431] width 30 height 30
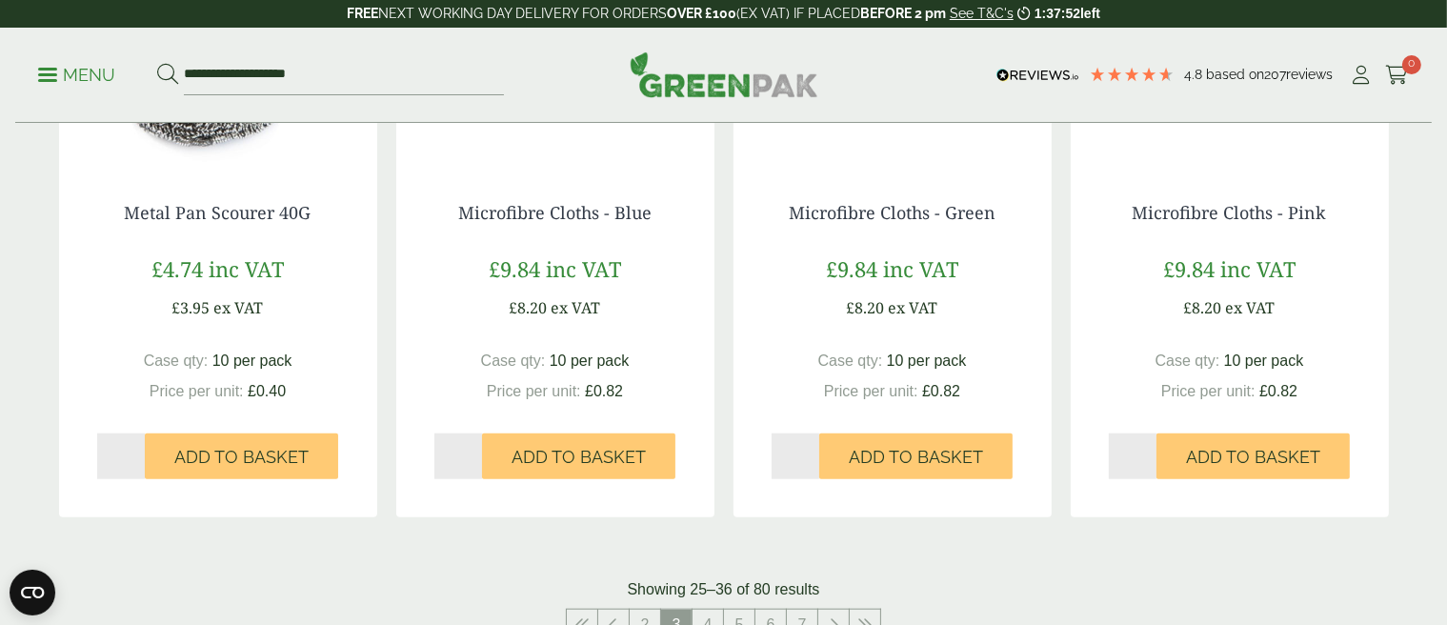
scroll to position [2095, 0]
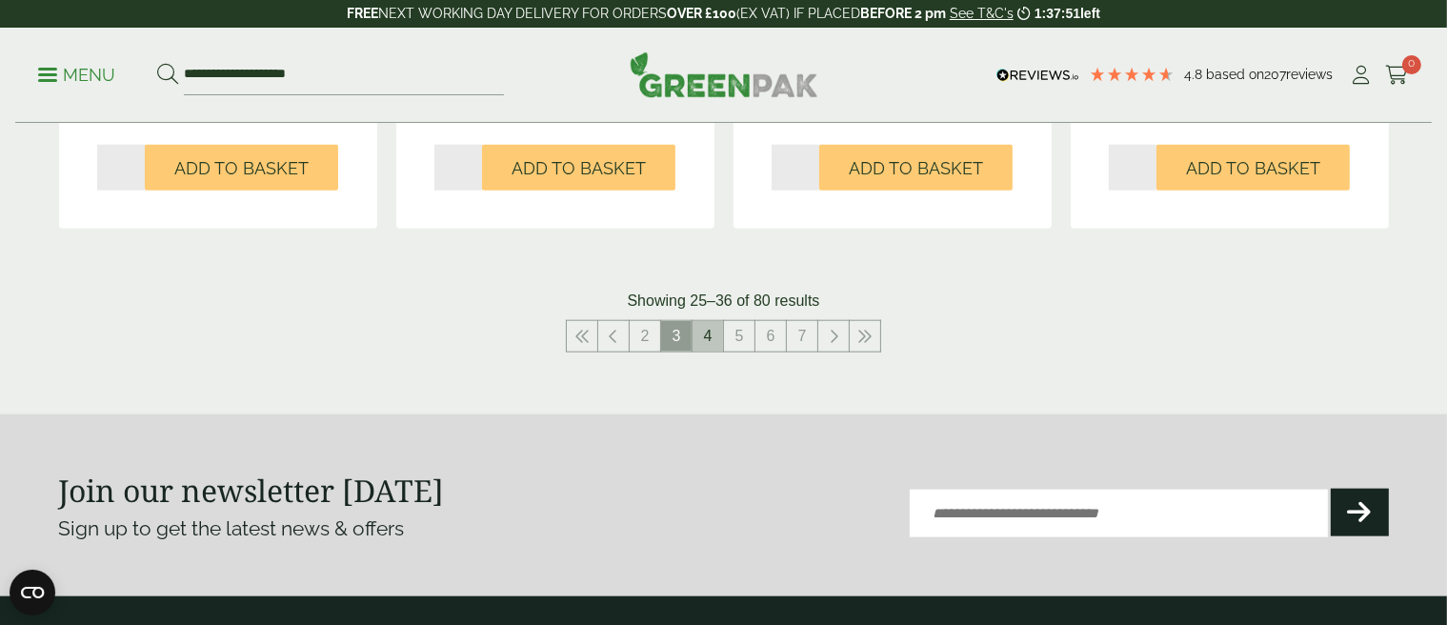
click at [708, 334] on link "4" at bounding box center [707, 336] width 30 height 30
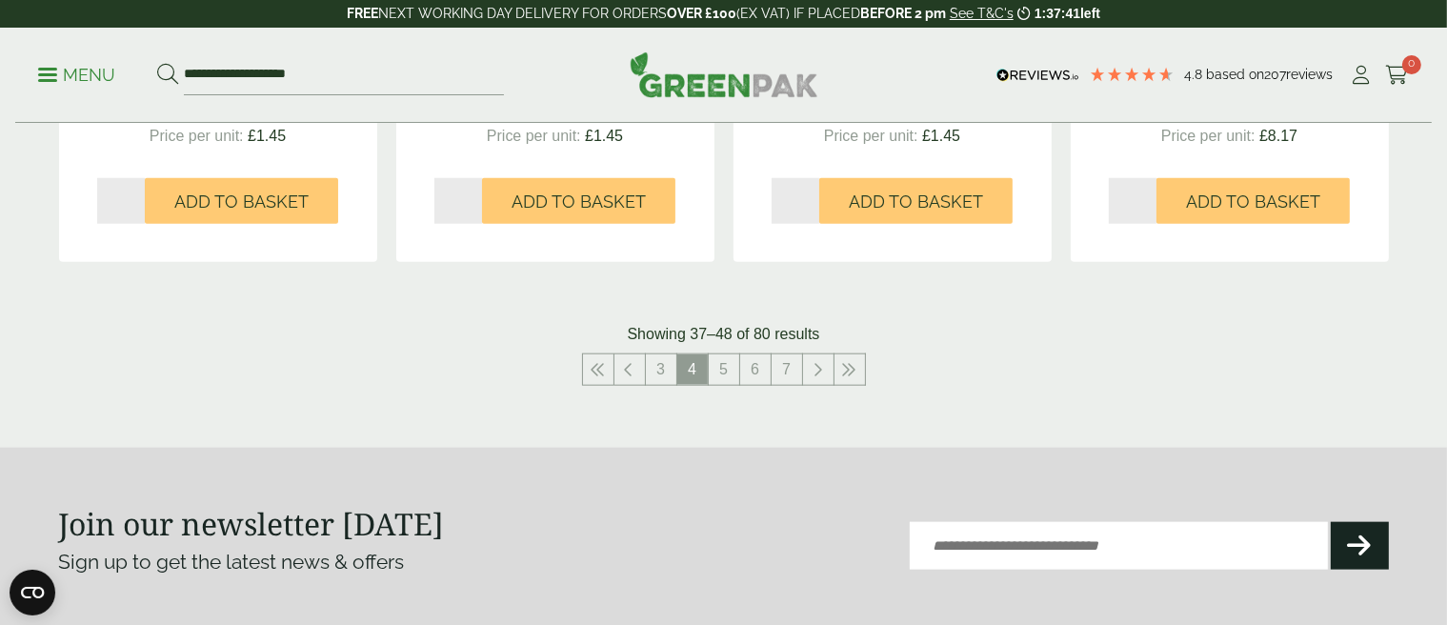
scroll to position [2000, 0]
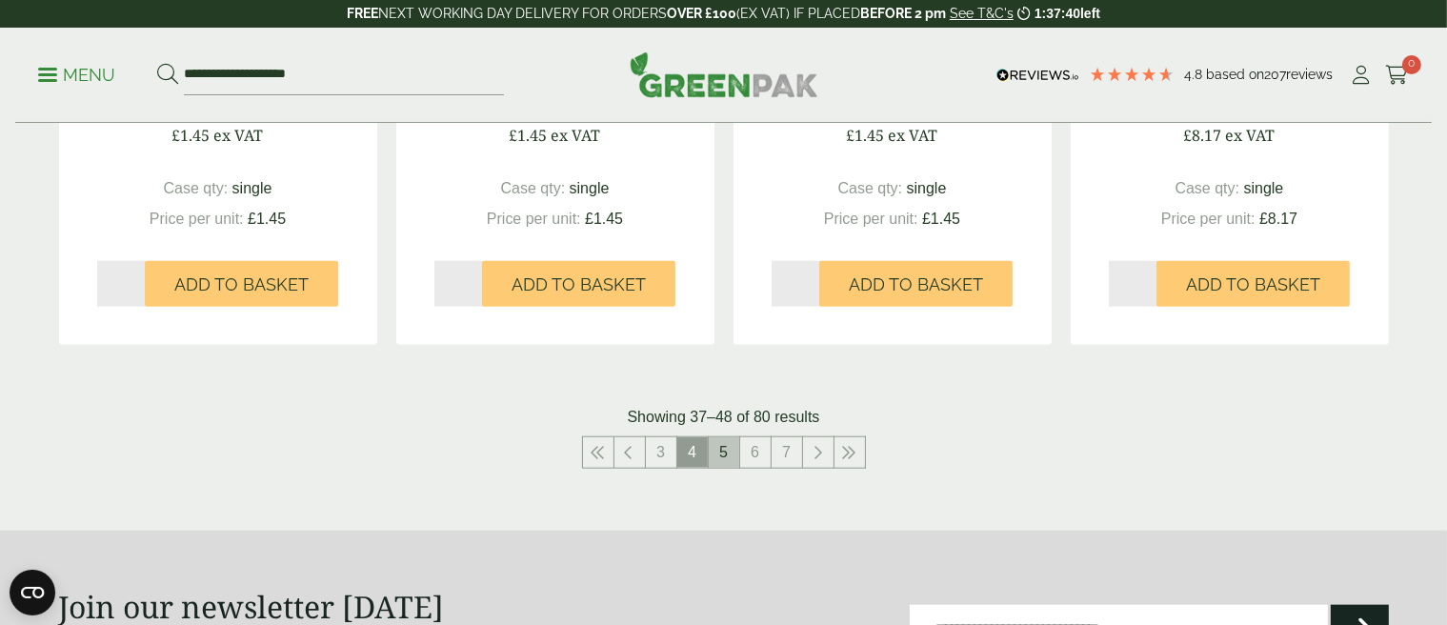
click at [726, 445] on link "5" at bounding box center [724, 452] width 30 height 30
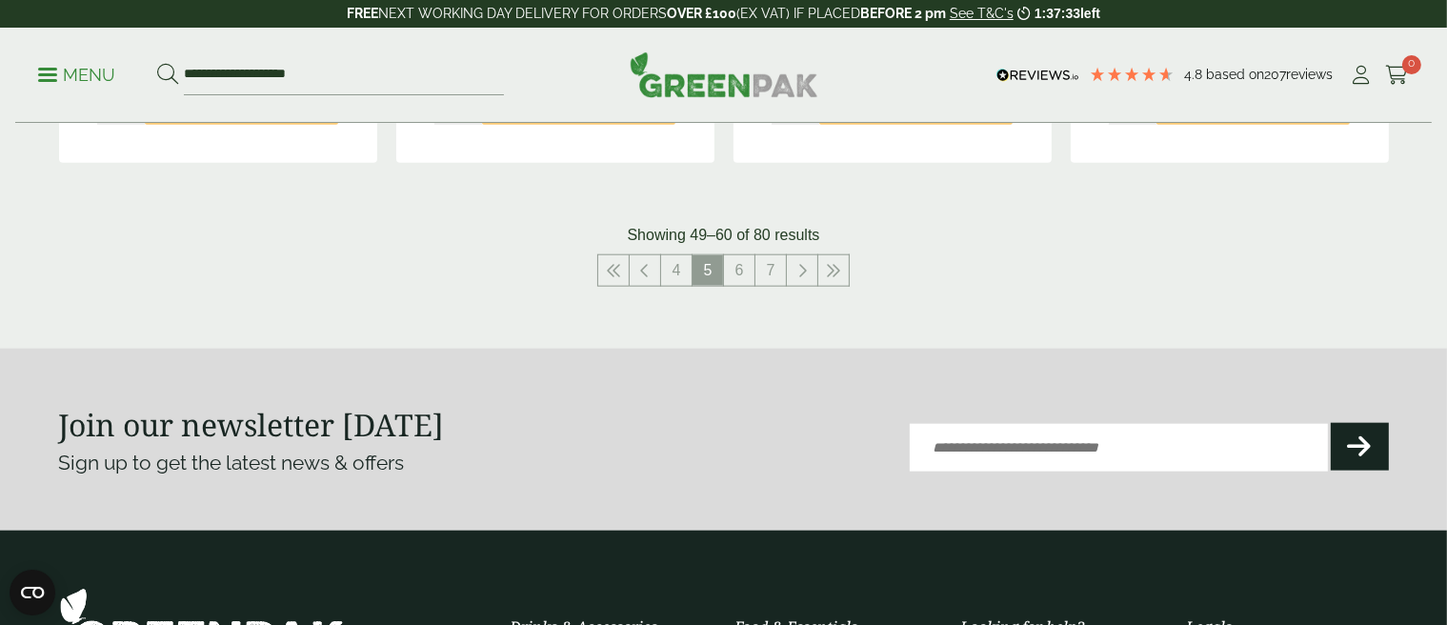
scroll to position [2191, 0]
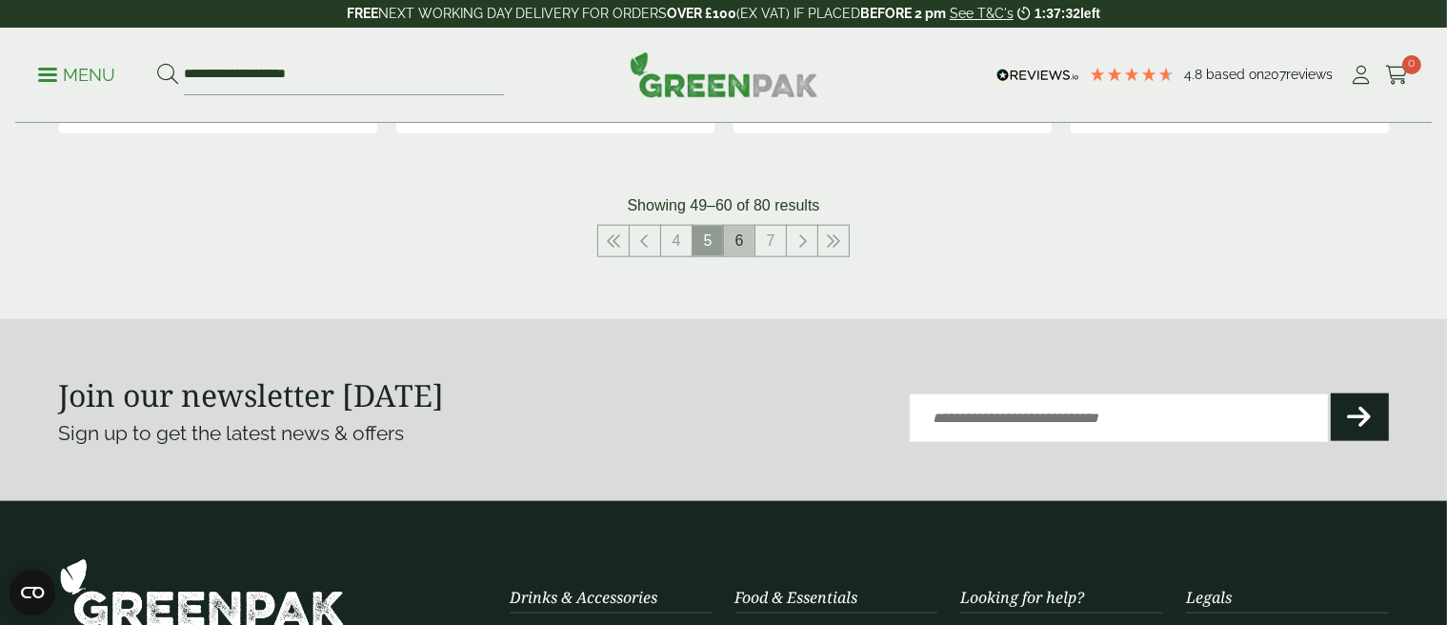
click at [739, 248] on link "6" at bounding box center [739, 241] width 30 height 30
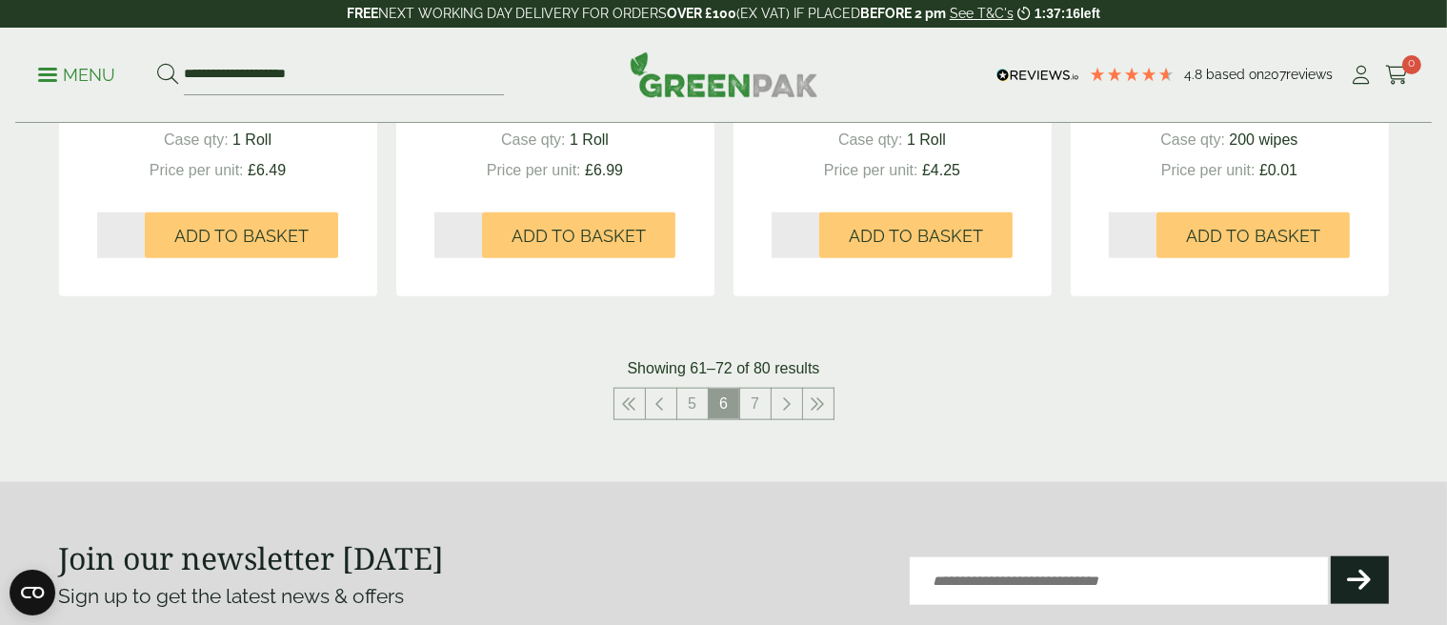
scroll to position [2191, 0]
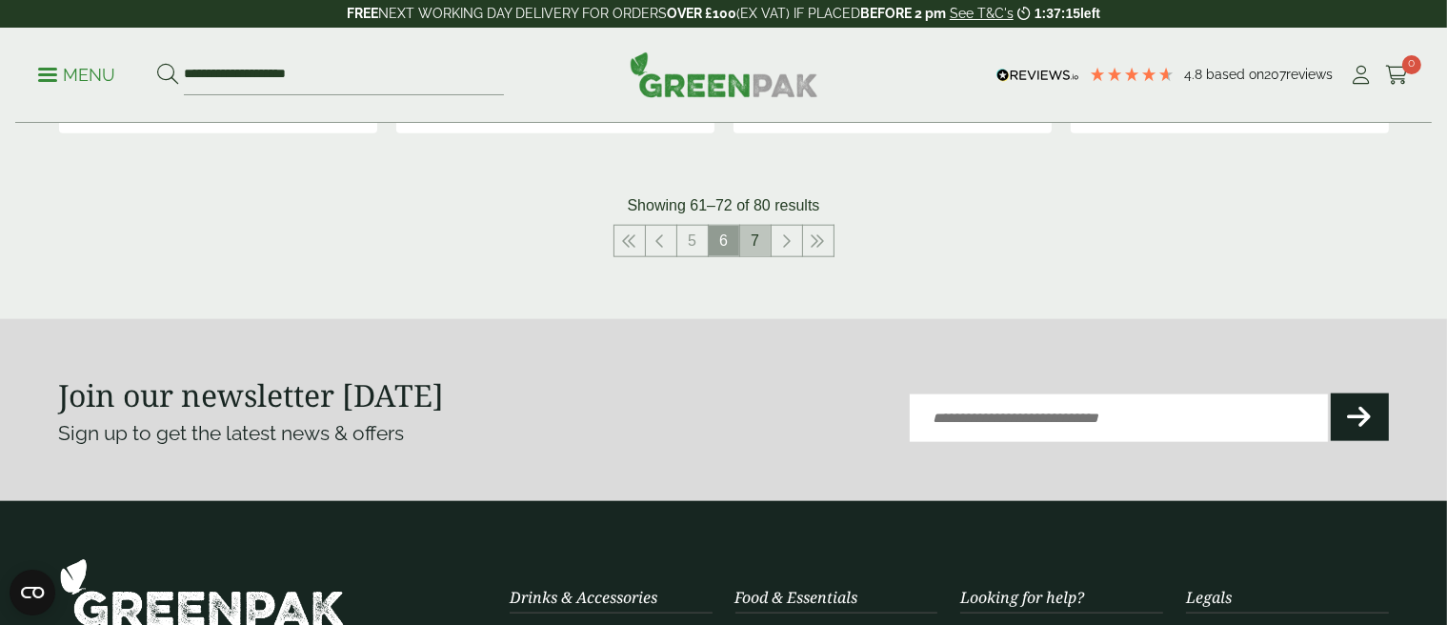
click at [758, 243] on link "7" at bounding box center [755, 241] width 30 height 30
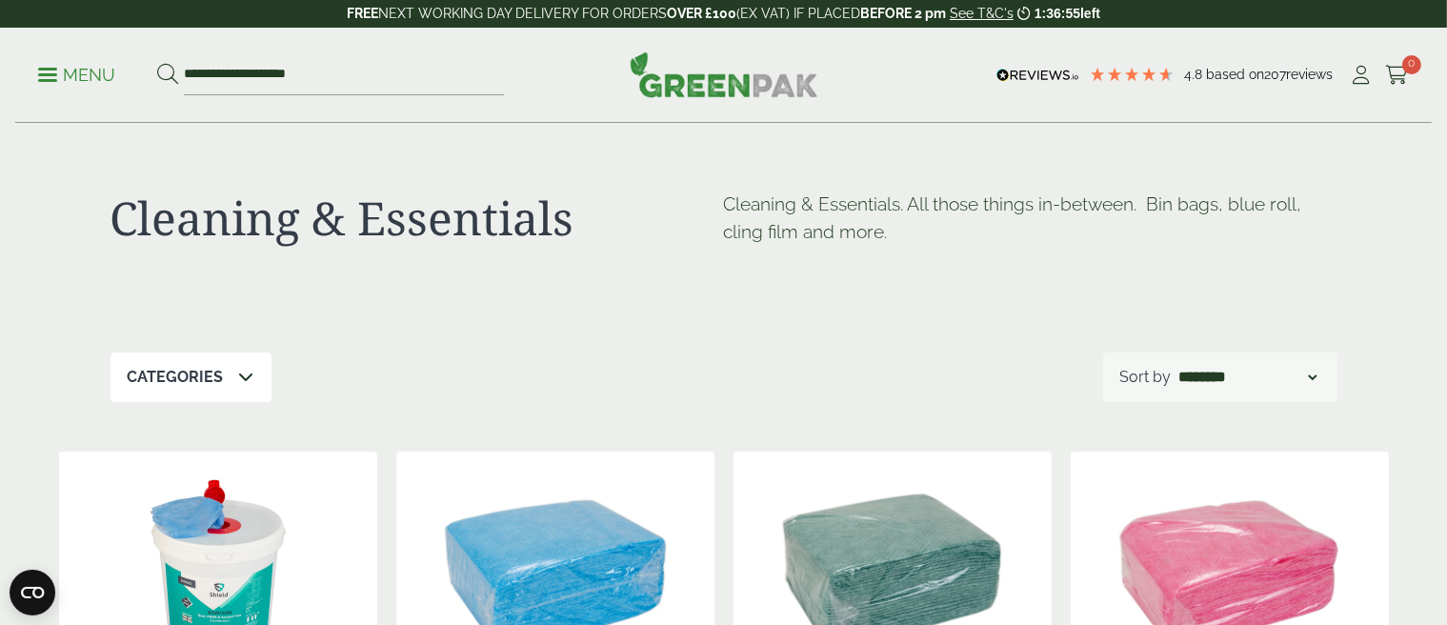
click at [50, 73] on span at bounding box center [47, 74] width 19 height 3
